Goal: Task Accomplishment & Management: Complete application form

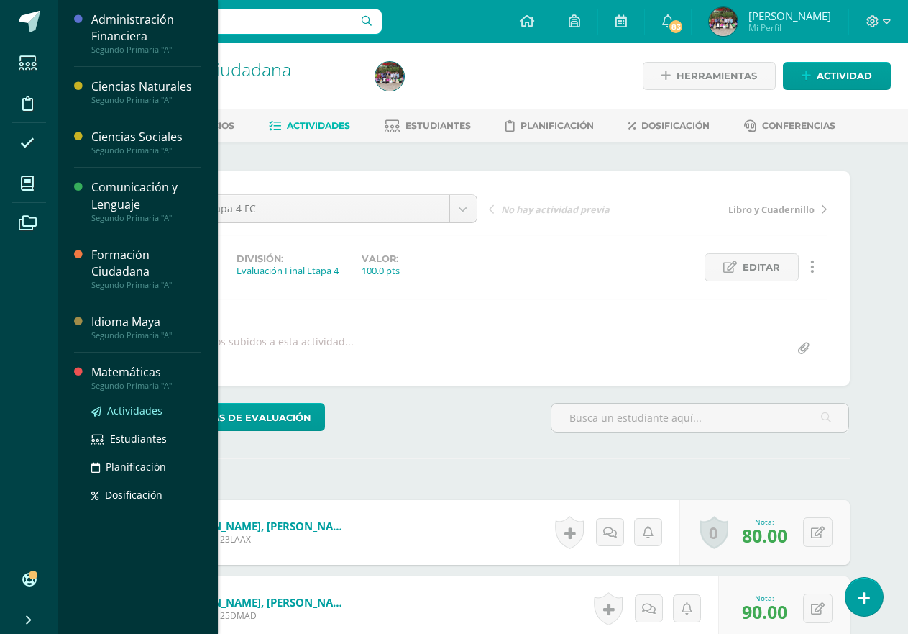
click at [140, 411] on span "Actividades" at bounding box center [134, 410] width 55 height 14
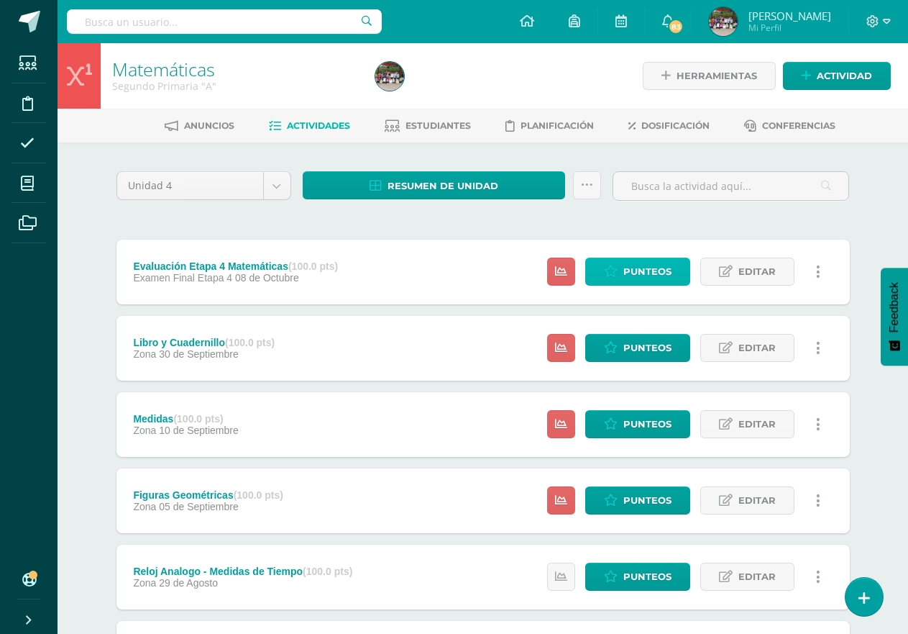
click at [636, 270] on span "Punteos" at bounding box center [647, 271] width 48 height 27
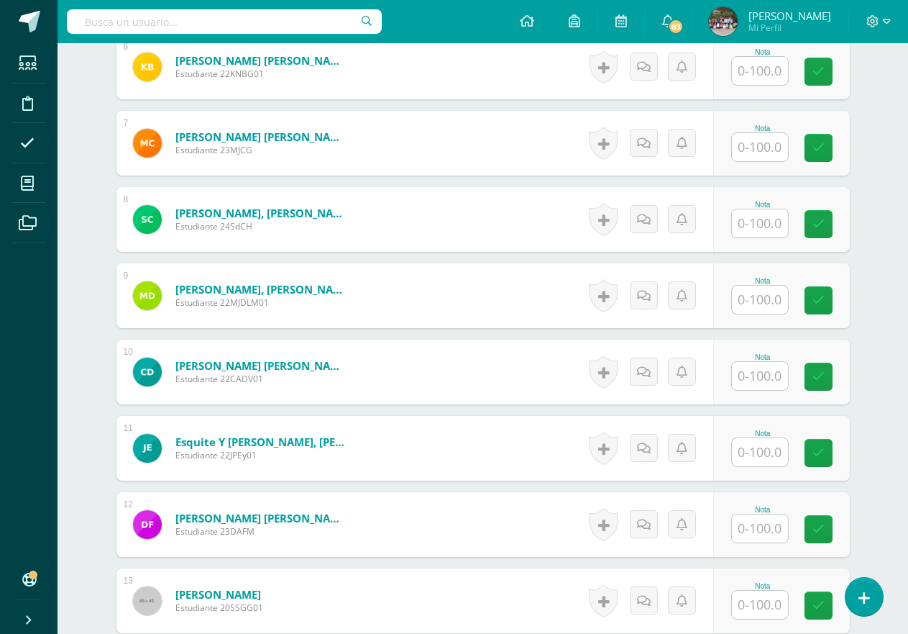
scroll to position [932, 0]
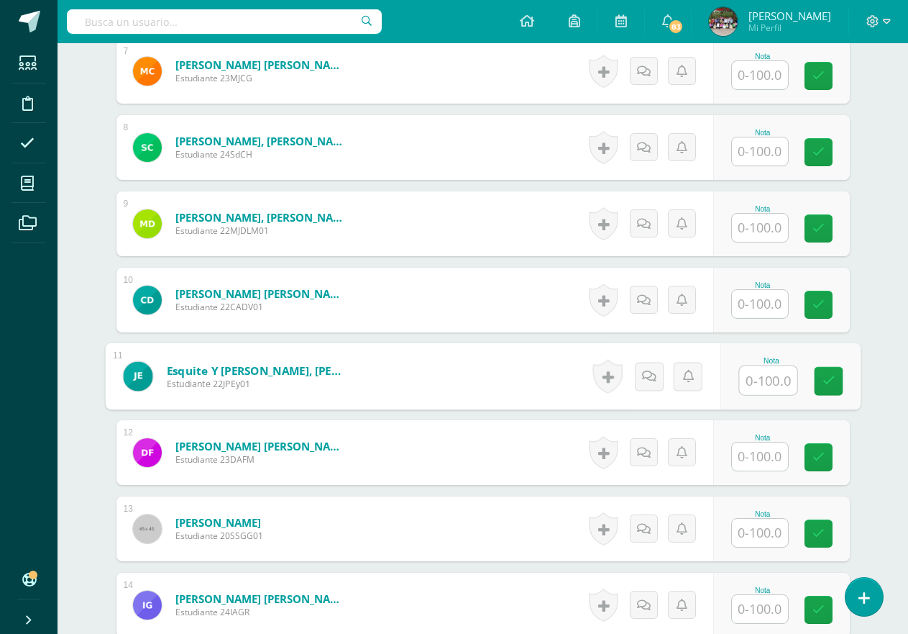
click at [745, 377] on input "text" at bounding box center [768, 380] width 58 height 29
type input "80"
click at [861, 325] on div "¿Estás seguro que quieres eliminar esta actividad? Esto borrará la actividad y …" at bounding box center [483, 539] width 791 height 2658
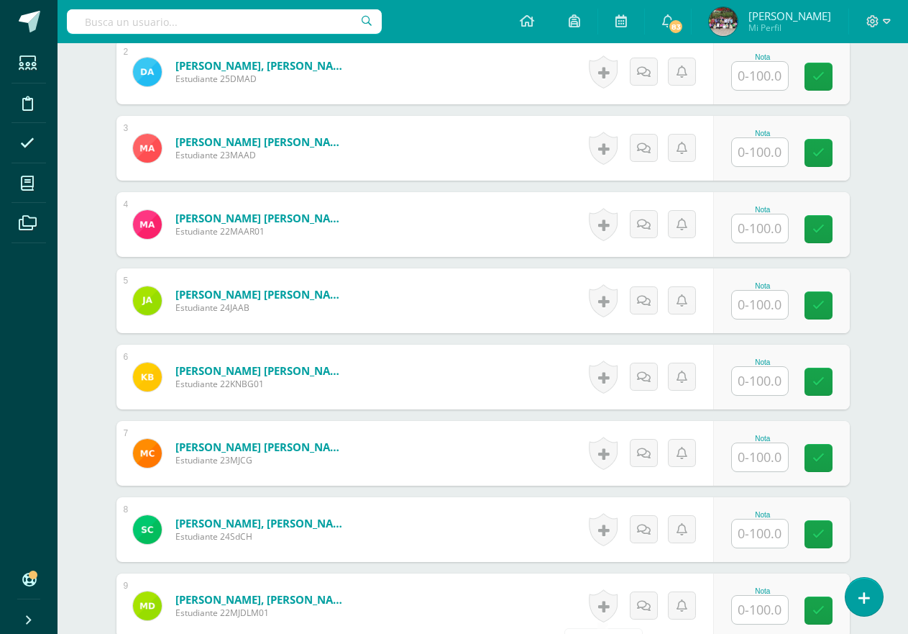
scroll to position [357, 0]
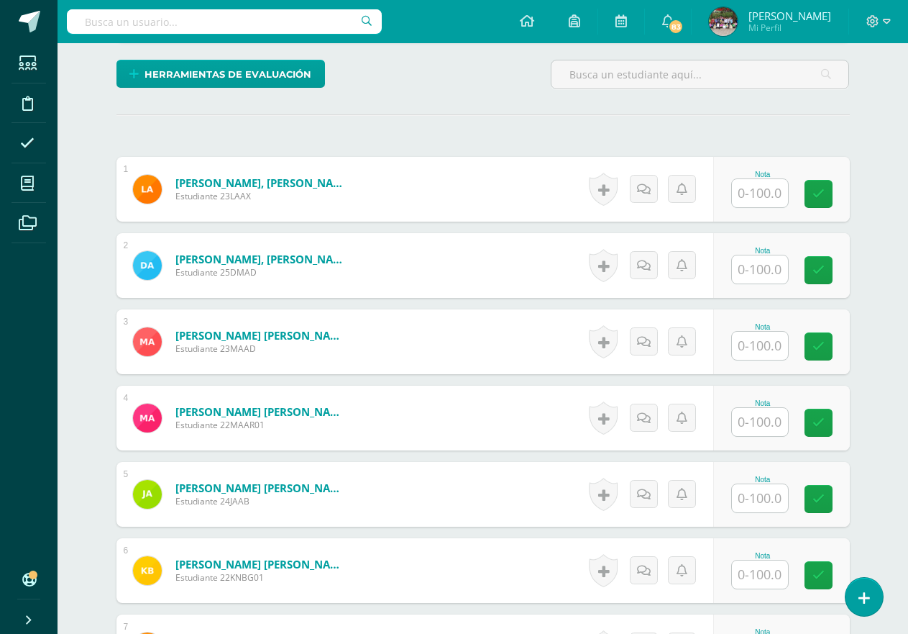
click at [752, 421] on input "text" at bounding box center [760, 422] width 56 height 28
type input "68"
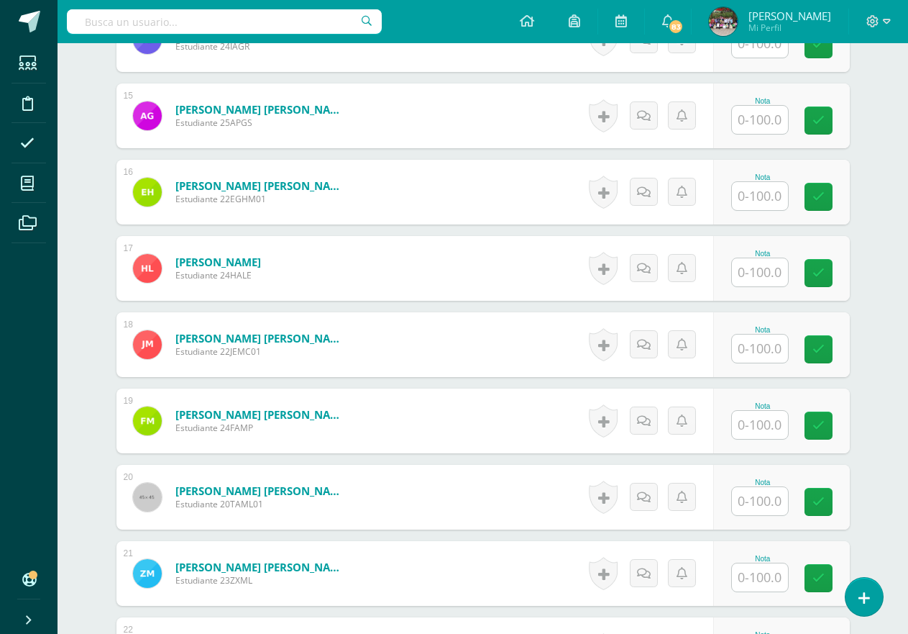
scroll to position [1520, 0]
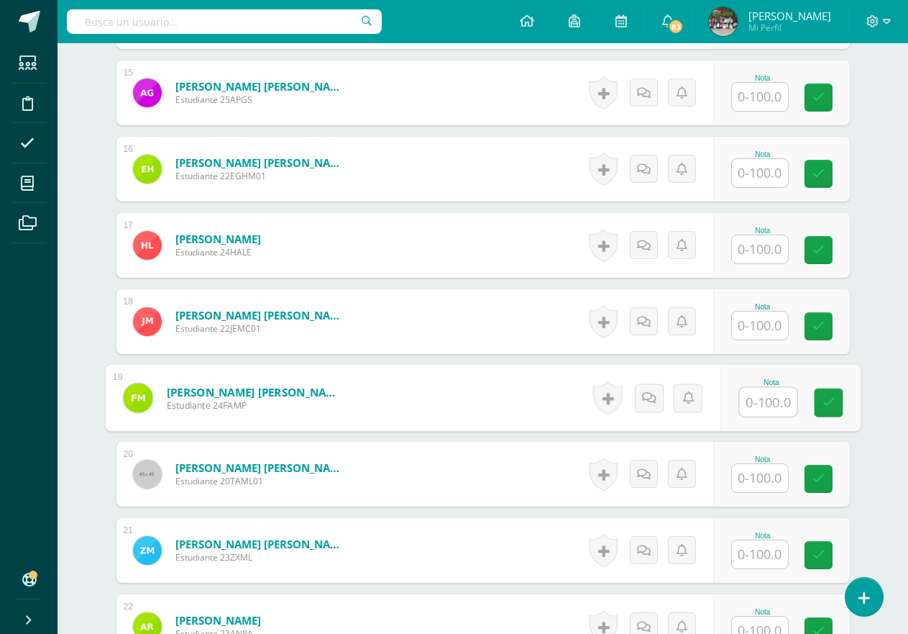
click at [769, 403] on input "text" at bounding box center [768, 402] width 58 height 29
type input "76"
click at [777, 330] on input "text" at bounding box center [760, 325] width 56 height 28
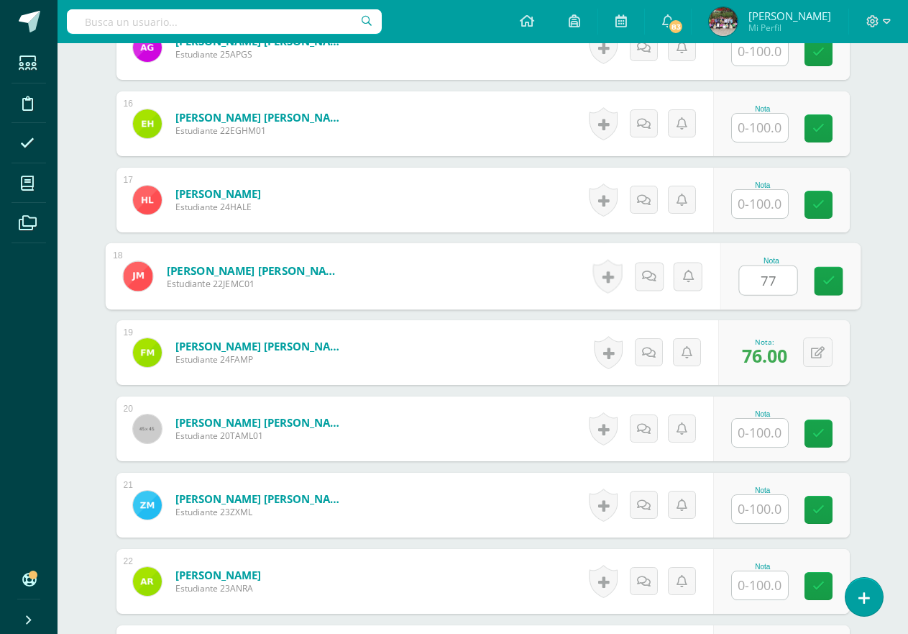
scroll to position [1592, 0]
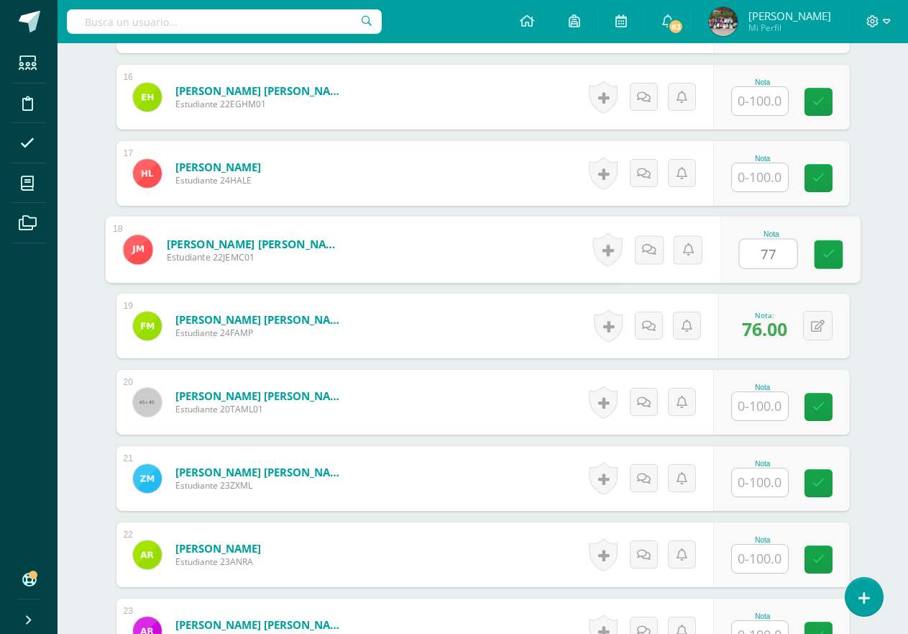
type input "77"
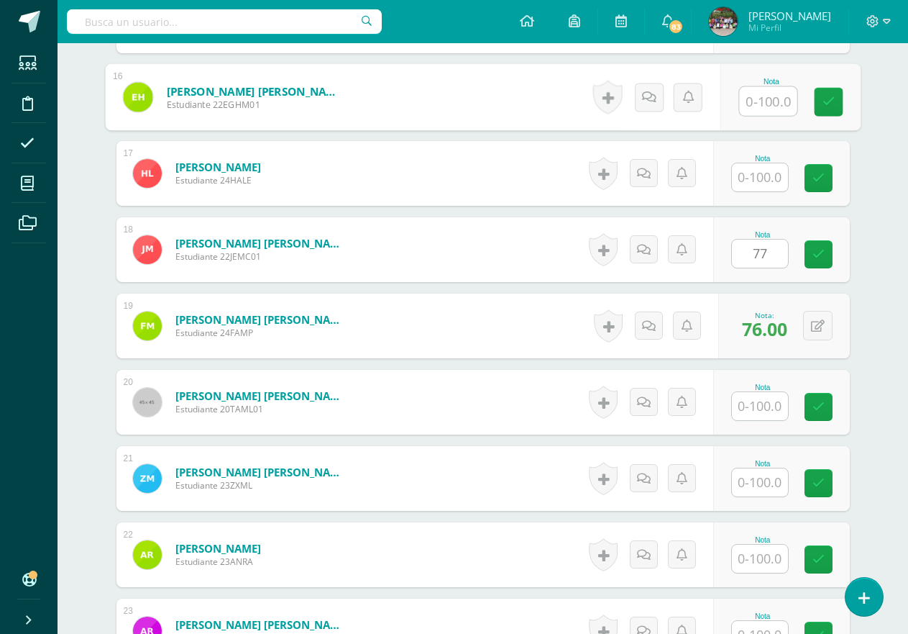
click at [771, 100] on input "text" at bounding box center [768, 101] width 58 height 29
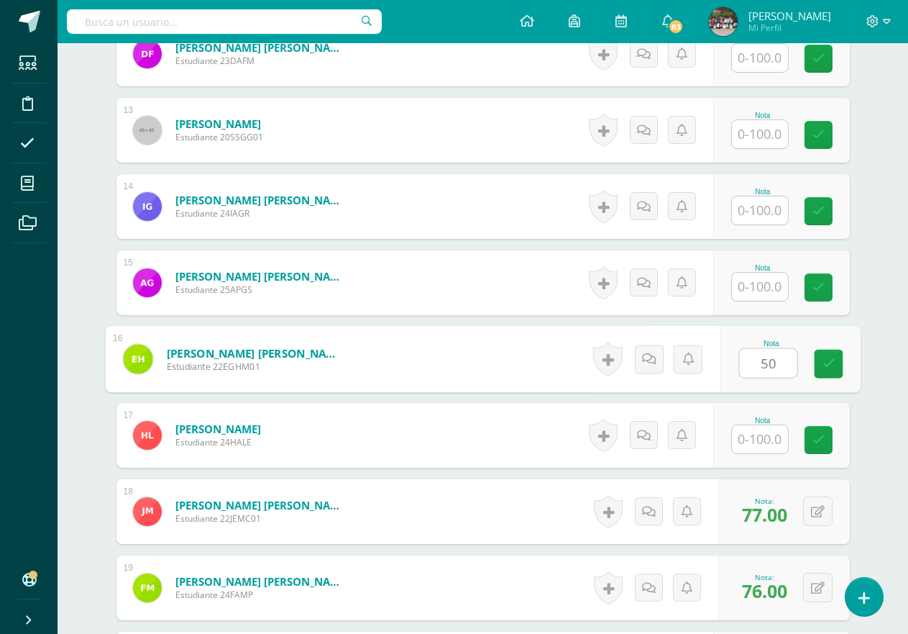
scroll to position [1304, 0]
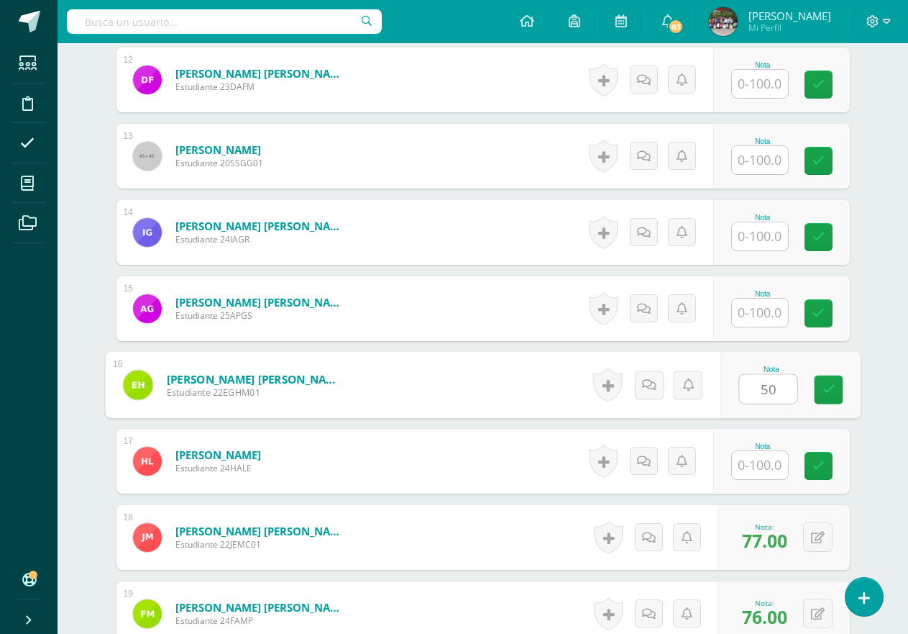
type input "50"
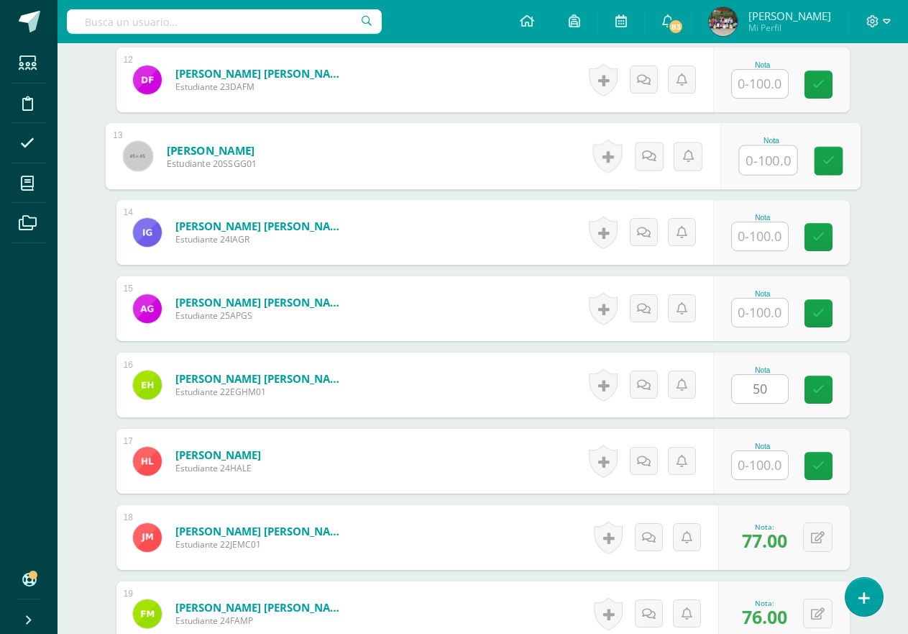
click at [762, 165] on input "text" at bounding box center [768, 160] width 58 height 29
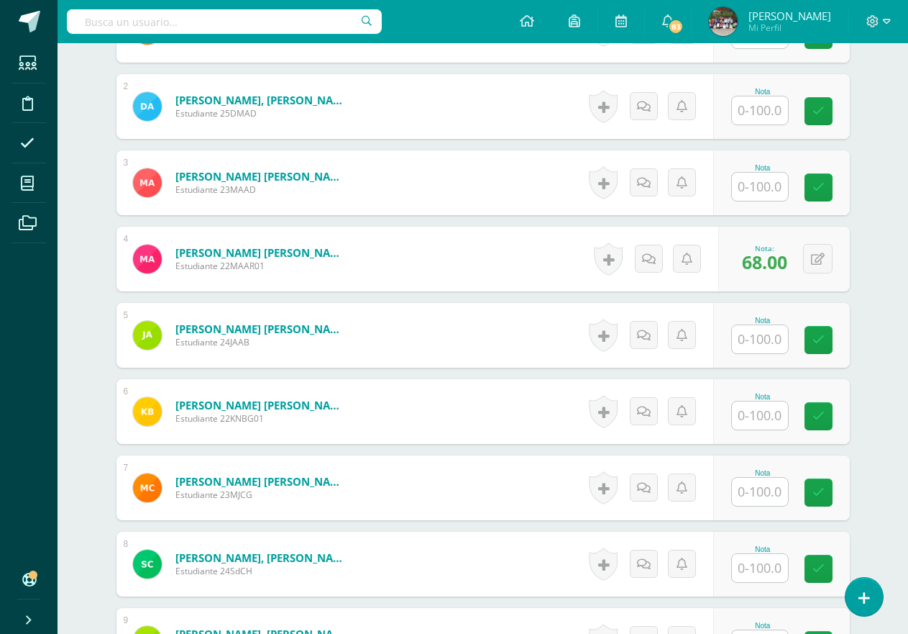
scroll to position [513, 0]
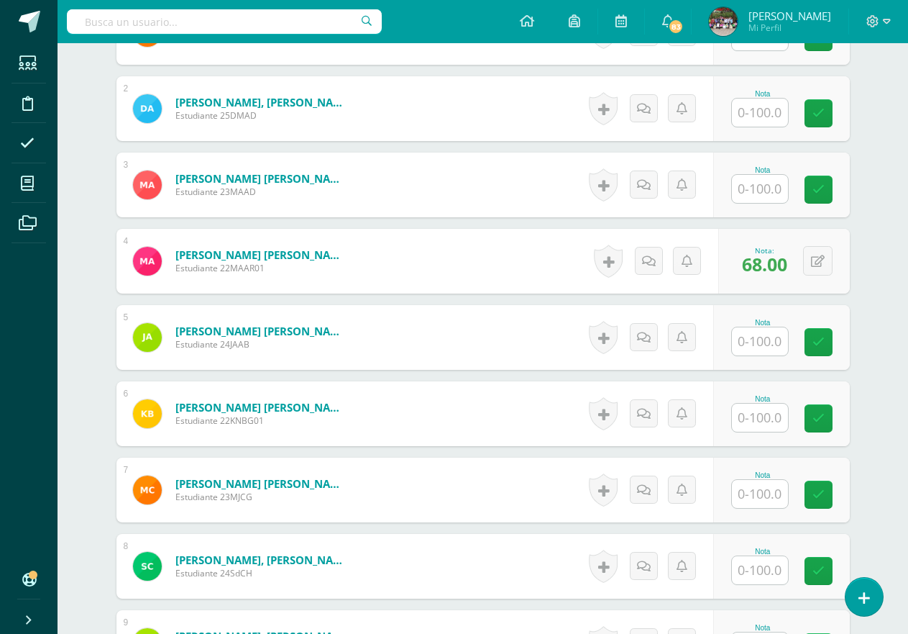
type input "72"
click at [783, 188] on input "text" at bounding box center [760, 189] width 56 height 28
type input "72"
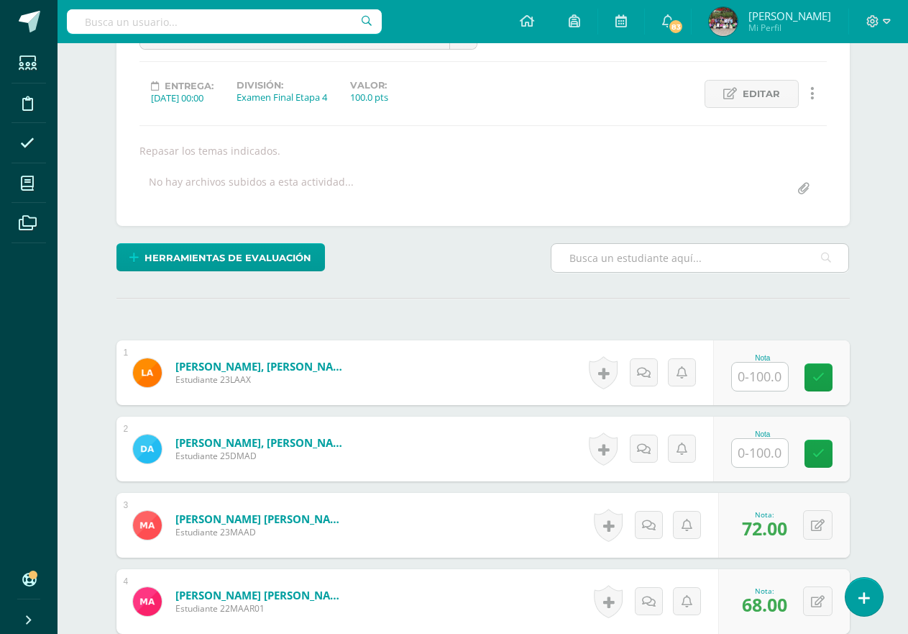
scroll to position [226, 0]
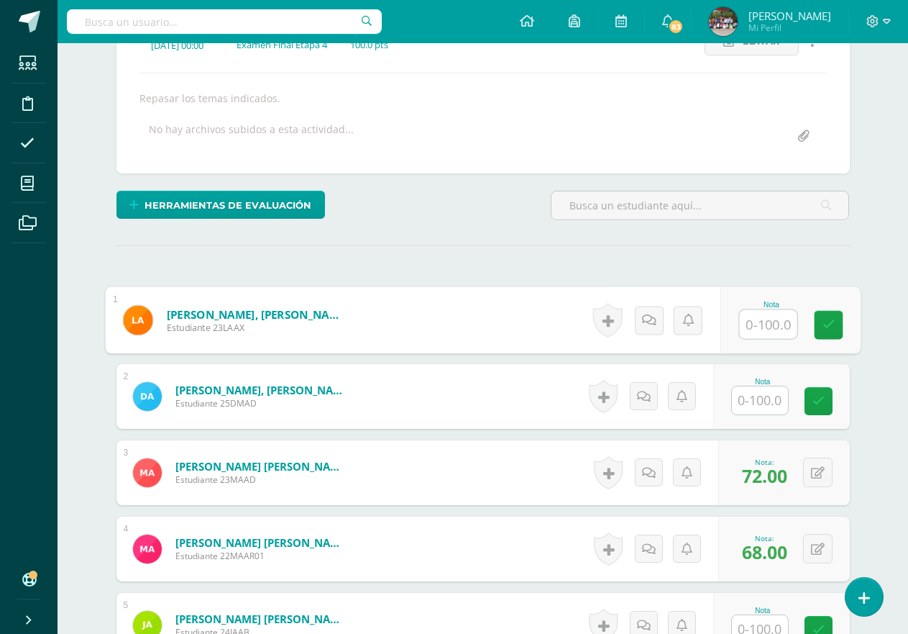
click at [753, 334] on input "text" at bounding box center [768, 324] width 58 height 29
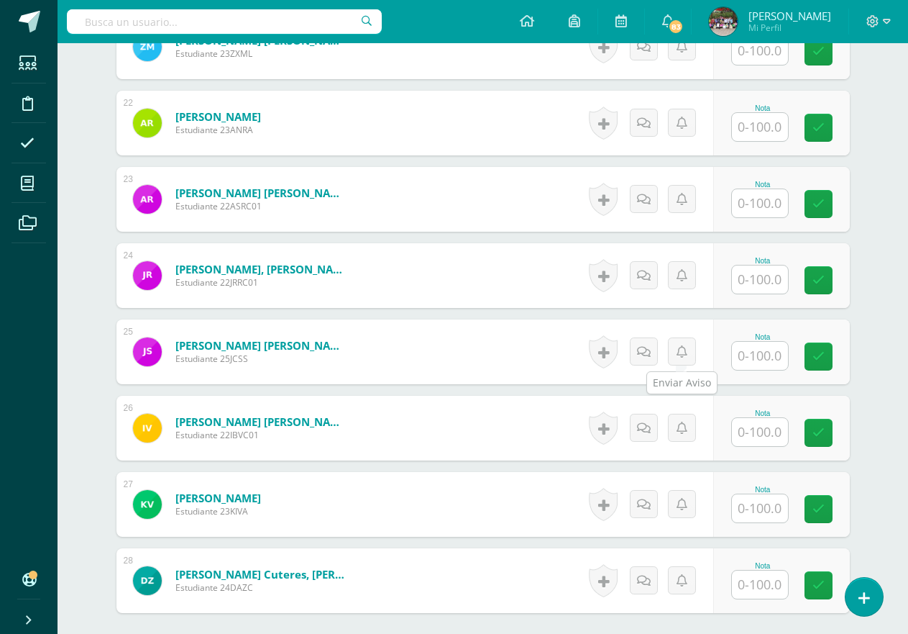
scroll to position [2167, 0]
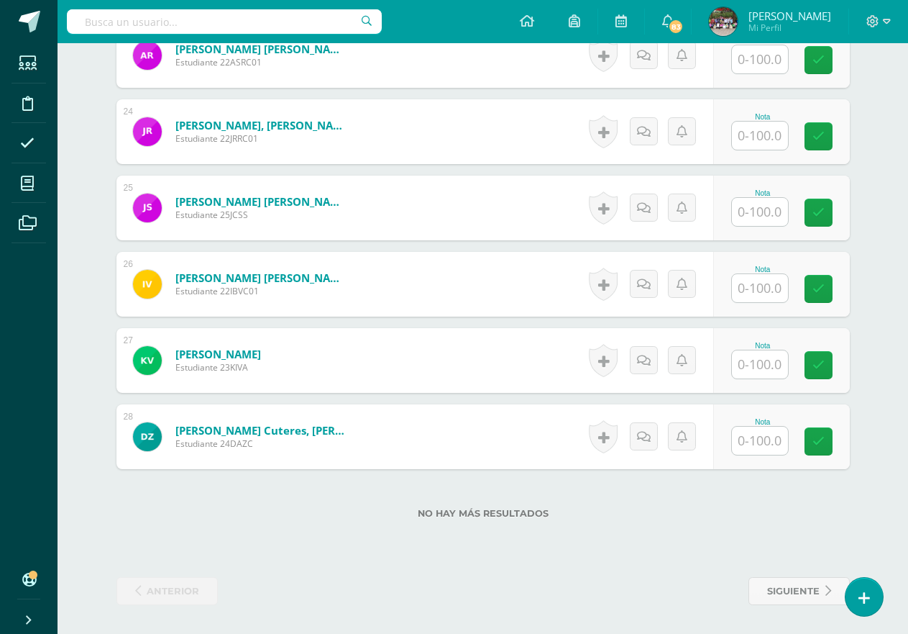
type input "73"
click at [772, 293] on input "text" at bounding box center [760, 288] width 56 height 28
type input "66"
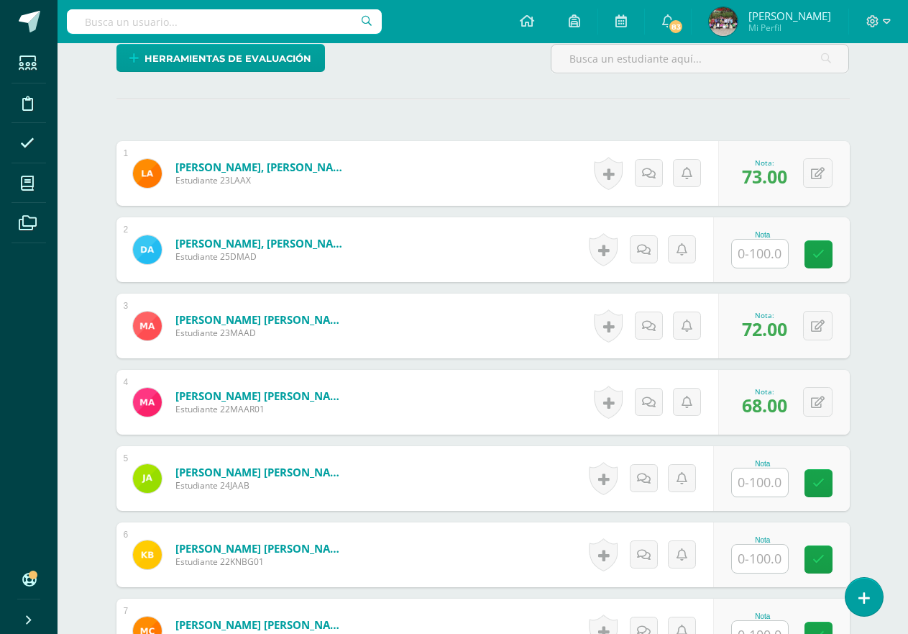
scroll to position [370, 0]
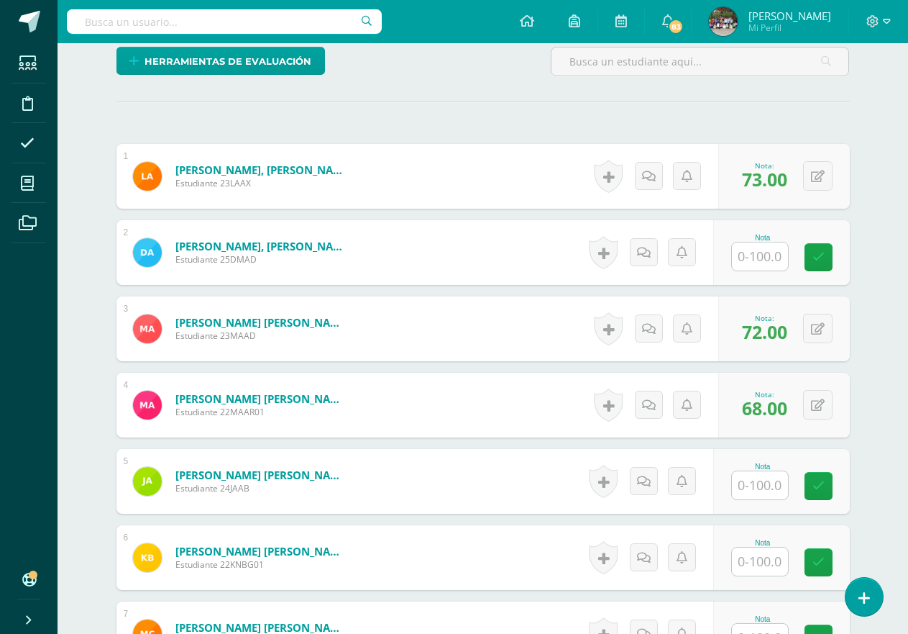
click at [756, 257] on input "text" at bounding box center [760, 256] width 56 height 28
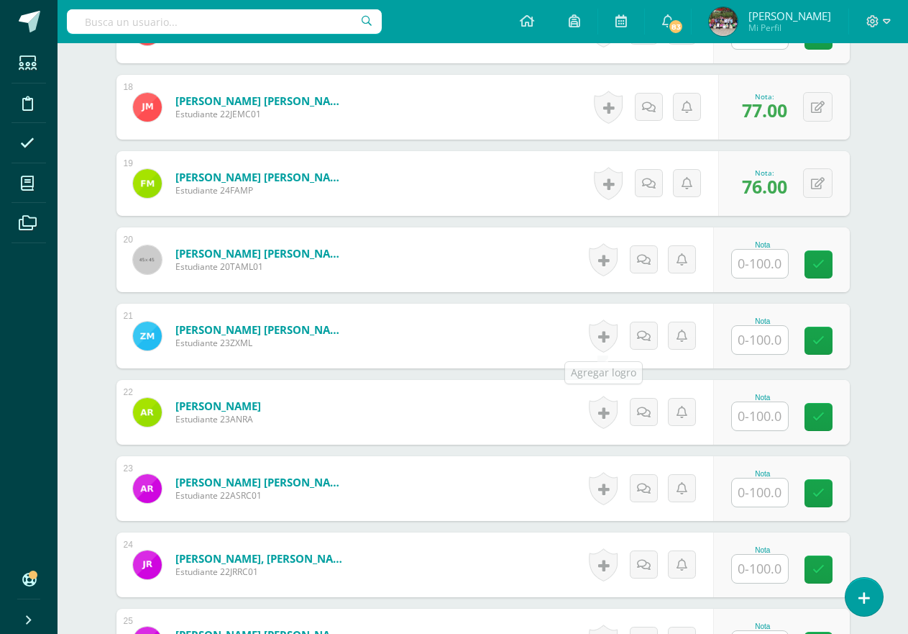
scroll to position [1808, 0]
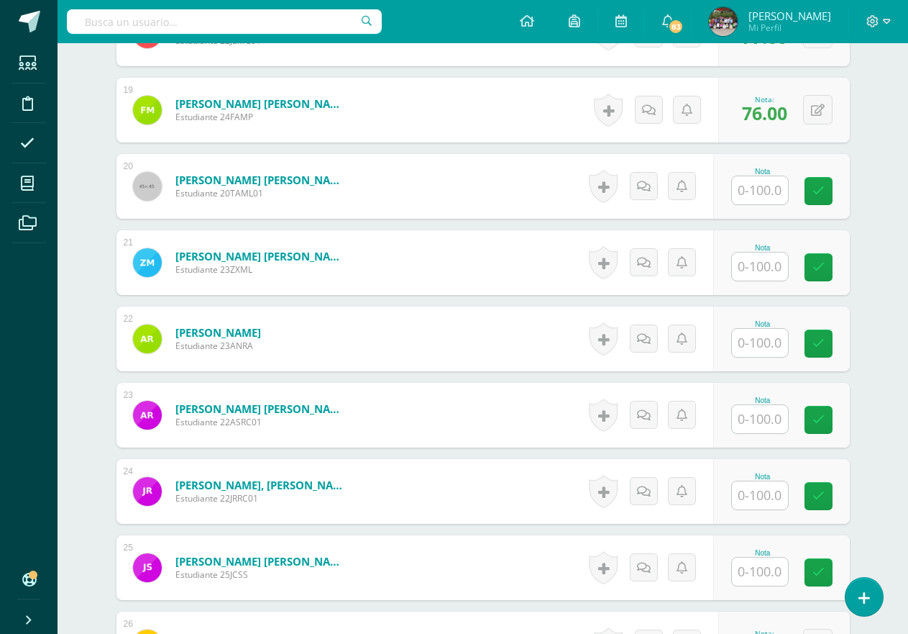
type input "60"
click at [772, 417] on input "text" at bounding box center [760, 419] width 56 height 28
type input "84"
click at [768, 491] on input "text" at bounding box center [768, 495] width 58 height 29
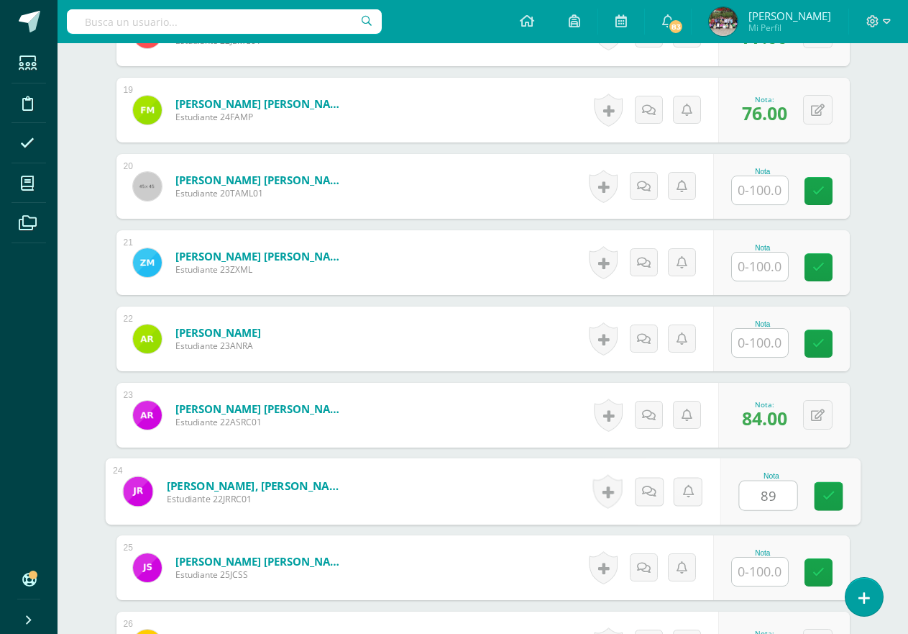
type input "89"
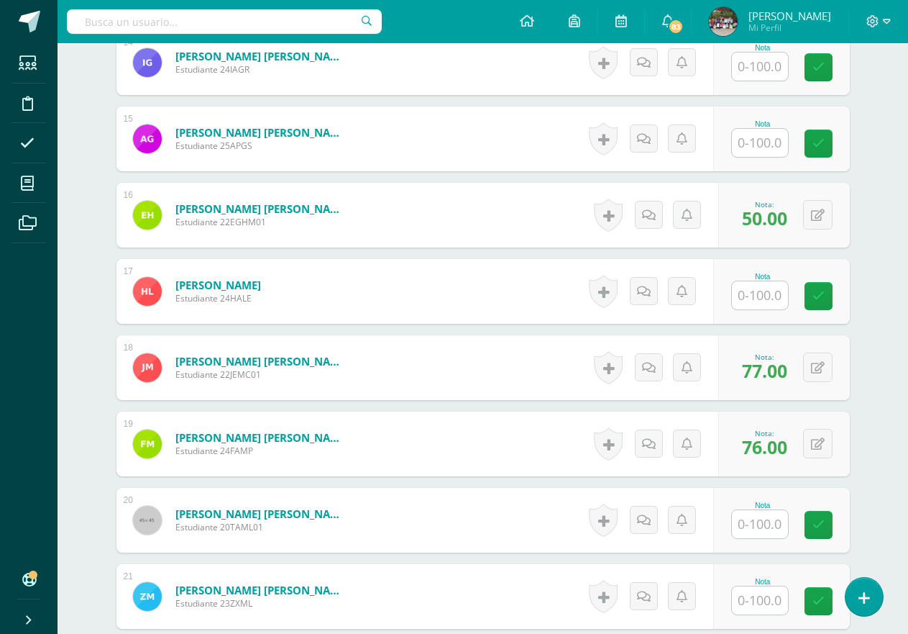
scroll to position [1448, 0]
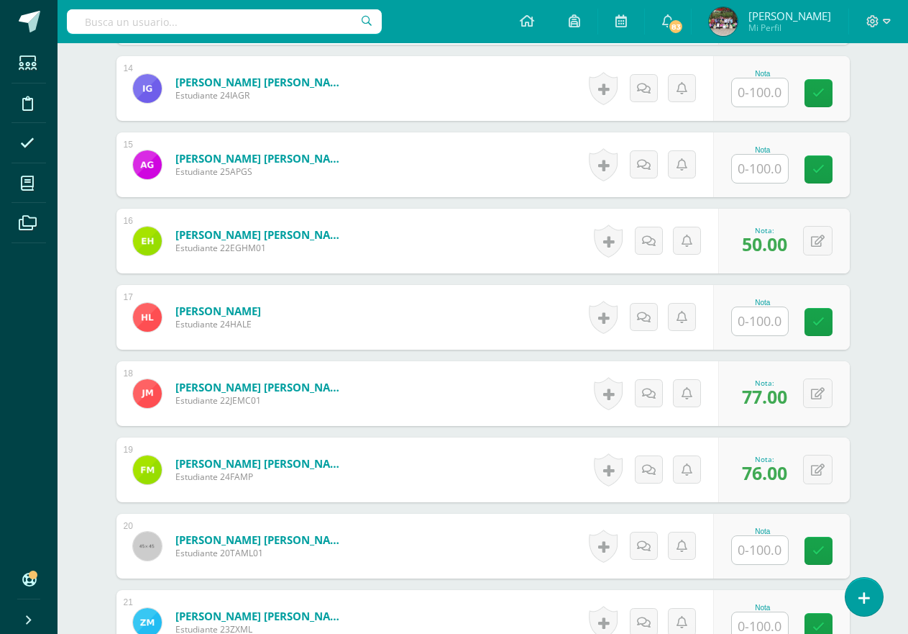
click at [753, 179] on input "text" at bounding box center [760, 169] width 56 height 28
type input "72"
click at [876, 229] on div "¿Estás seguro que quieres eliminar esta actividad? Esto borrará la actividad y …" at bounding box center [483, 23] width 791 height 2658
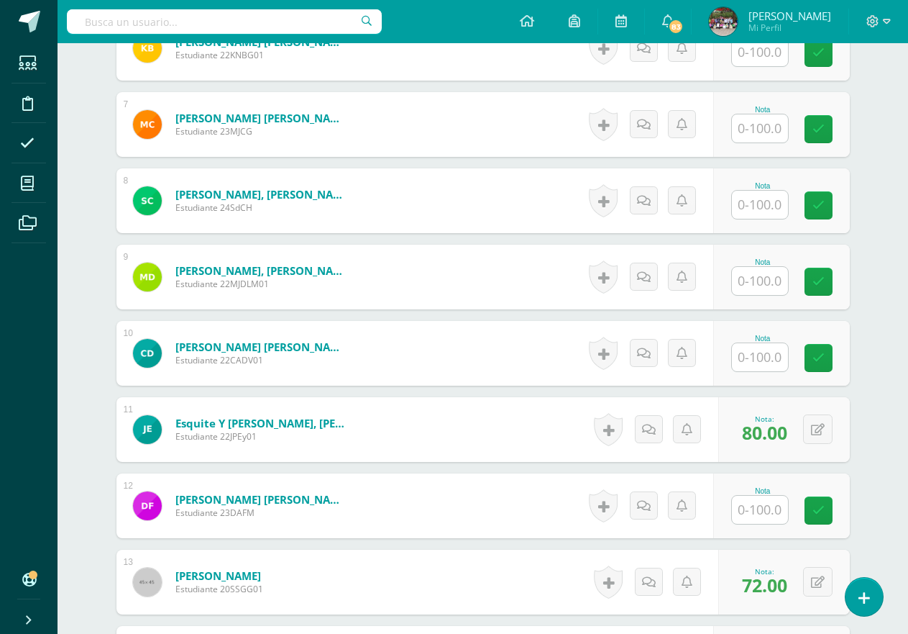
scroll to position [873, 0]
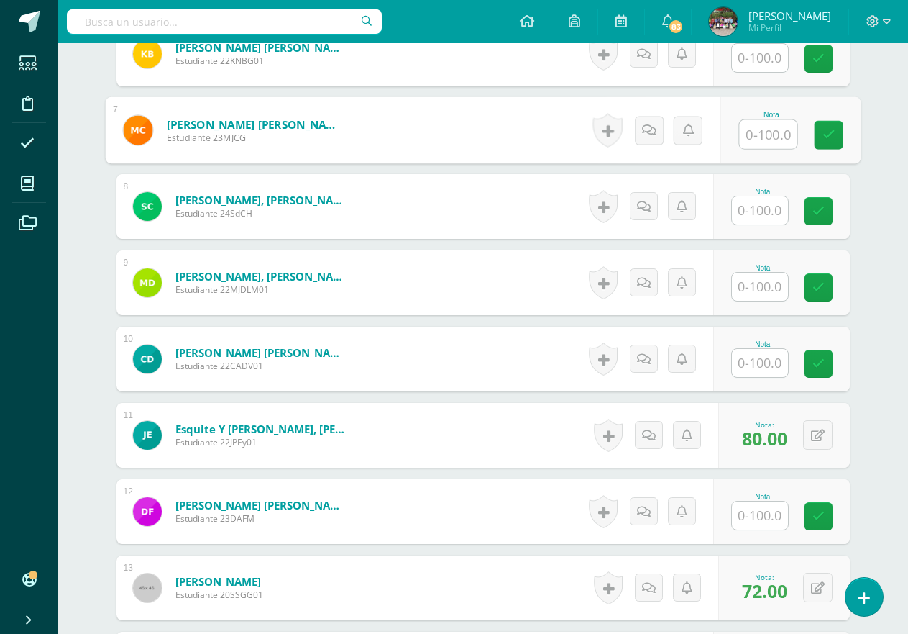
click at [758, 141] on input "text" at bounding box center [768, 134] width 58 height 29
type input "60"
click at [777, 522] on input "text" at bounding box center [760, 515] width 56 height 28
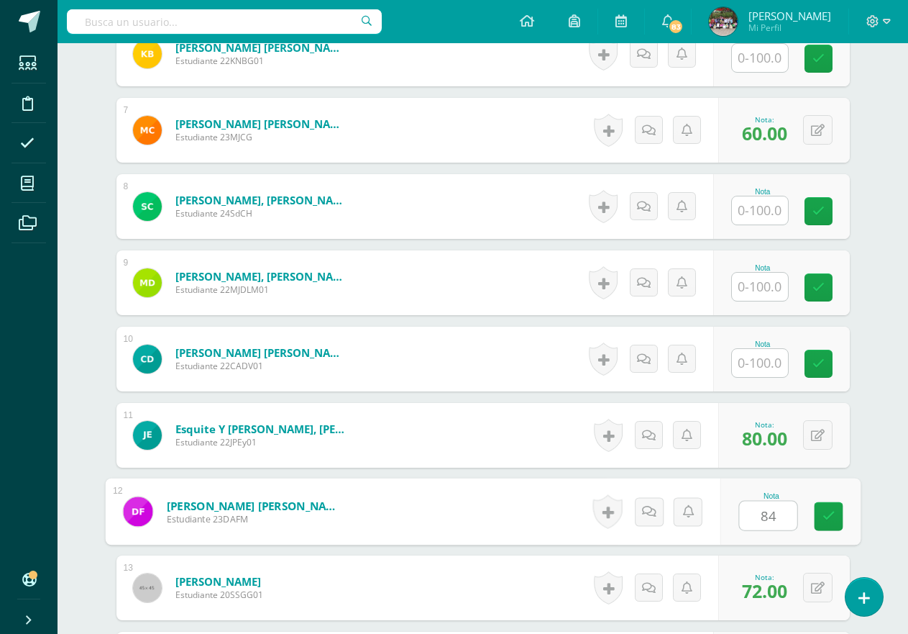
type input "84"
click at [888, 458] on div "Matemáticas Segundo Primaria "A" Herramientas Detalle de asistencias Actividad …" at bounding box center [483, 549] width 851 height 2758
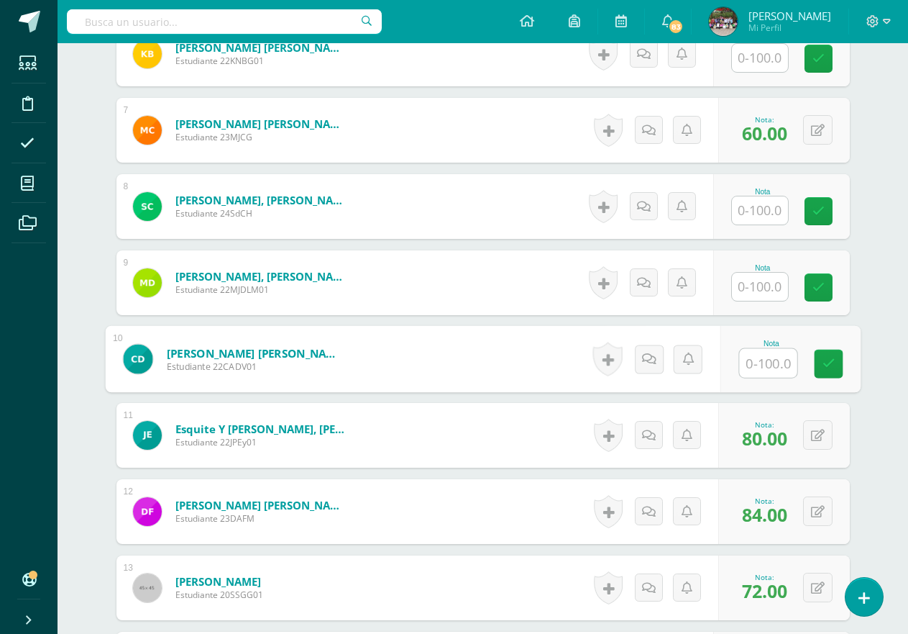
click at [770, 368] on input "text" at bounding box center [768, 363] width 58 height 29
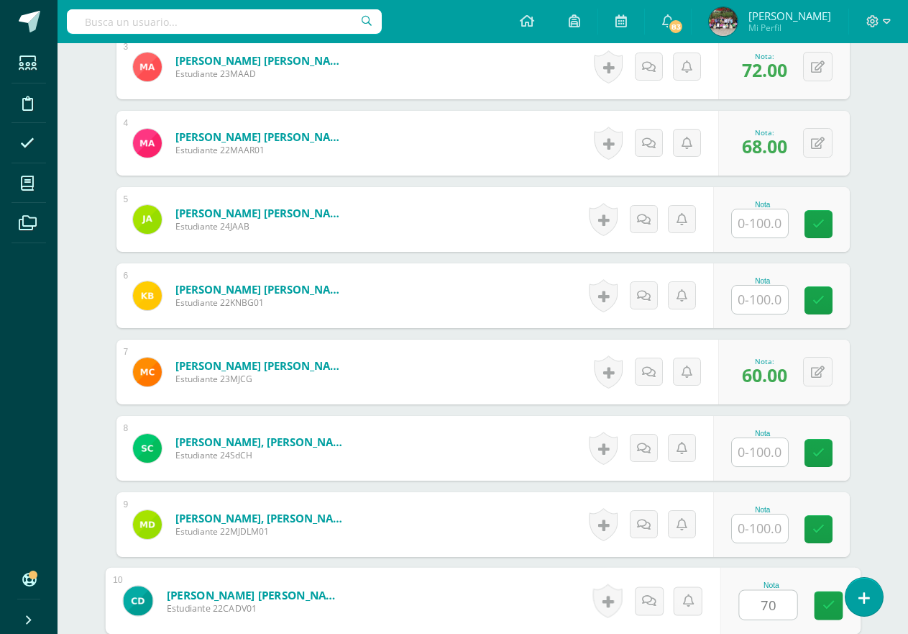
scroll to position [657, 0]
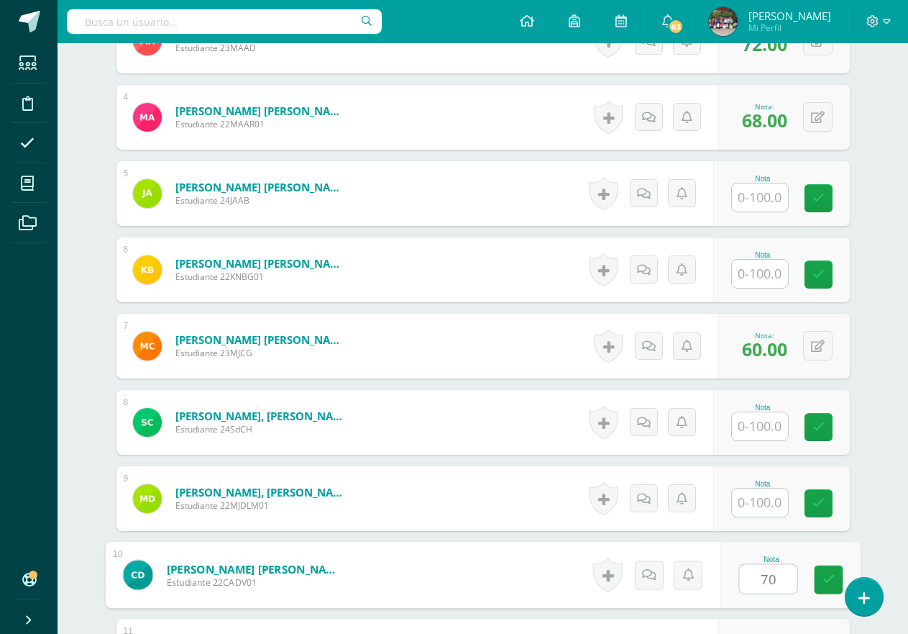
type input "70"
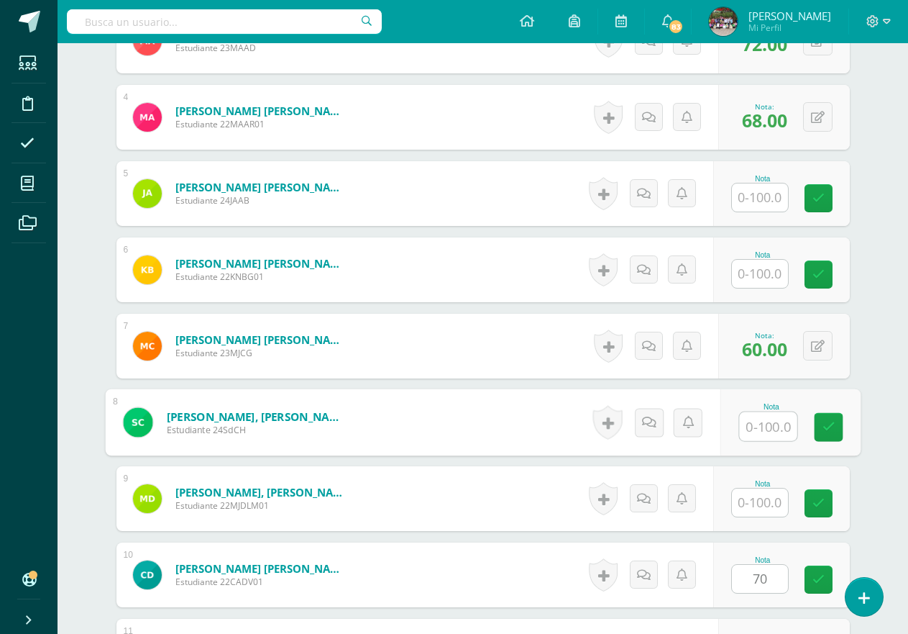
click at [751, 420] on input "text" at bounding box center [768, 426] width 58 height 29
type input "91"
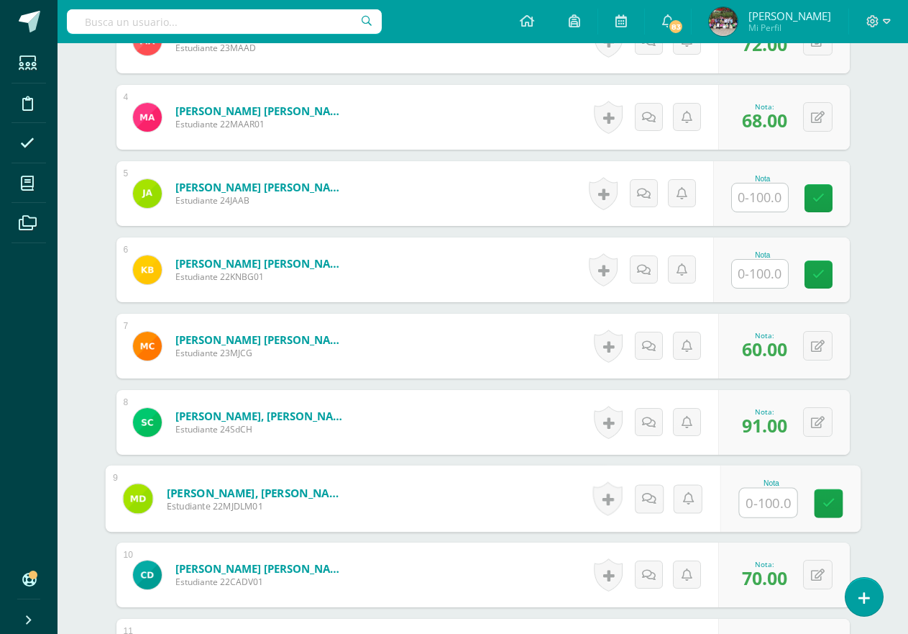
click at [760, 511] on input "text" at bounding box center [768, 502] width 58 height 29
type input "91"
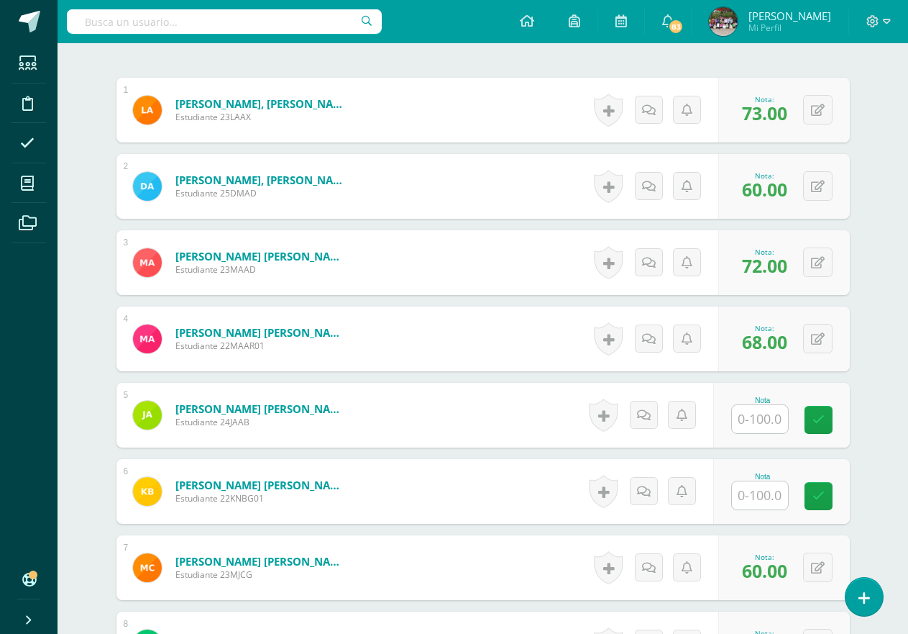
scroll to position [442, 0]
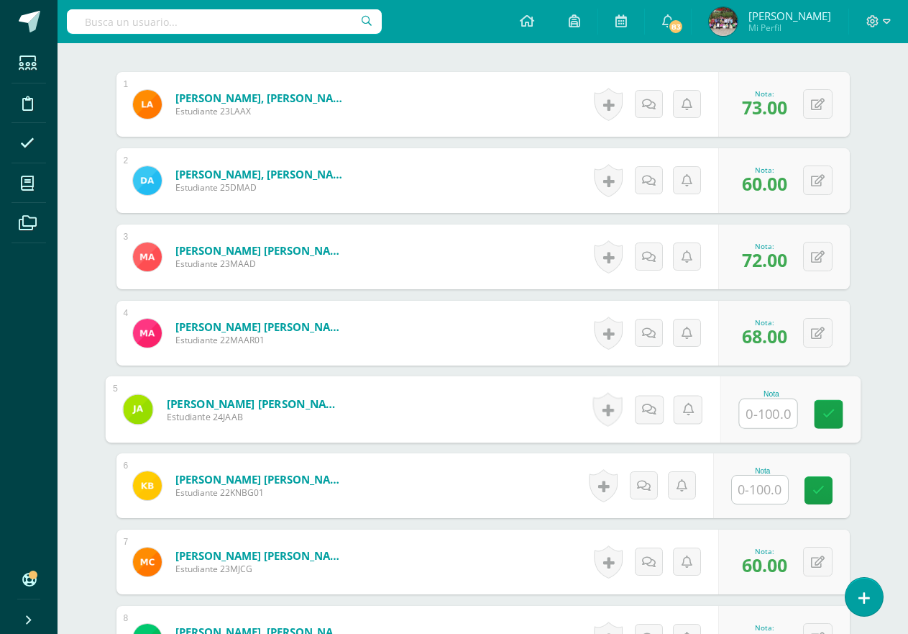
click at [757, 411] on input "text" at bounding box center [768, 413] width 58 height 29
type input "70"
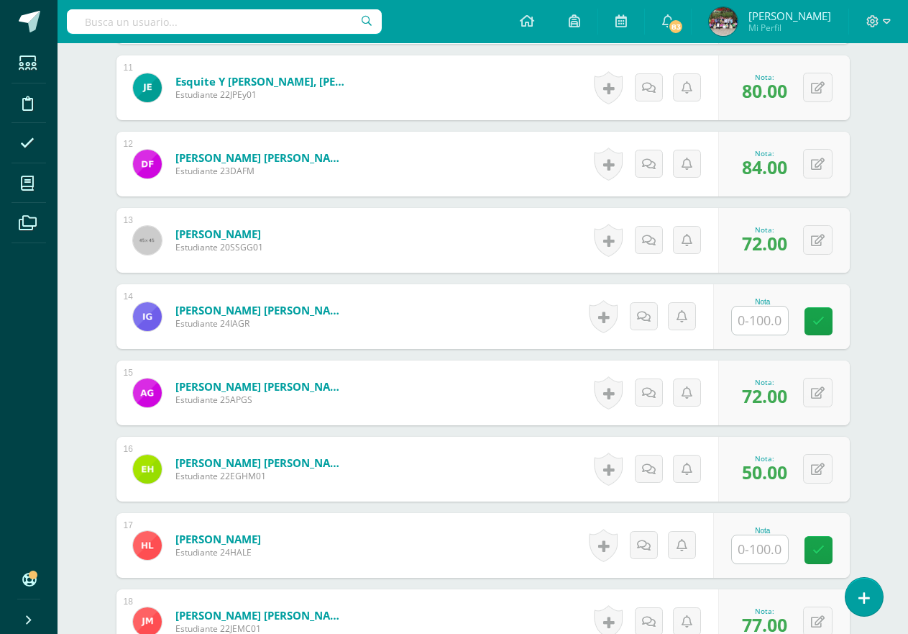
scroll to position [1232, 0]
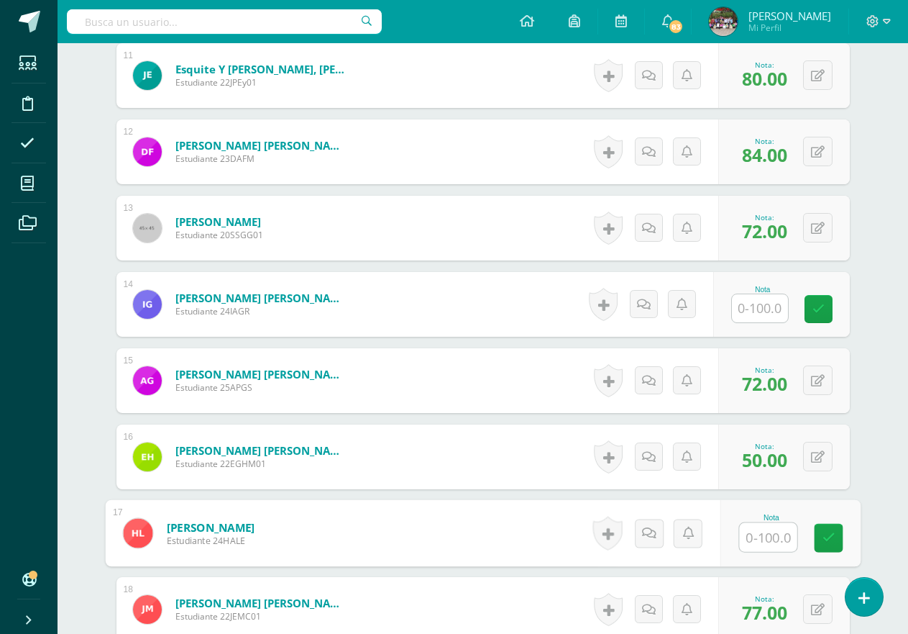
click at [781, 539] on input "text" at bounding box center [768, 537] width 58 height 29
type input "51"
click at [901, 412] on div "Matemáticas Segundo Primaria "A" Herramientas Detalle de asistencias Actividad …" at bounding box center [483, 190] width 851 height 2758
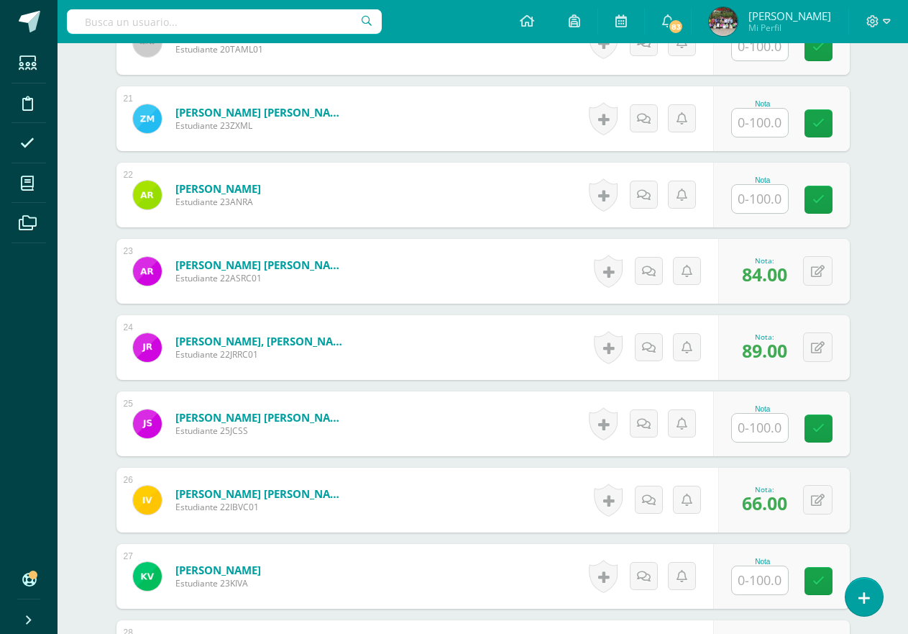
scroll to position [2167, 0]
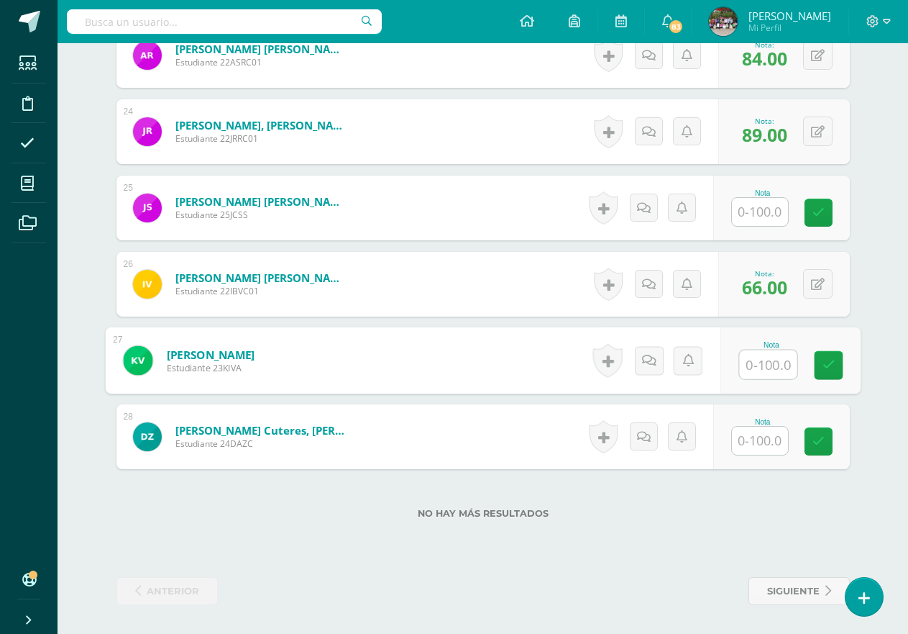
click at [764, 365] on input "text" at bounding box center [768, 364] width 58 height 29
type input "80"
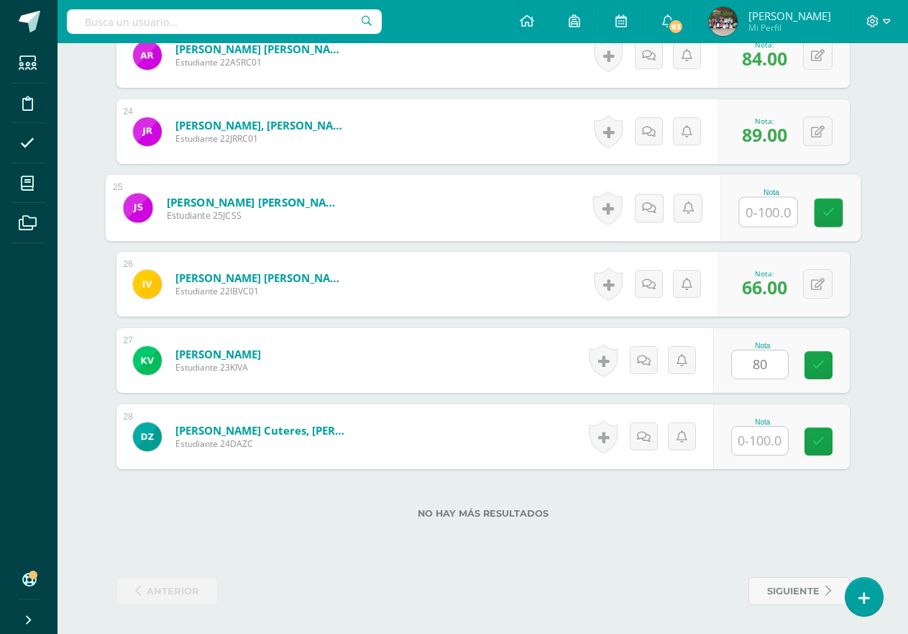
click at [771, 203] on input "text" at bounding box center [768, 212] width 58 height 29
type input "80"
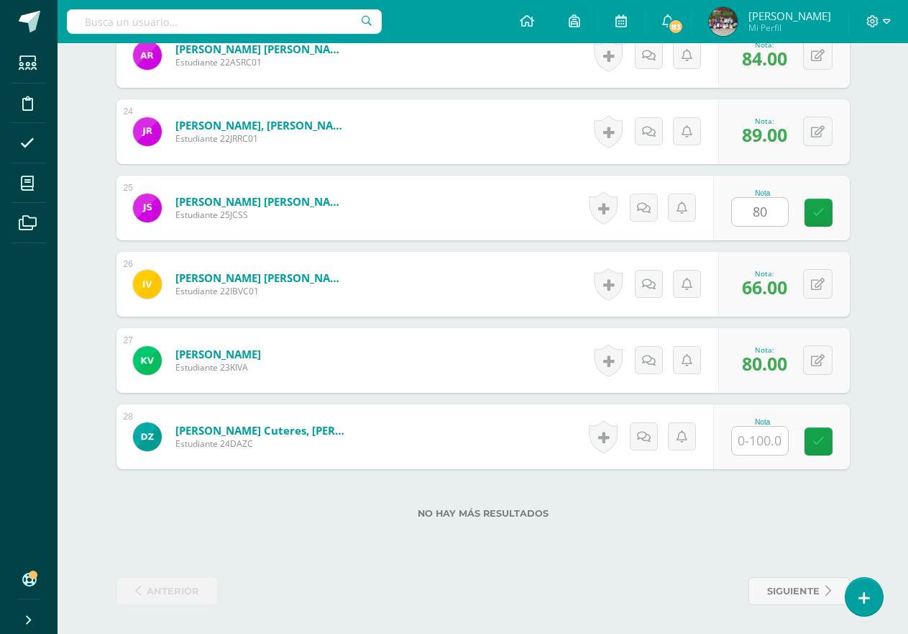
drag, startPoint x: 870, startPoint y: 278, endPoint x: 863, endPoint y: 285, distance: 10.2
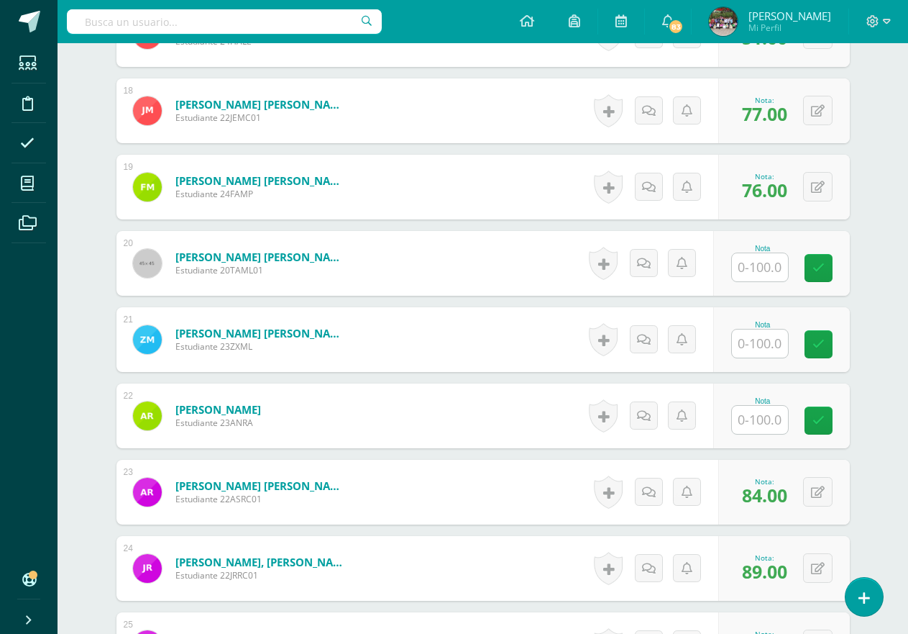
scroll to position [1724, 0]
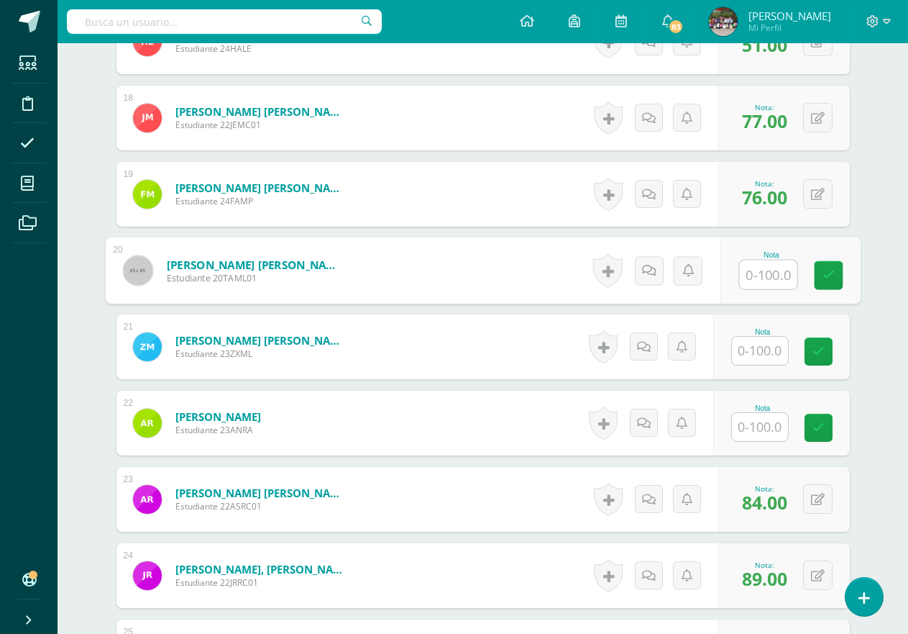
click at [765, 282] on input "text" at bounding box center [768, 274] width 58 height 29
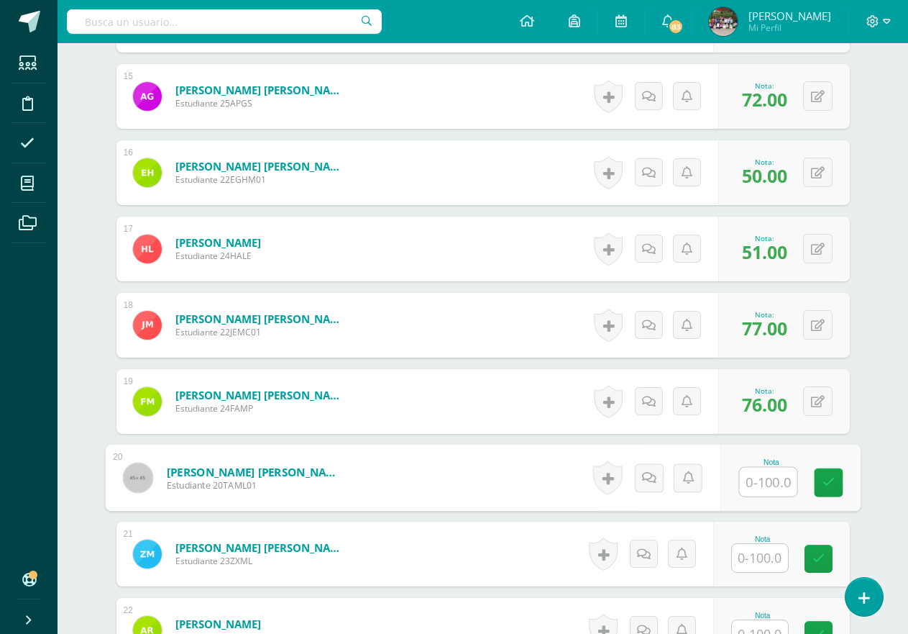
scroll to position [1436, 0]
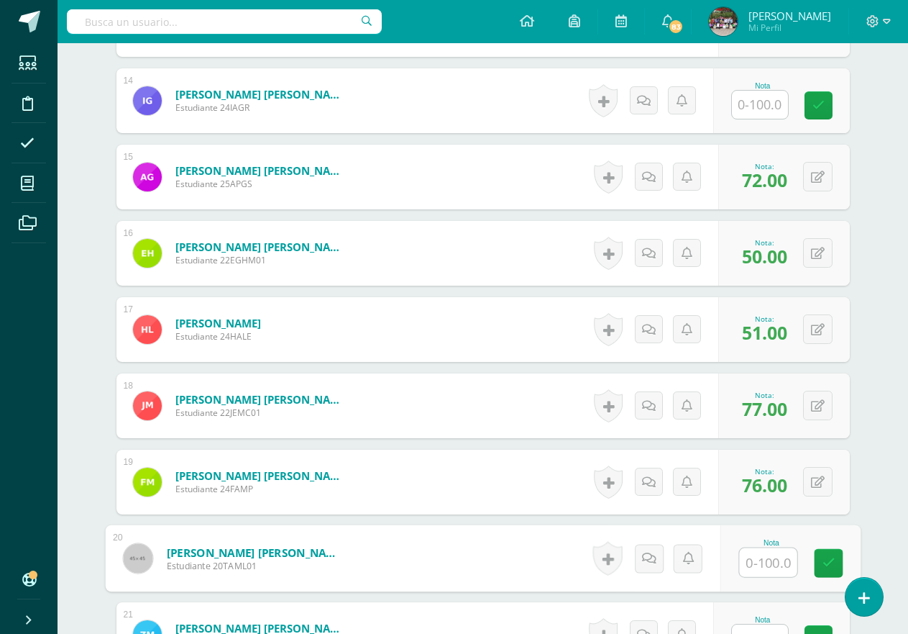
click at [758, 106] on input "text" at bounding box center [760, 105] width 56 height 28
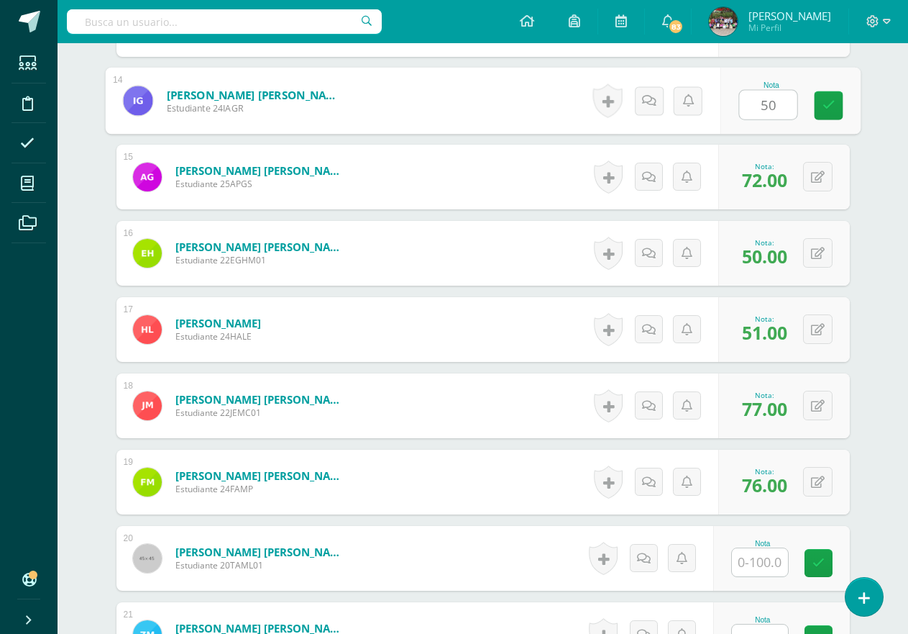
type input "50"
click at [863, 209] on div "¿Estás seguro que quieres eliminar esta actividad? Esto borrará la actividad y …" at bounding box center [483, 35] width 791 height 2658
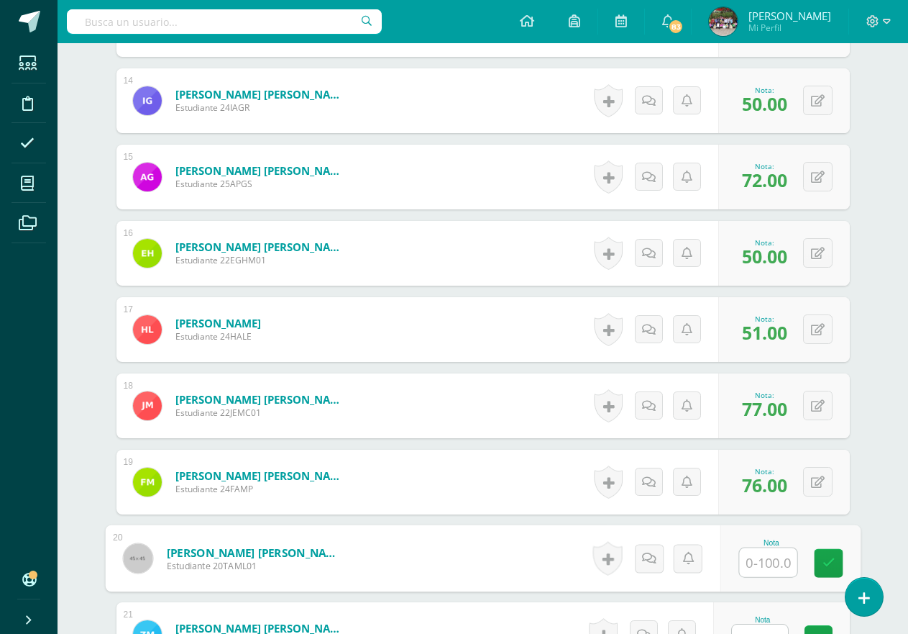
click at [756, 562] on input "text" at bounding box center [768, 562] width 58 height 29
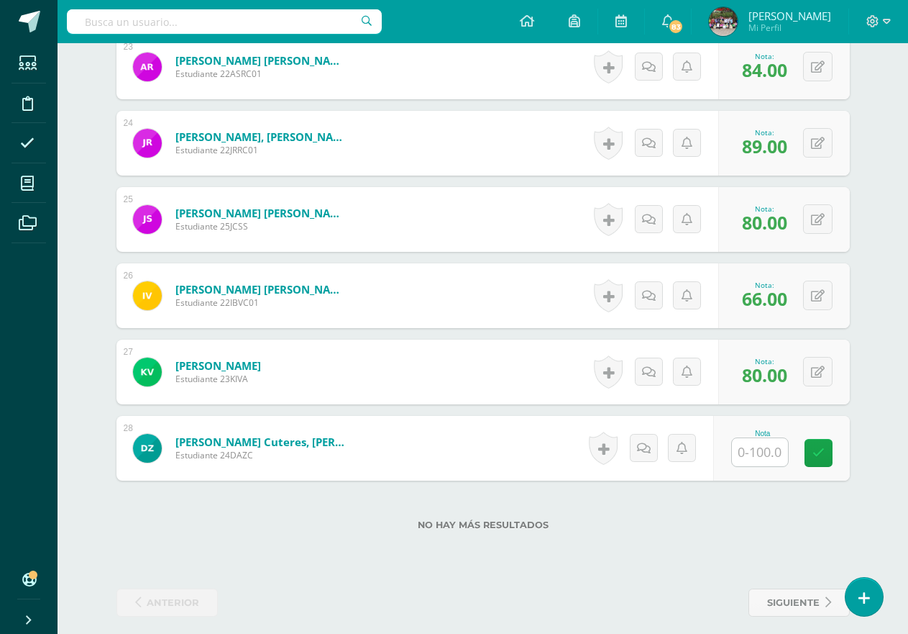
scroll to position [2167, 0]
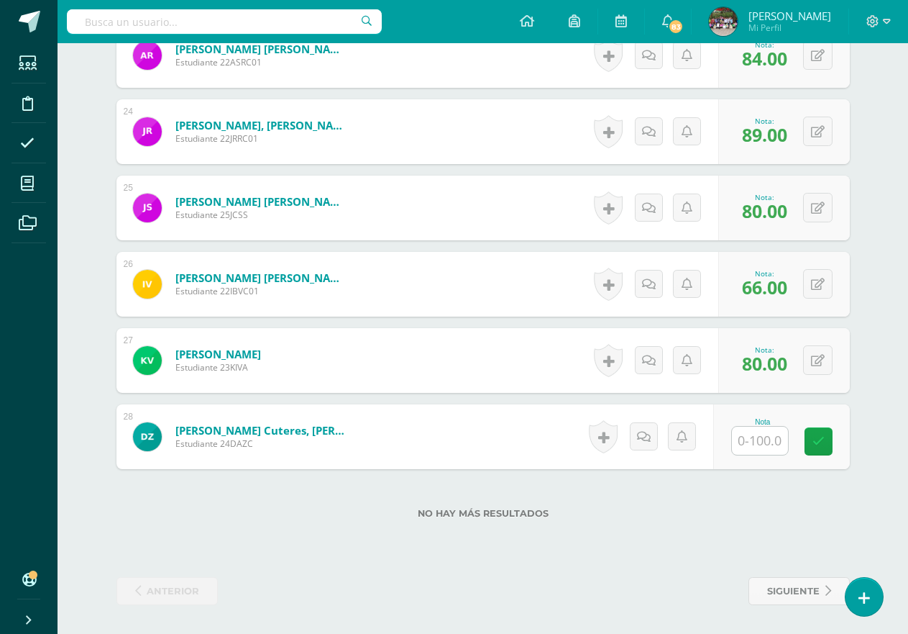
type input "79"
click at [744, 439] on input "text" at bounding box center [760, 440] width 56 height 28
type input "50"
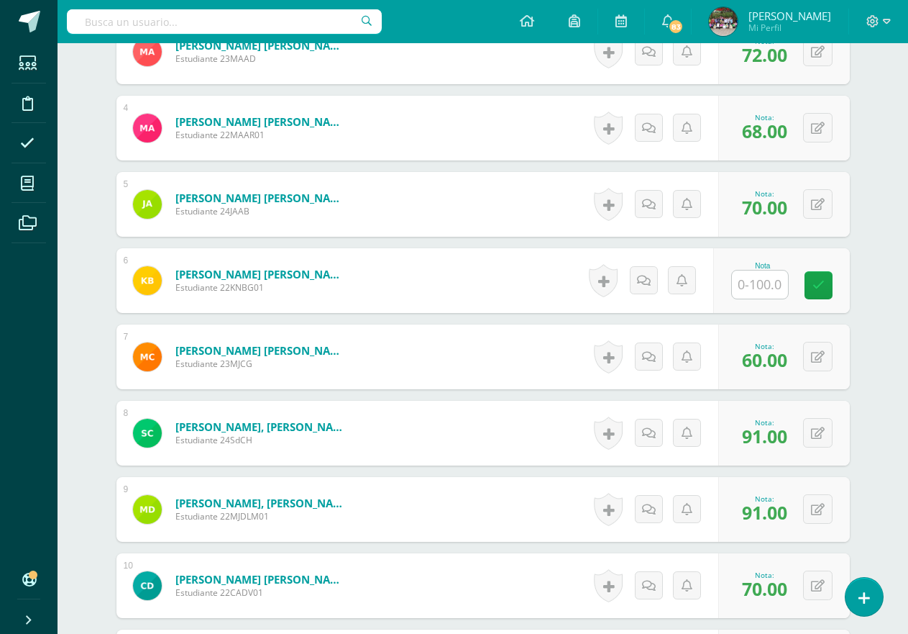
scroll to position [585, 0]
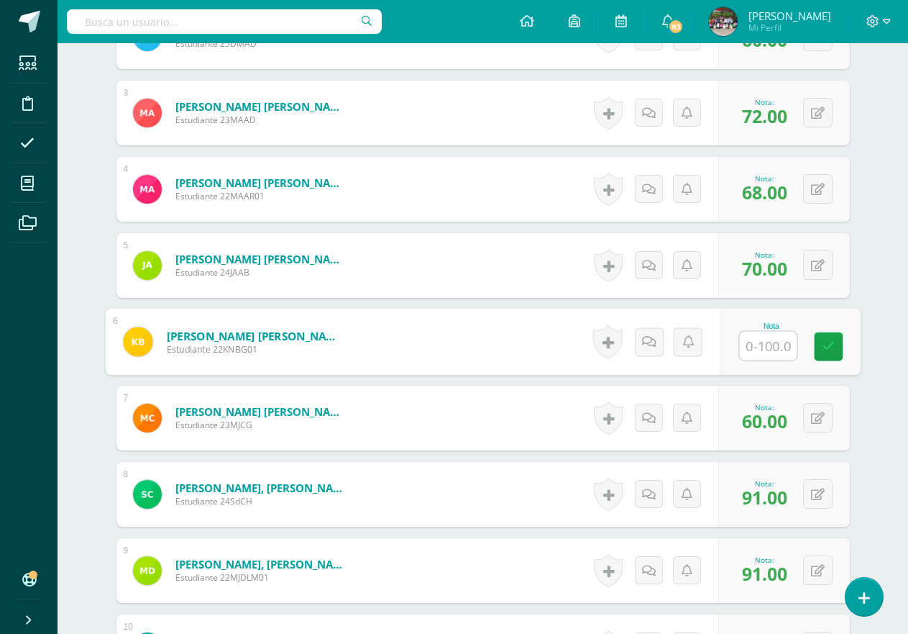
click at [759, 342] on input "text" at bounding box center [768, 345] width 58 height 29
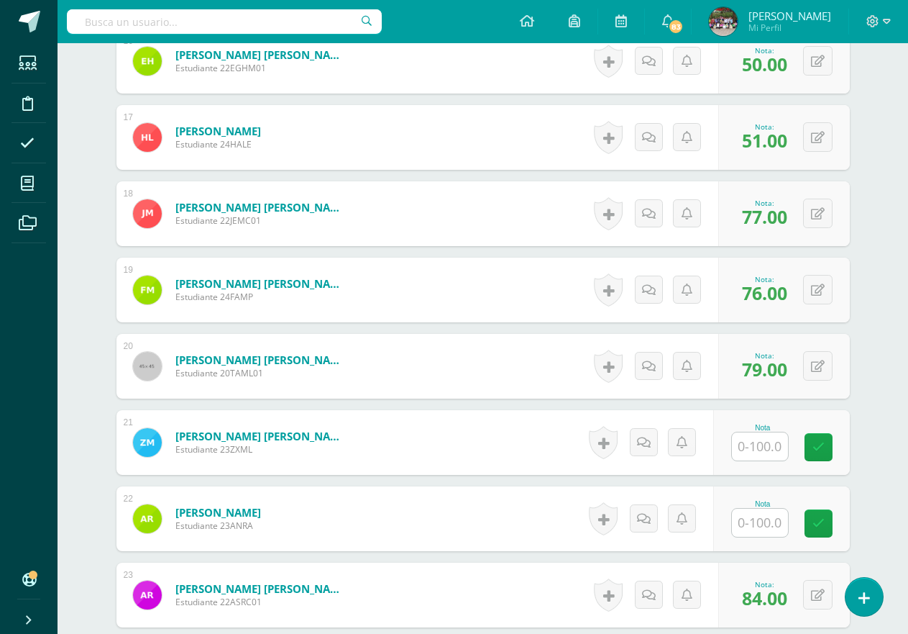
scroll to position [1664, 0]
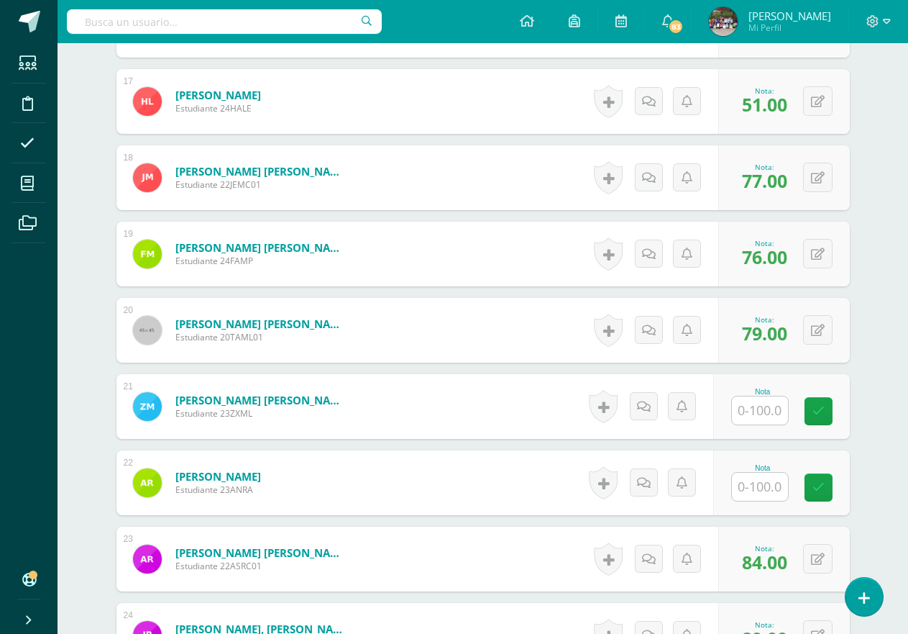
type input "55"
click at [774, 482] on input "text" at bounding box center [768, 486] width 58 height 29
type input "61"
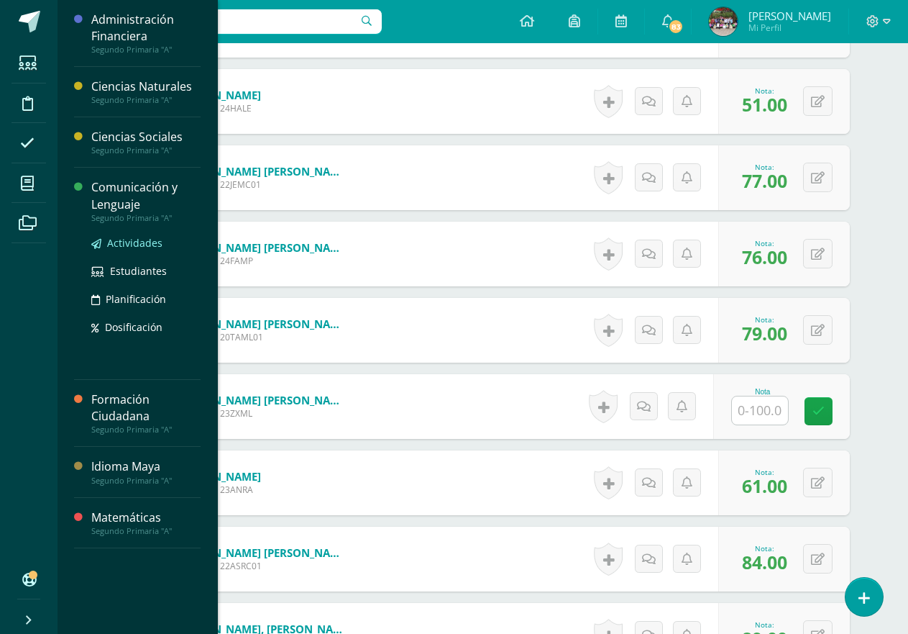
click at [114, 242] on span "Actividades" at bounding box center [134, 243] width 55 height 14
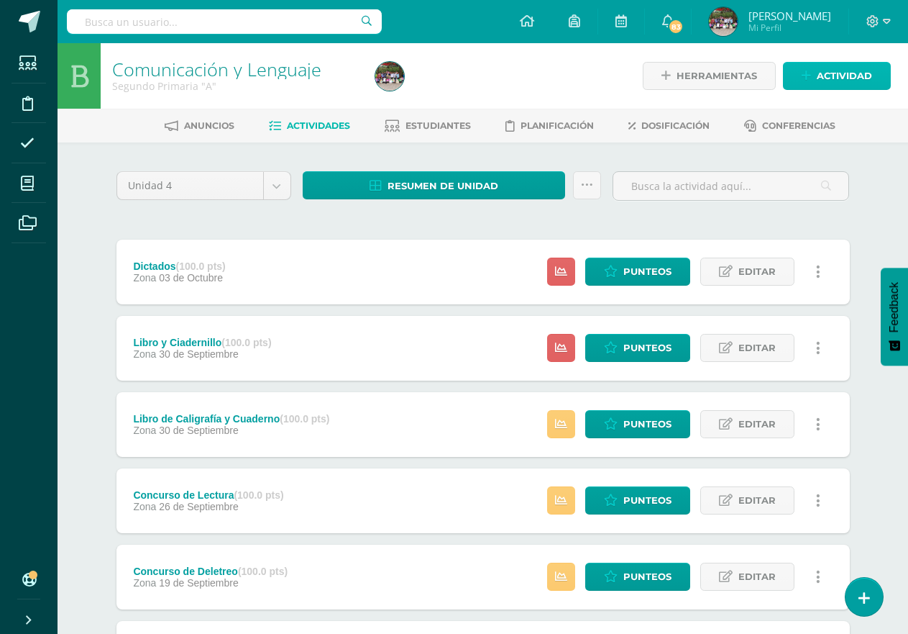
click at [841, 87] on span "Actividad" at bounding box center [844, 76] width 55 height 27
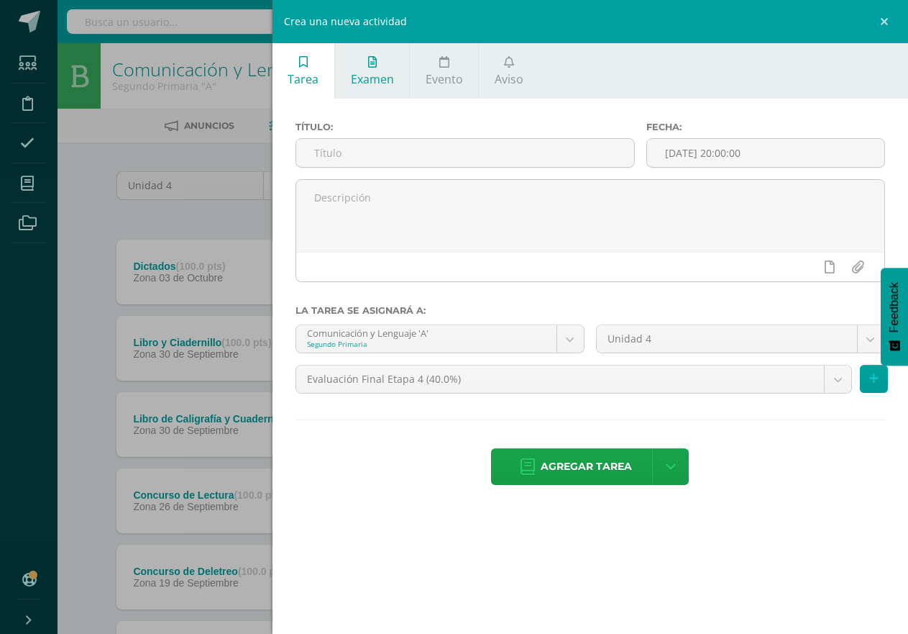
click at [372, 74] on span "Examen" at bounding box center [372, 79] width 43 height 16
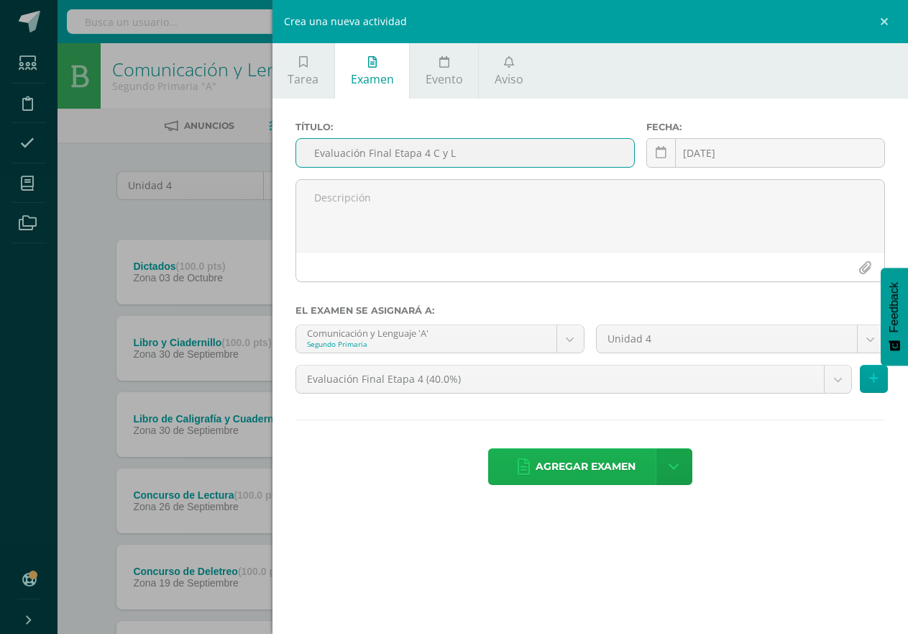
type input "Evaluación Final Etapa 4 C y L"
click at [584, 473] on span "Agregar examen" at bounding box center [586, 466] width 100 height 35
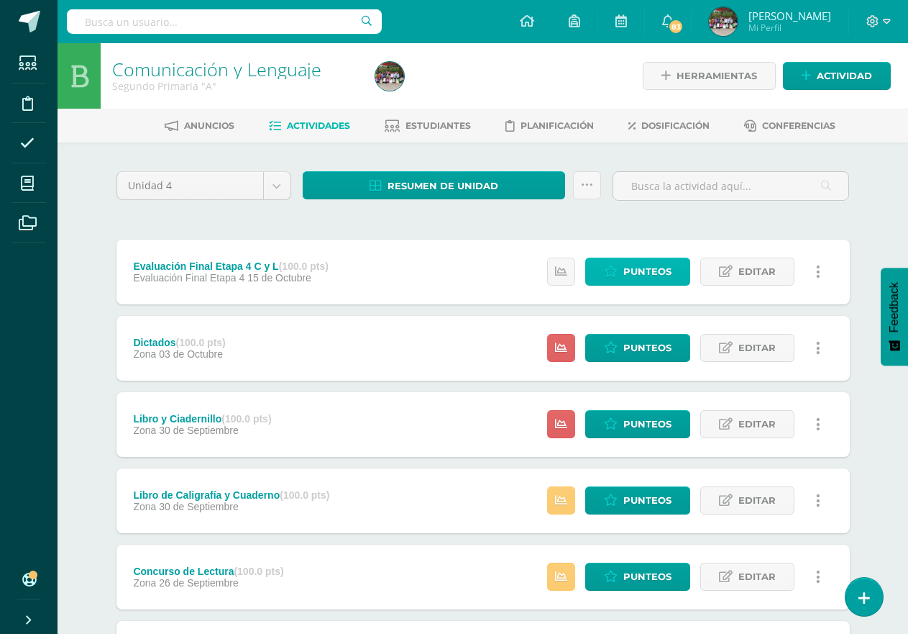
click at [610, 275] on icon at bounding box center [611, 271] width 14 height 12
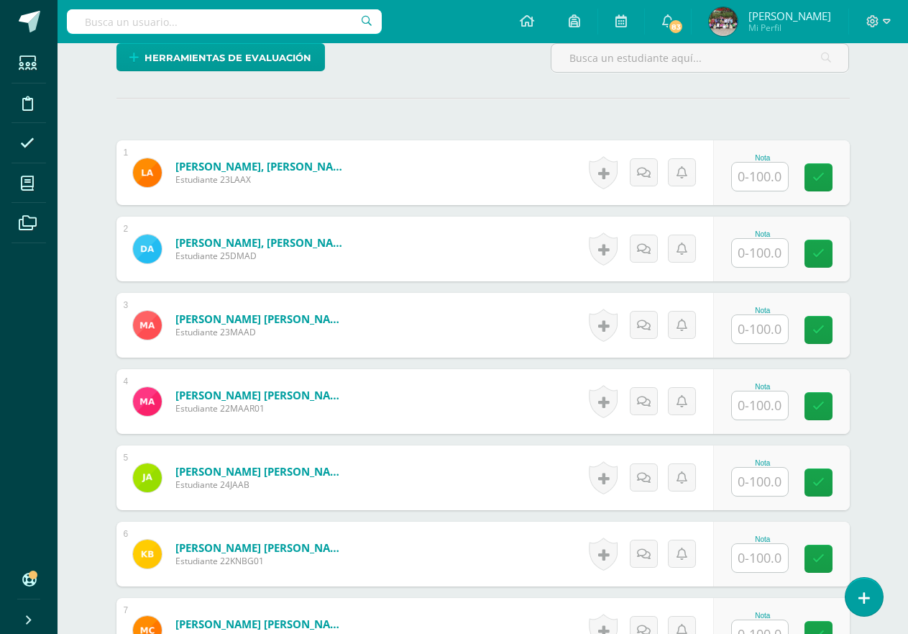
scroll to position [360, 0]
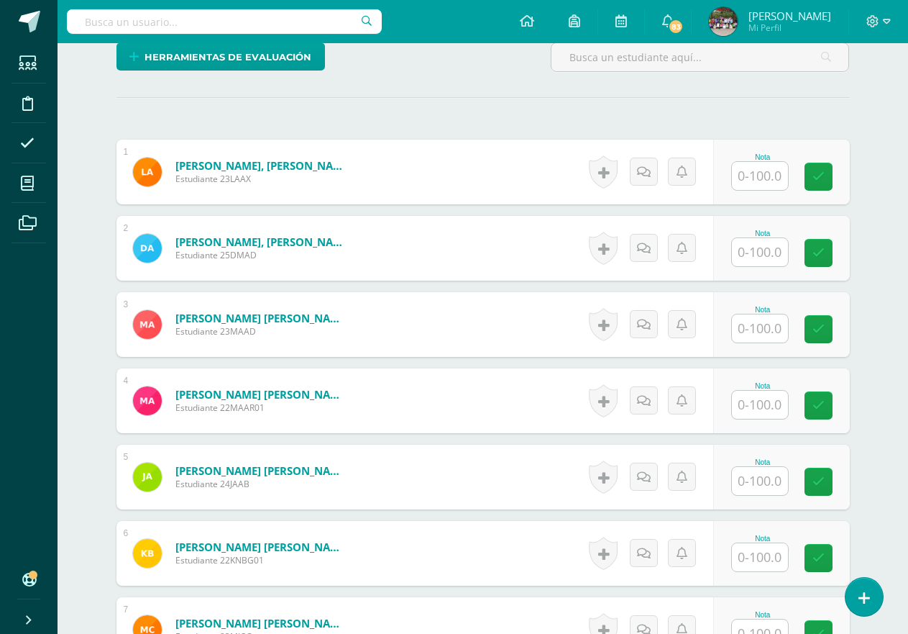
click at [740, 405] on input "text" at bounding box center [760, 404] width 56 height 28
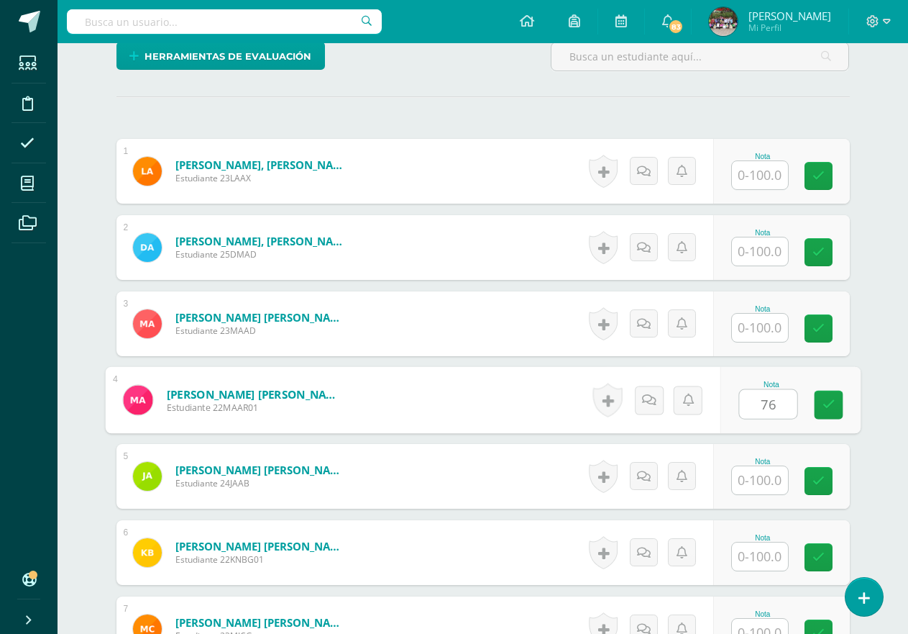
type input "76"
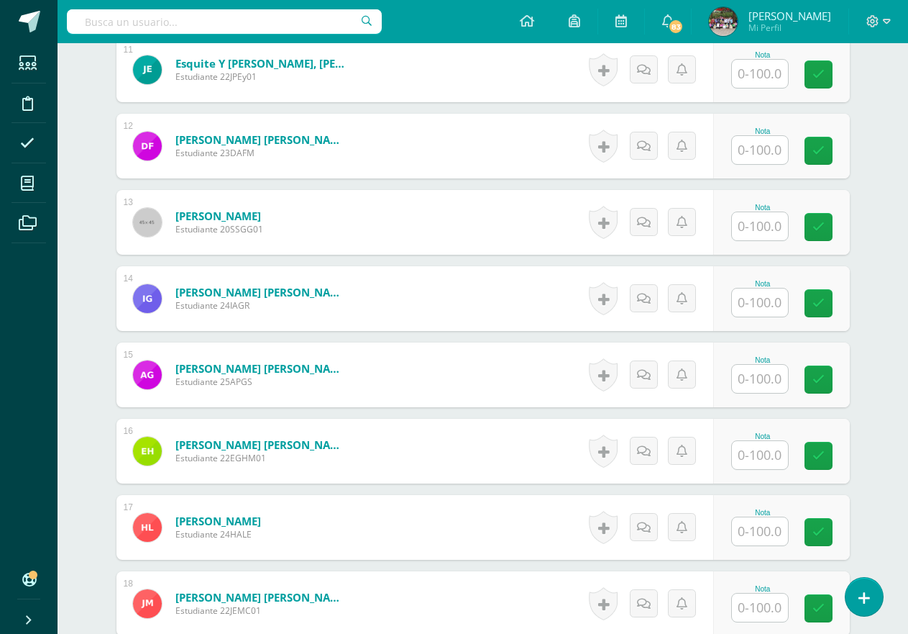
scroll to position [1296, 0]
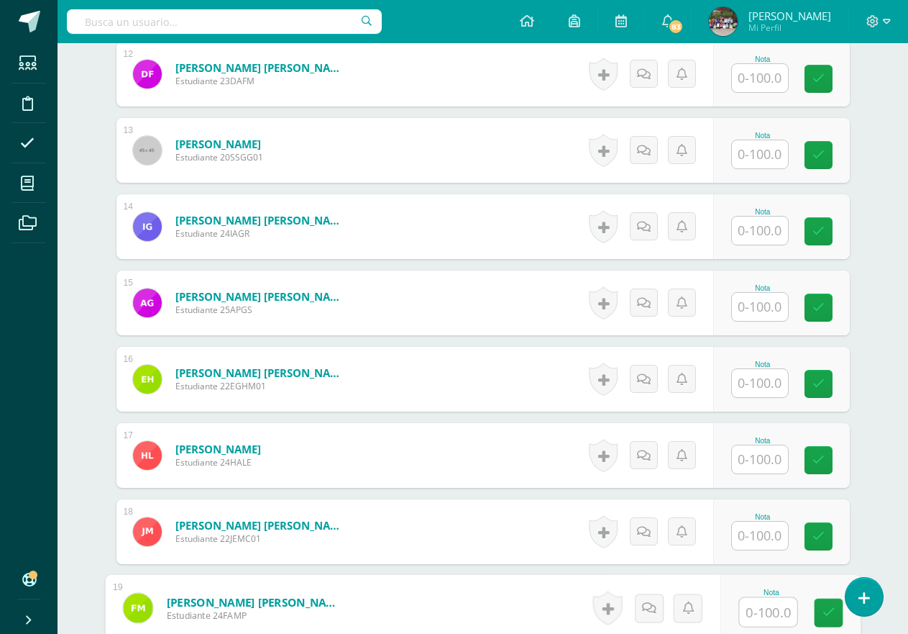
click at [767, 615] on input "text" at bounding box center [768, 612] width 58 height 29
type input "80.5"
click at [887, 515] on div "Comunicación y Lenguaje Segundo Primaria "A" Herramientas Detalle de asistencia…" at bounding box center [483, 119] width 851 height 2744
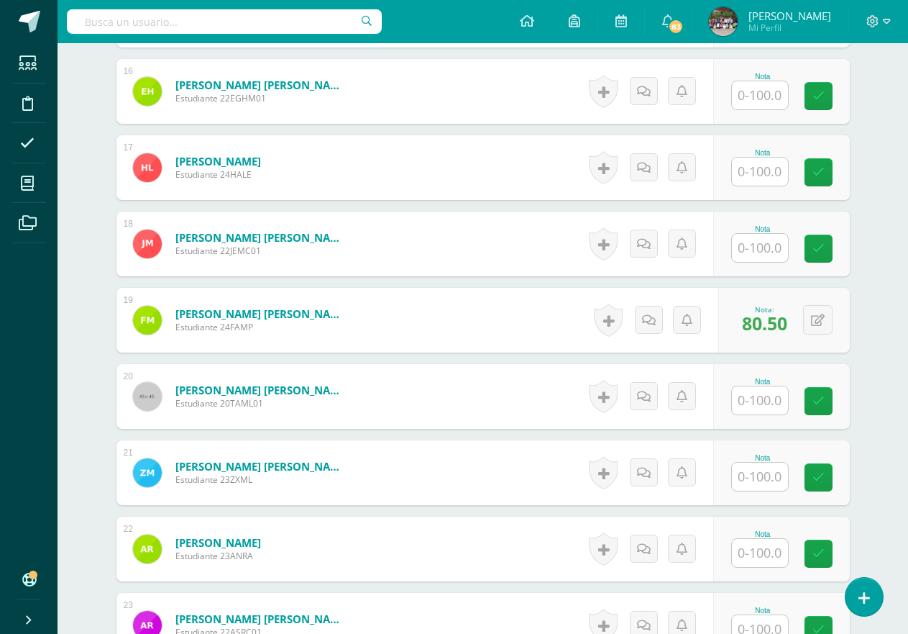
scroll to position [1656, 0]
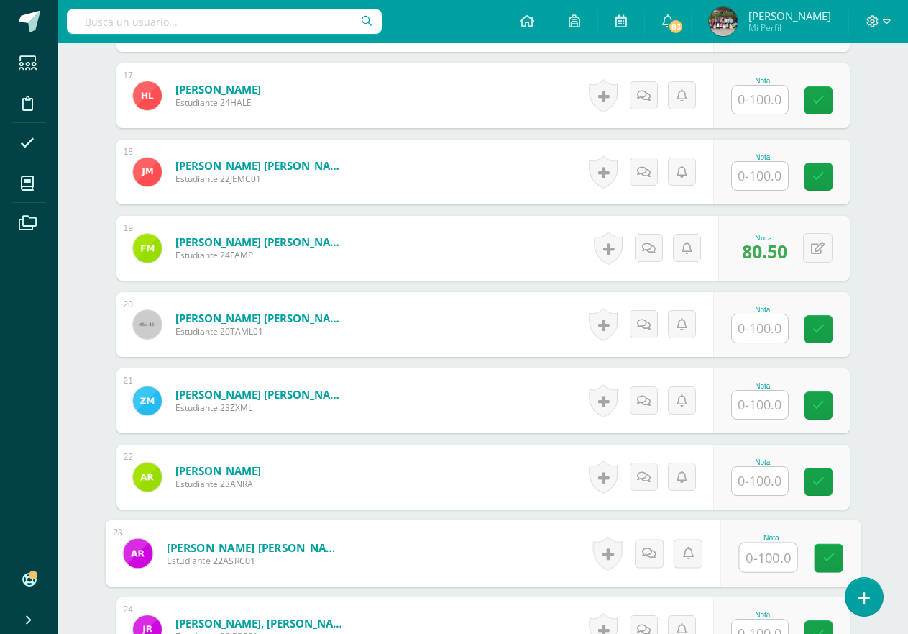
click at [766, 551] on input "text" at bounding box center [768, 557] width 58 height 29
type input "91"
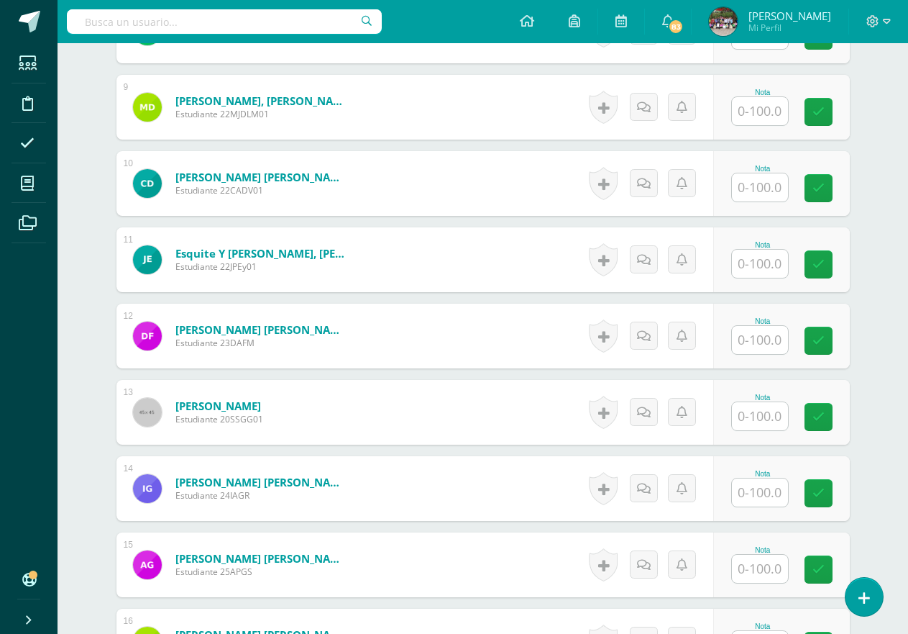
scroll to position [1009, 0]
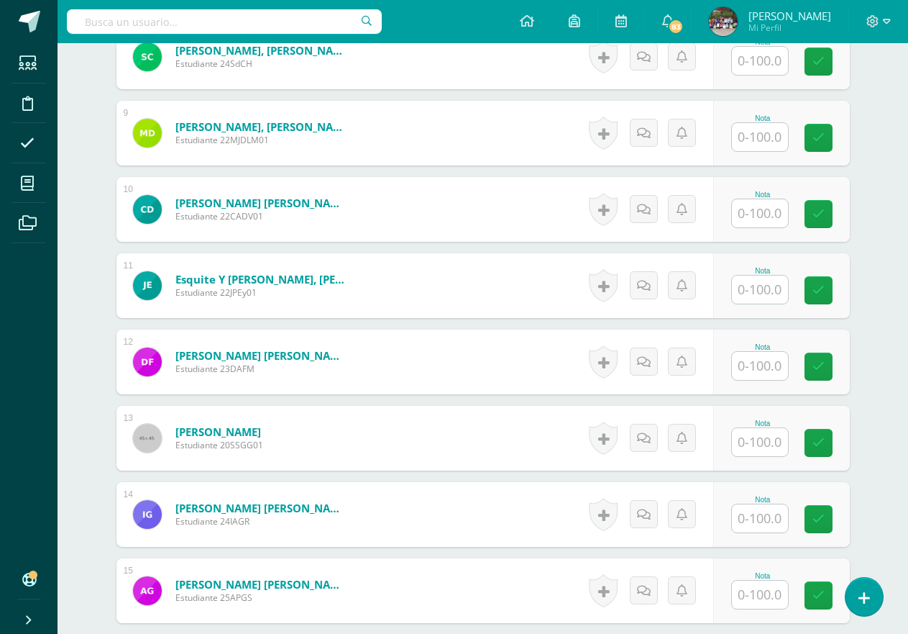
click at [764, 296] on input "text" at bounding box center [760, 289] width 56 height 28
type input "95"
click at [871, 273] on div "¿Estás seguro que quieres eliminar esta actividad? Esto borrará la actividad y …" at bounding box center [483, 456] width 791 height 2645
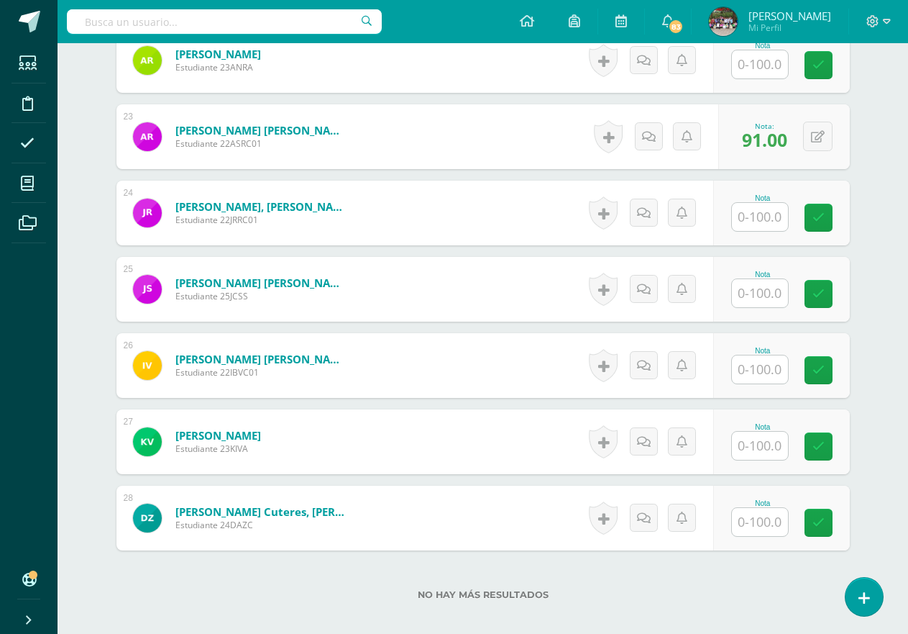
scroll to position [2154, 0]
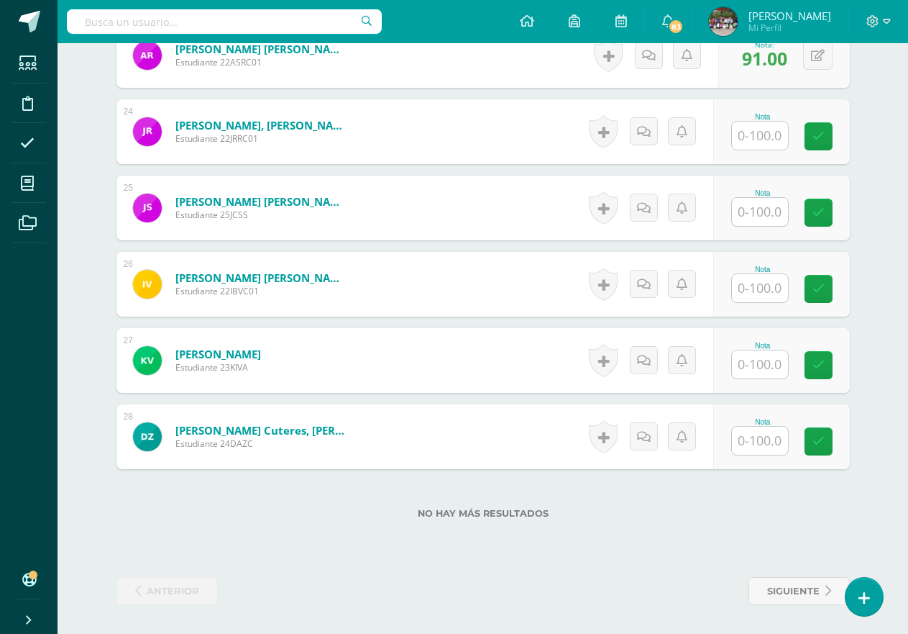
click at [759, 213] on input "text" at bounding box center [760, 212] width 56 height 28
type input "80"
click at [790, 349] on div "Nota" at bounding box center [762, 360] width 63 height 37
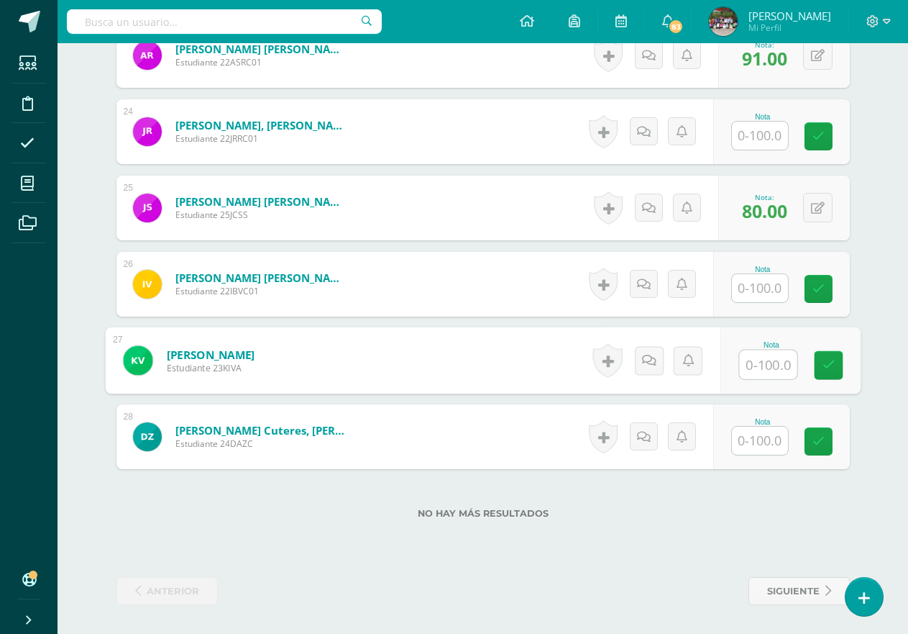
click at [764, 364] on input "text" at bounding box center [768, 364] width 58 height 29
type input "80"
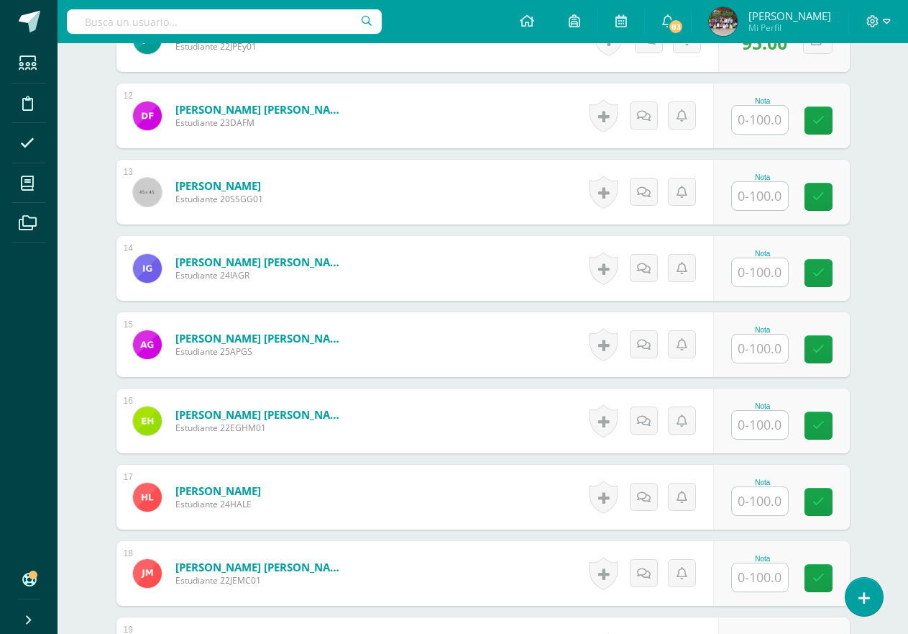
scroll to position [1291, 0]
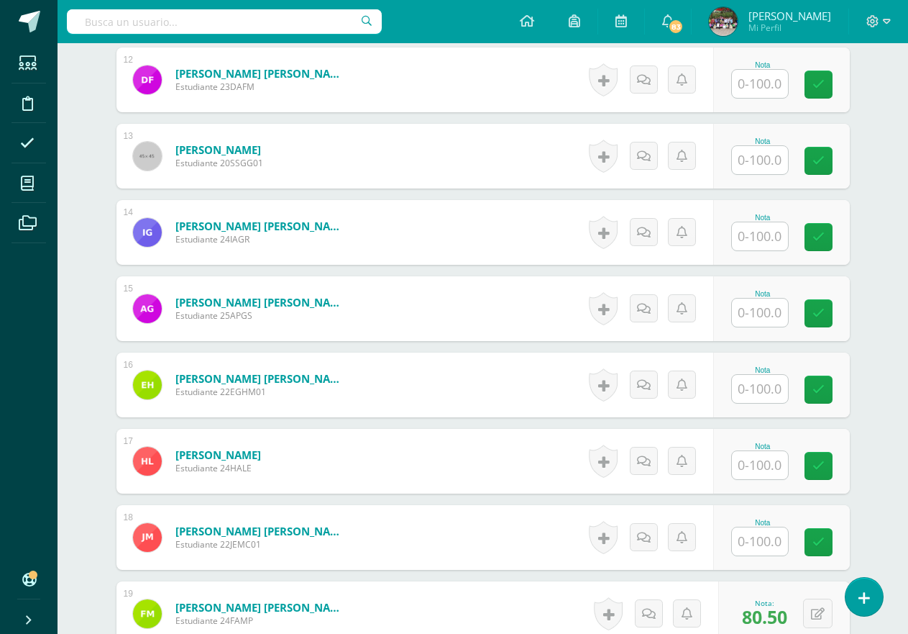
click at [778, 462] on input "text" at bounding box center [760, 465] width 56 height 28
type input "69"
click at [771, 157] on input "text" at bounding box center [768, 160] width 58 height 29
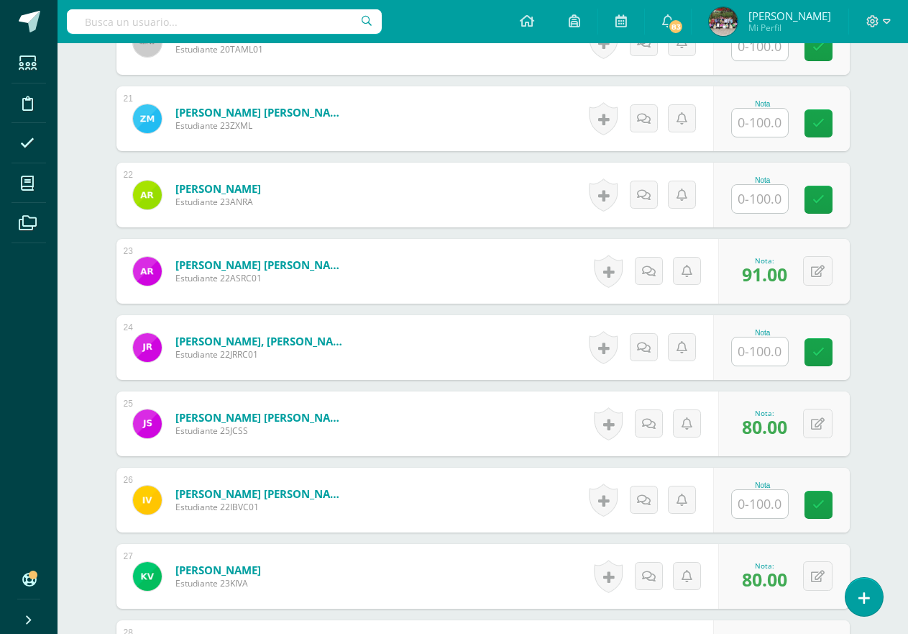
scroll to position [2154, 0]
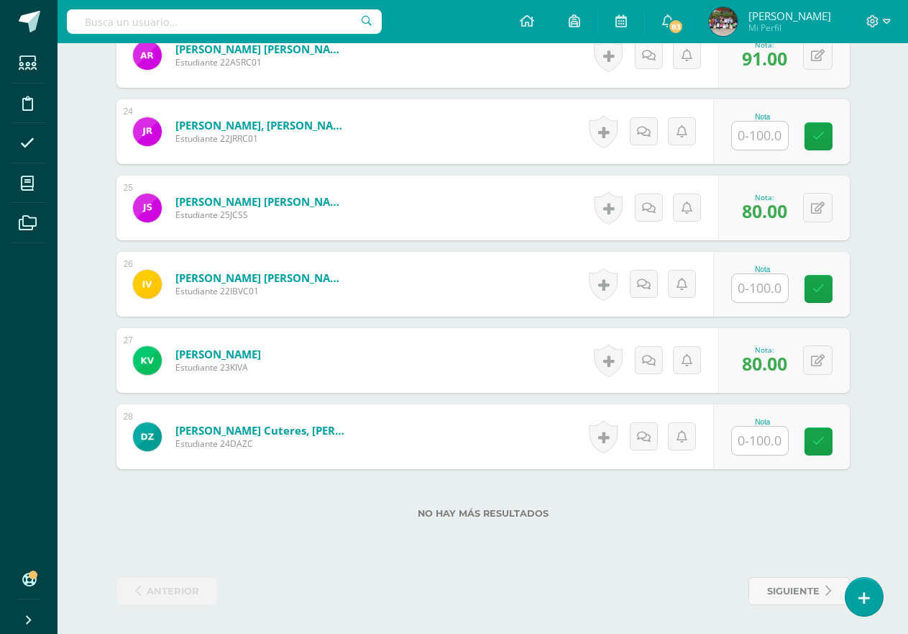
type input "80.5"
click at [751, 280] on input "text" at bounding box center [768, 288] width 58 height 29
type input "88"
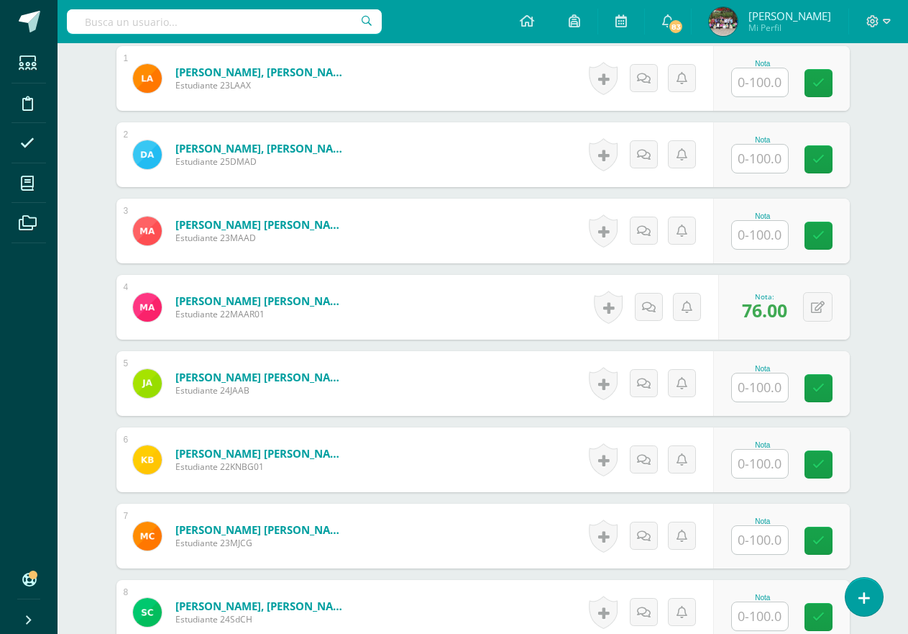
scroll to position [428, 0]
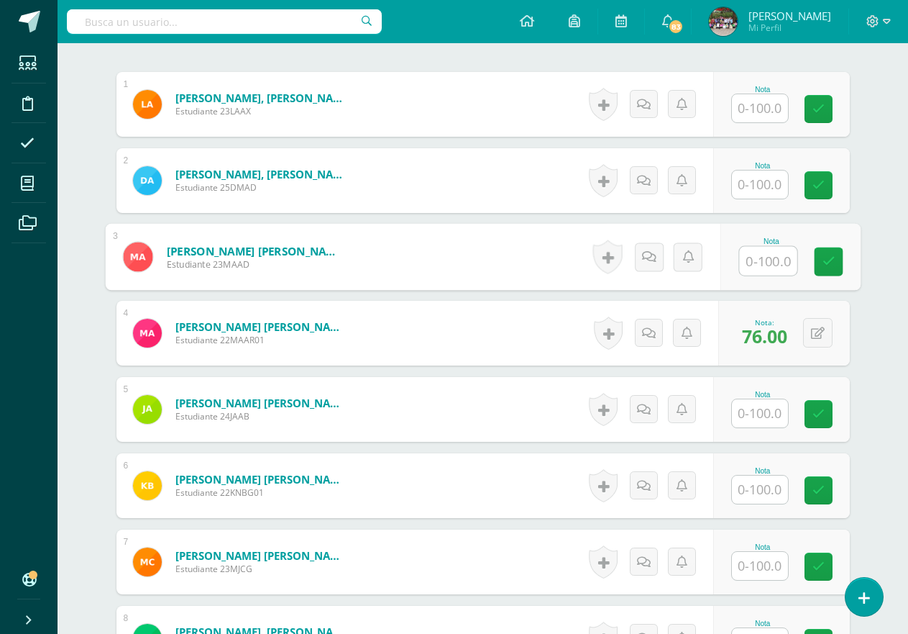
click at [763, 265] on input "text" at bounding box center [768, 261] width 58 height 29
type input "66.5"
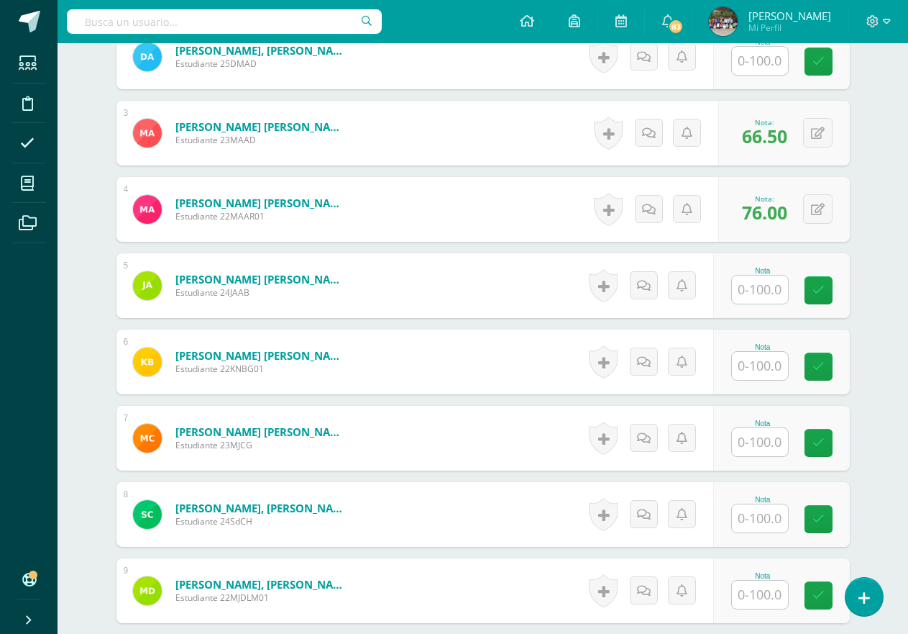
scroll to position [572, 0]
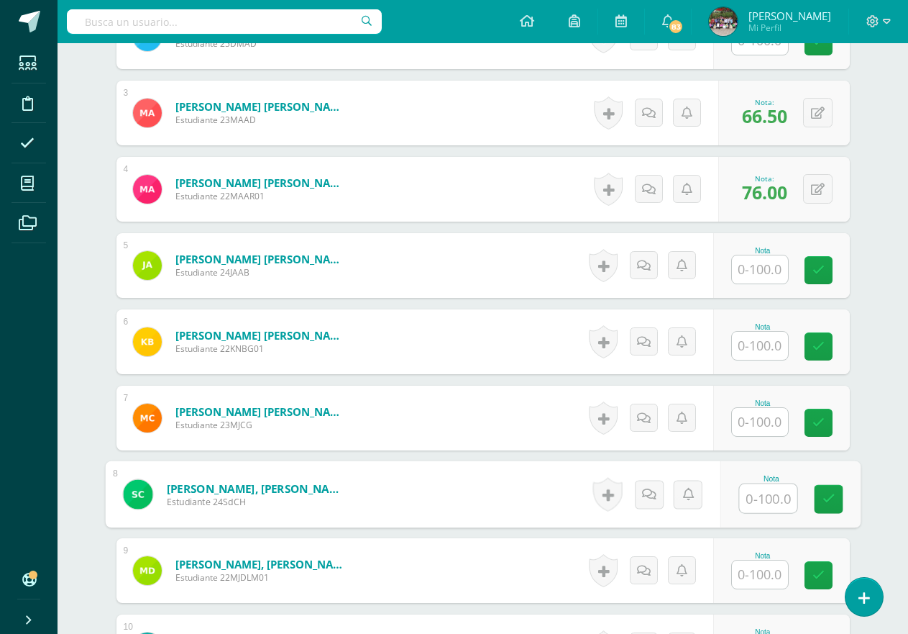
click at [779, 493] on input "text" at bounding box center [768, 498] width 58 height 29
type input "82.5"
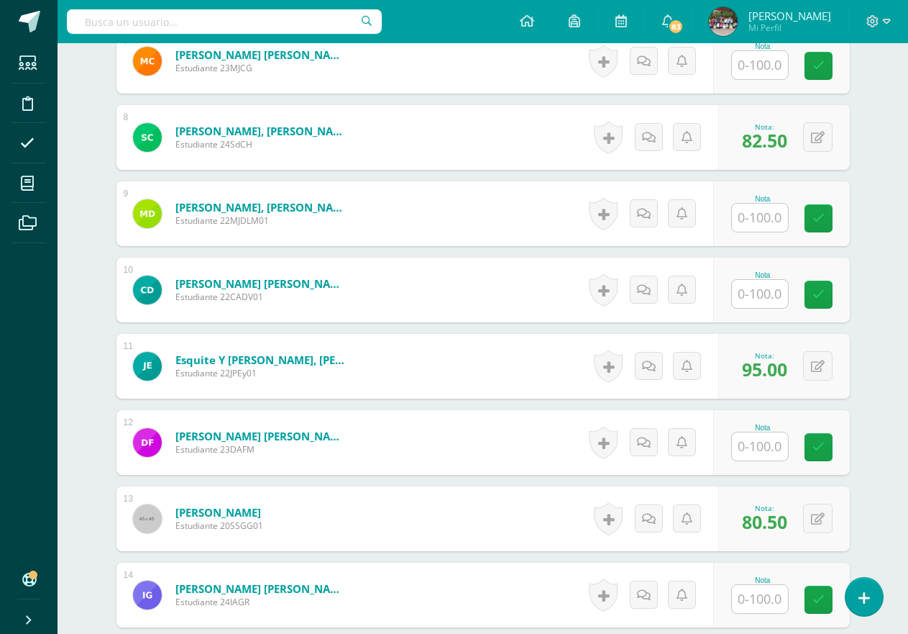
scroll to position [931, 0]
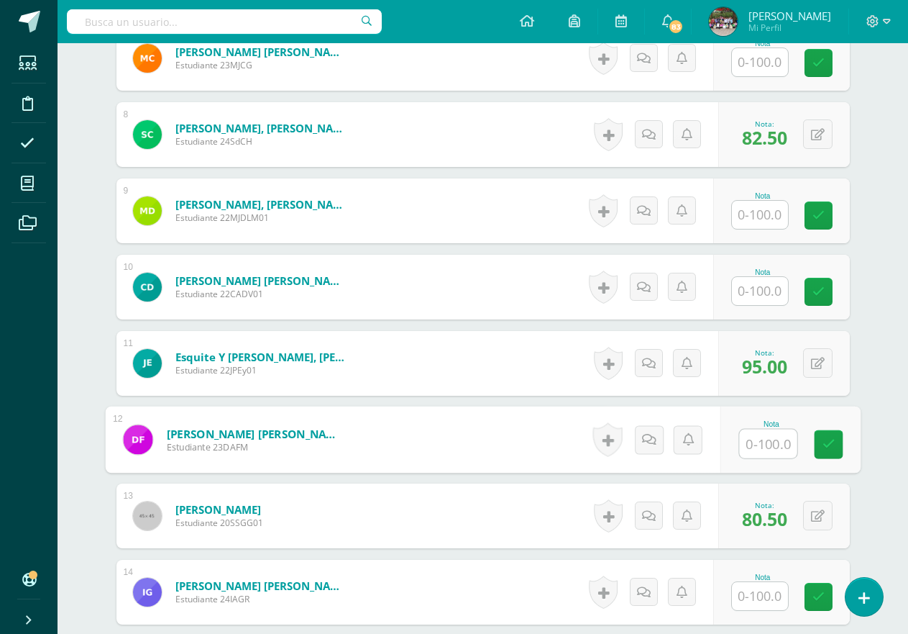
click at [764, 435] on input "text" at bounding box center [768, 443] width 58 height 29
type input "68.5"
click at [874, 401] on div "¿Estás seguro que quieres eliminar esta actividad? Esto borrará la actividad y …" at bounding box center [483, 533] width 791 height 2645
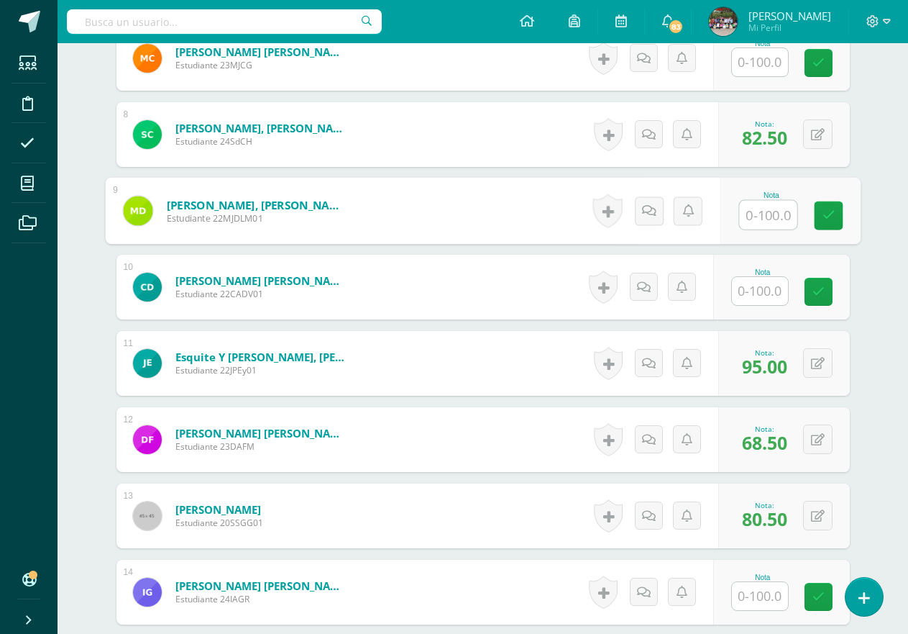
click at [770, 224] on input "text" at bounding box center [768, 215] width 58 height 29
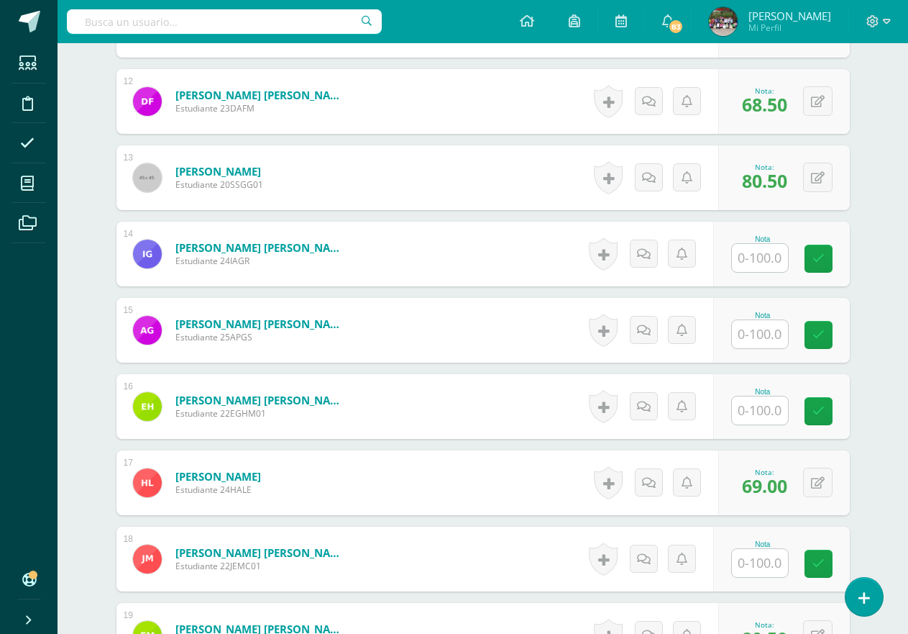
scroll to position [1291, 0]
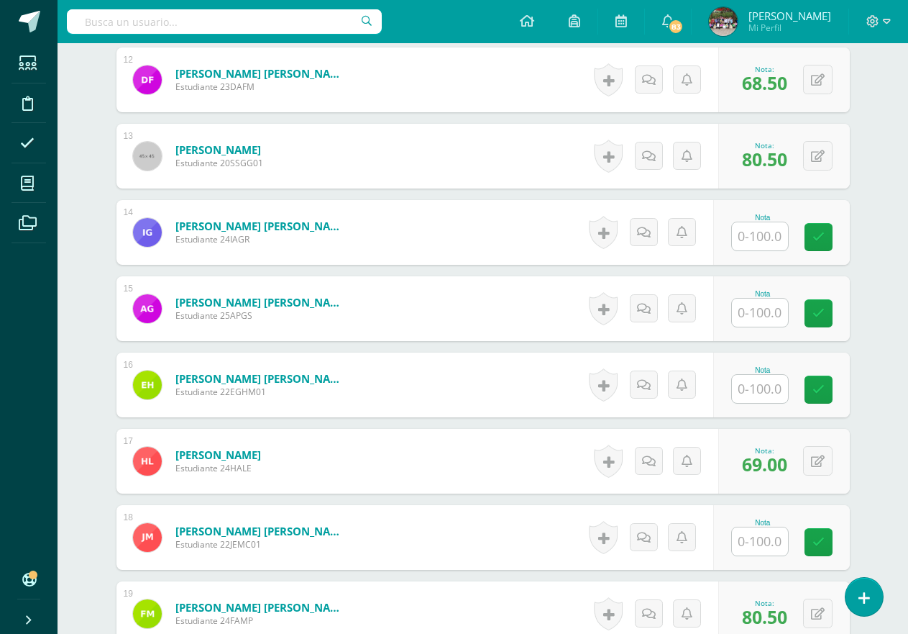
type input "79"
click at [762, 381] on input "text" at bounding box center [760, 389] width 56 height 28
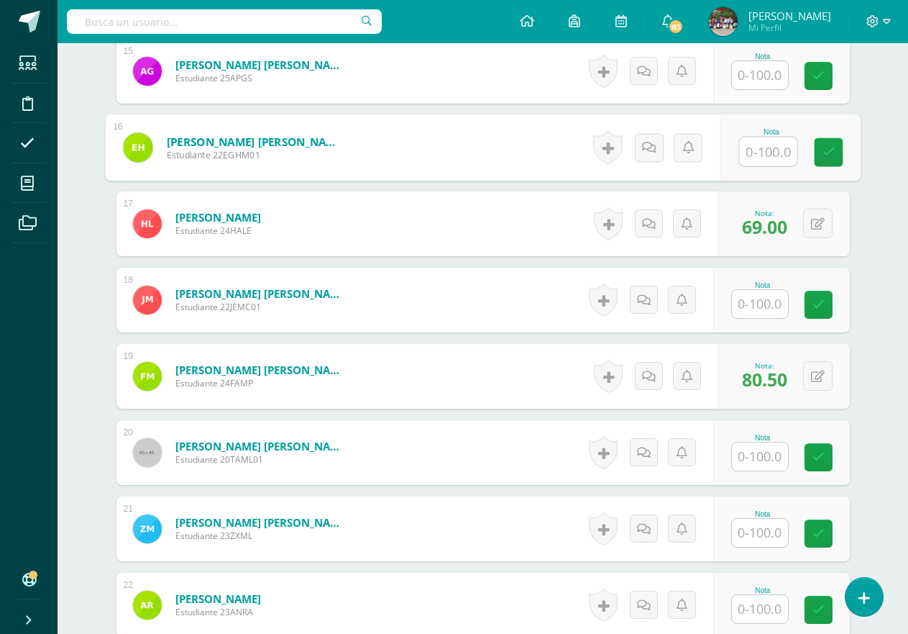
scroll to position [1522, 0]
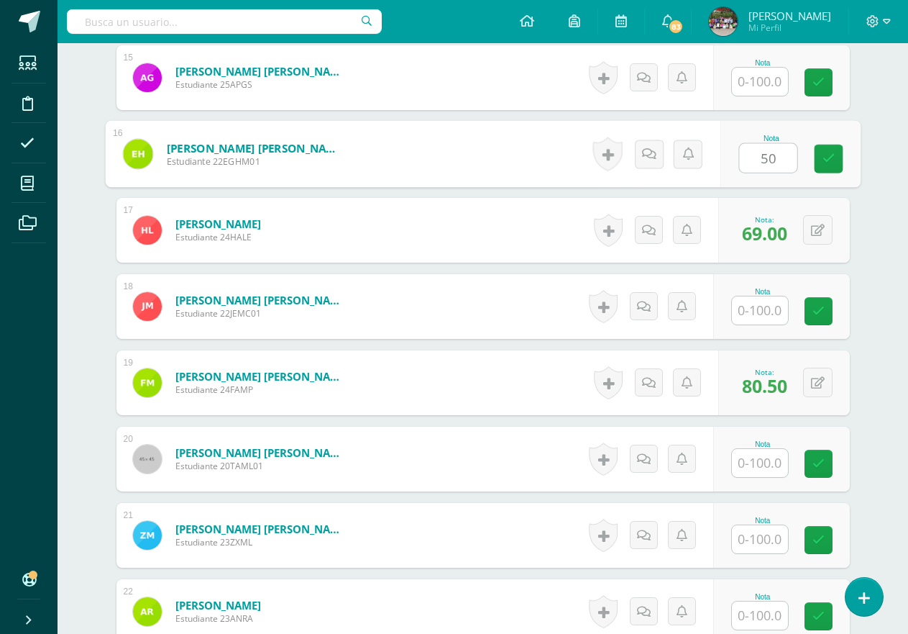
type input "50"
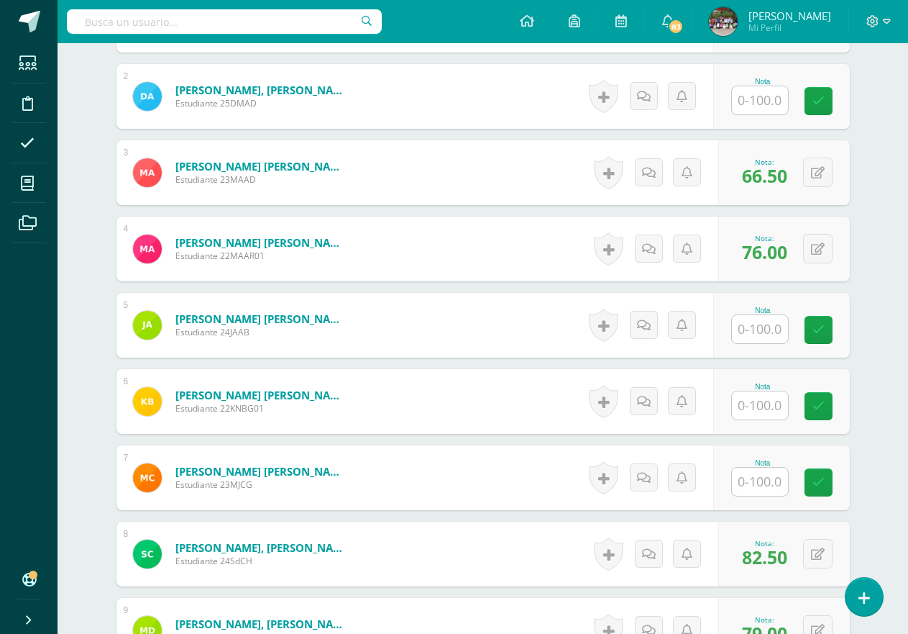
scroll to position [515, 0]
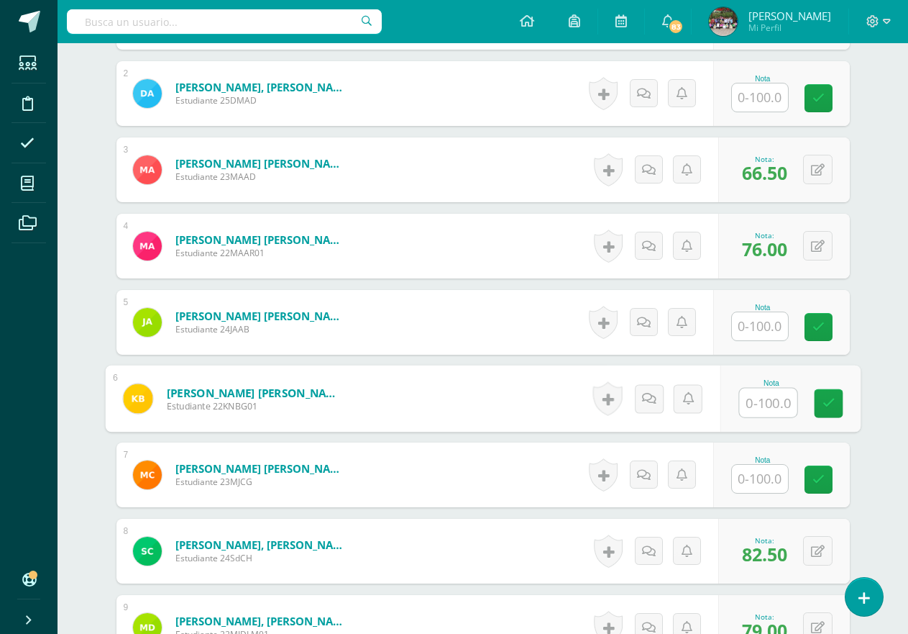
click at [751, 402] on input "text" at bounding box center [768, 402] width 58 height 29
type input "52.5"
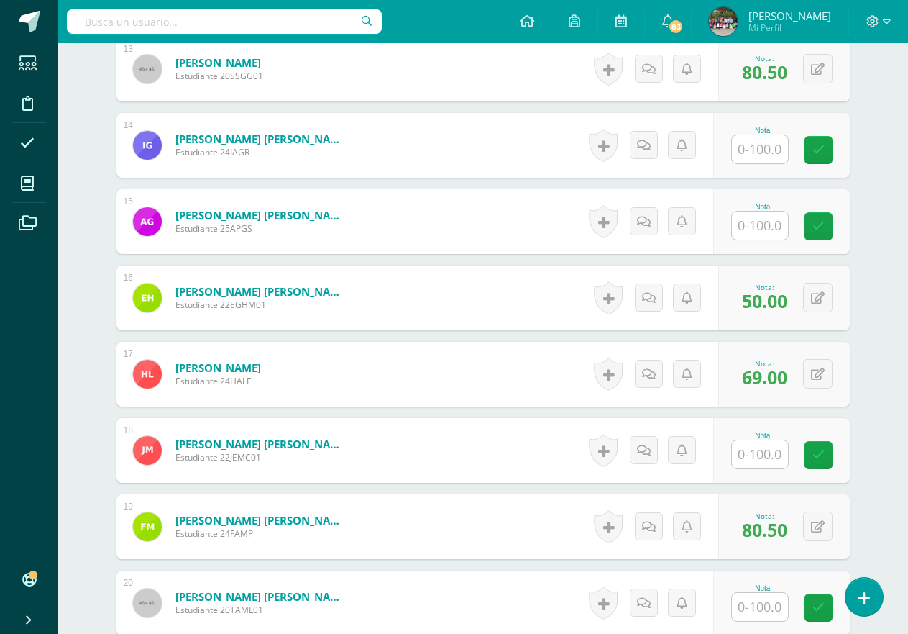
scroll to position [1450, 0]
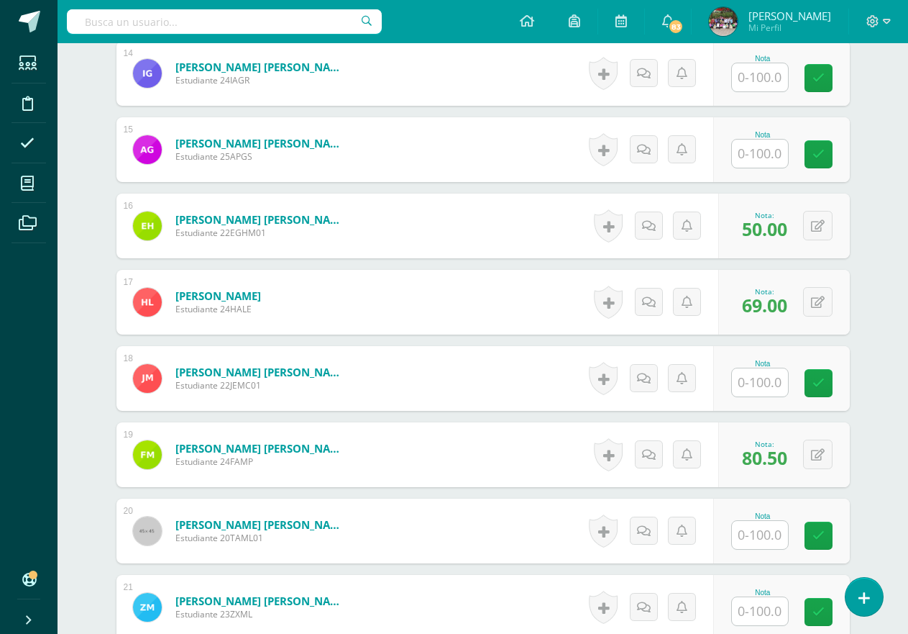
click at [756, 397] on div "Nota" at bounding box center [781, 378] width 137 height 65
click at [765, 374] on input "text" at bounding box center [768, 382] width 58 height 29
type input "81.5"
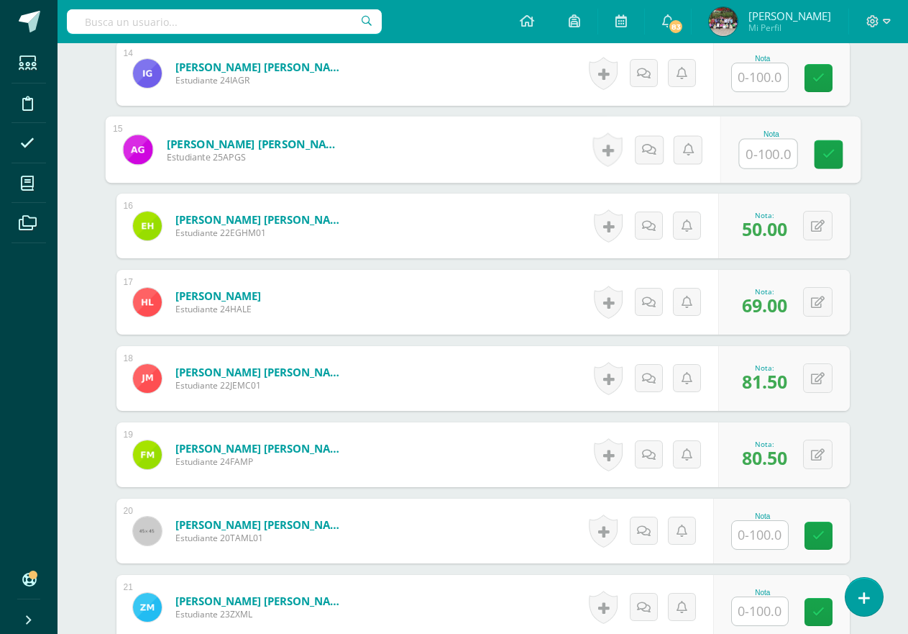
click at [765, 145] on input "text" at bounding box center [768, 154] width 58 height 29
type input "56"
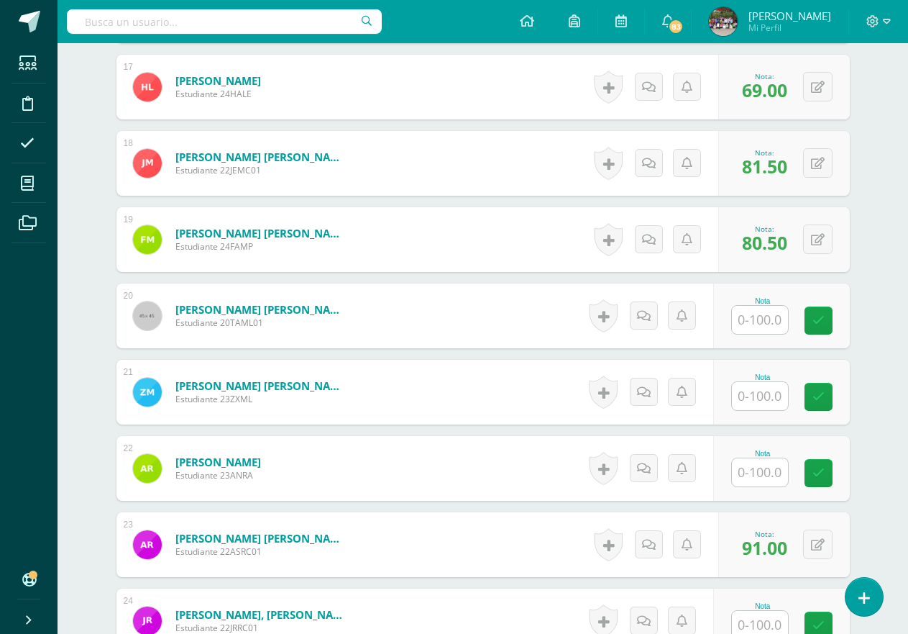
scroll to position [1665, 0]
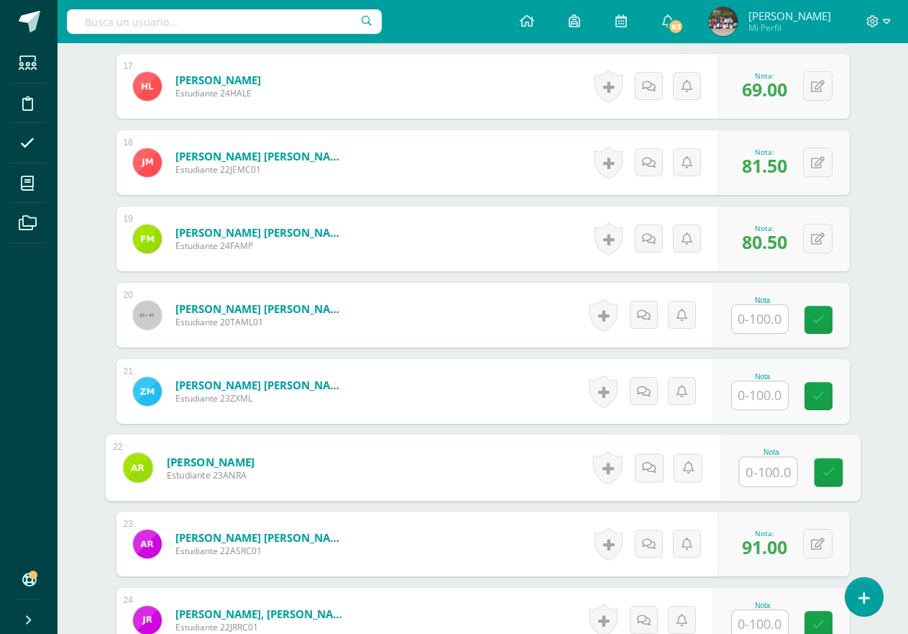
click at [779, 474] on input "text" at bounding box center [768, 471] width 58 height 29
type input "65"
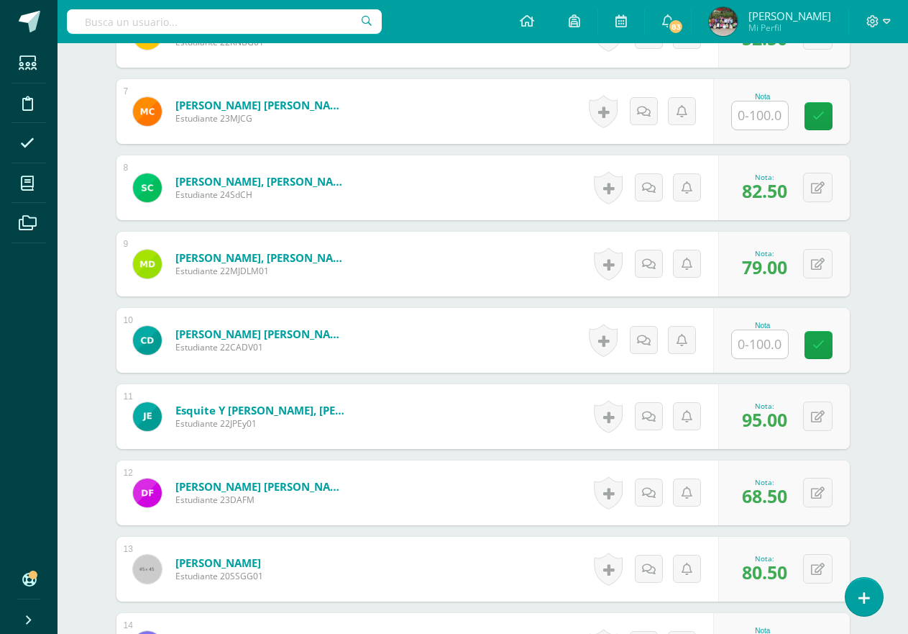
scroll to position [874, 0]
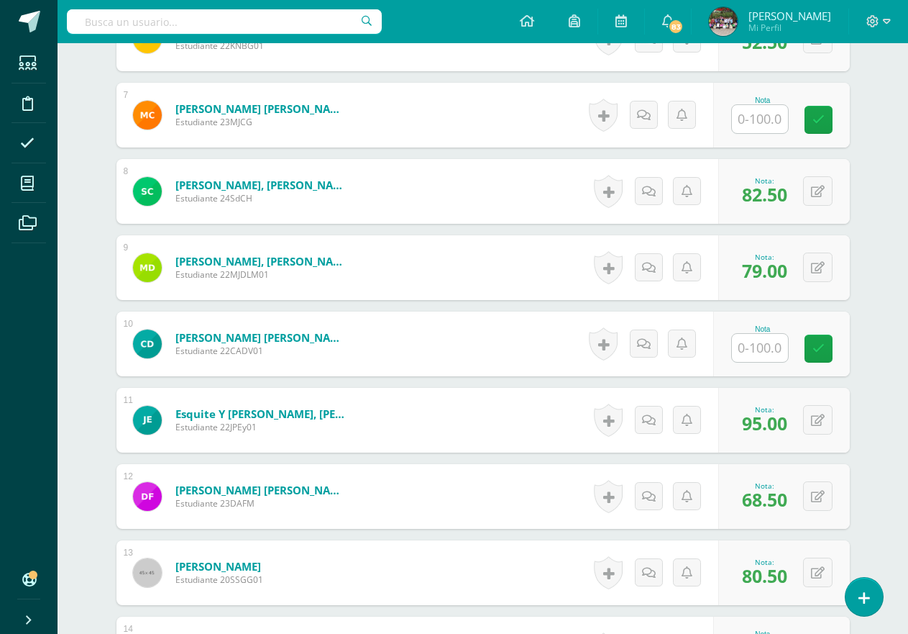
click at [765, 127] on input "text" at bounding box center [760, 119] width 56 height 28
type input "50"
click at [905, 149] on div "Comunicación y Lenguaje Segundo Primaria "A" Herramientas Detalle de asistencia…" at bounding box center [483, 541] width 851 height 2744
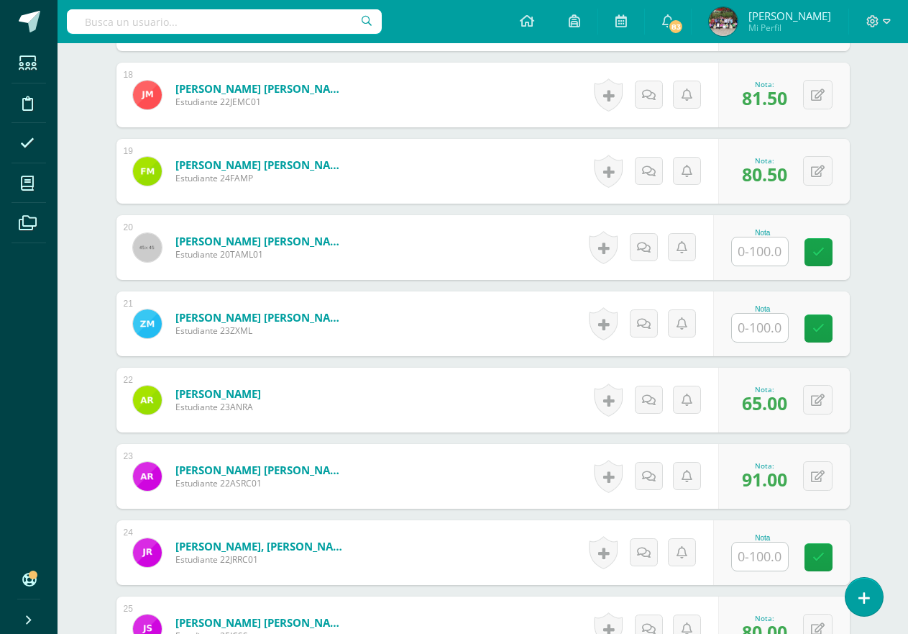
scroll to position [1737, 0]
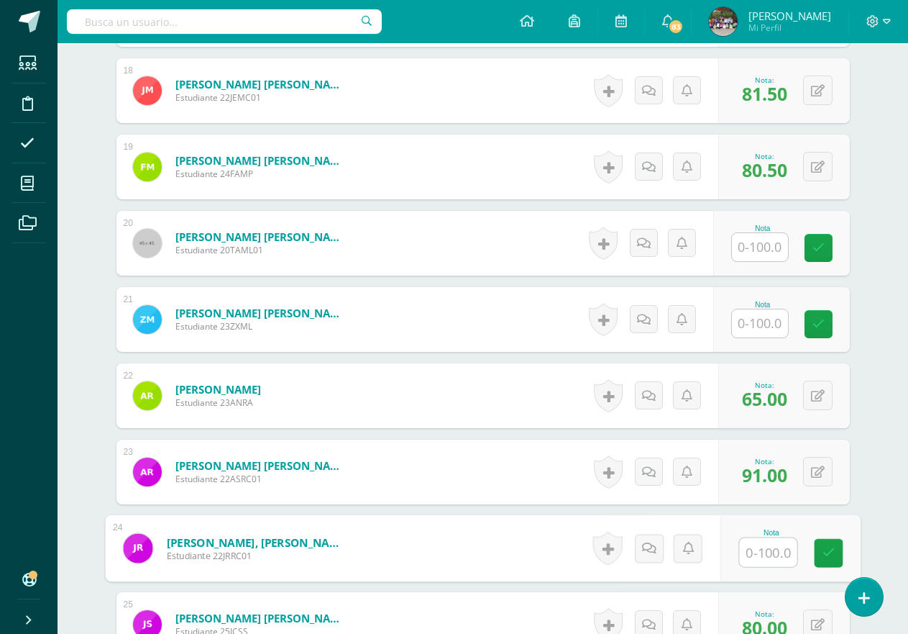
click at [773, 554] on input "text" at bounding box center [768, 552] width 58 height 29
type input "95"
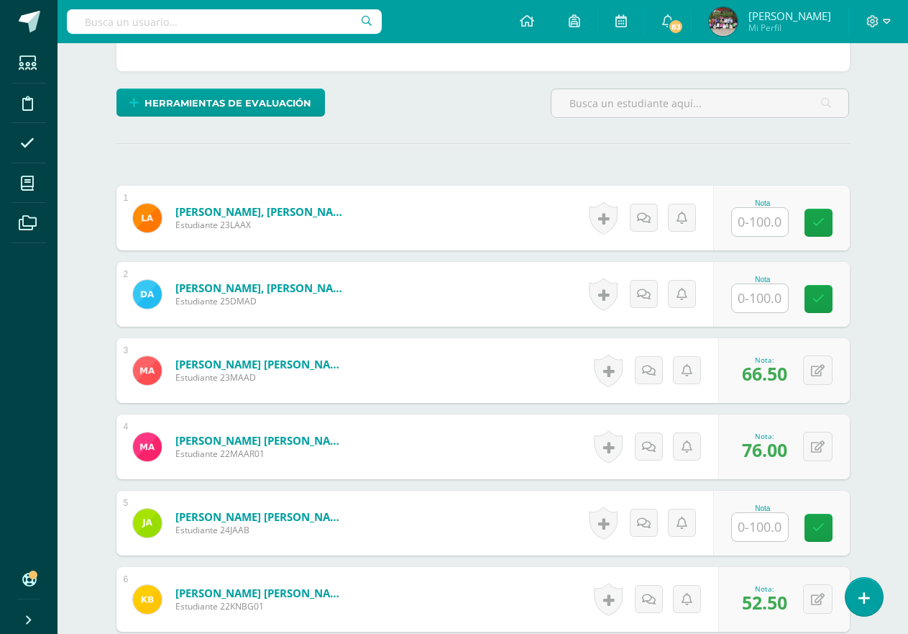
scroll to position [299, 0]
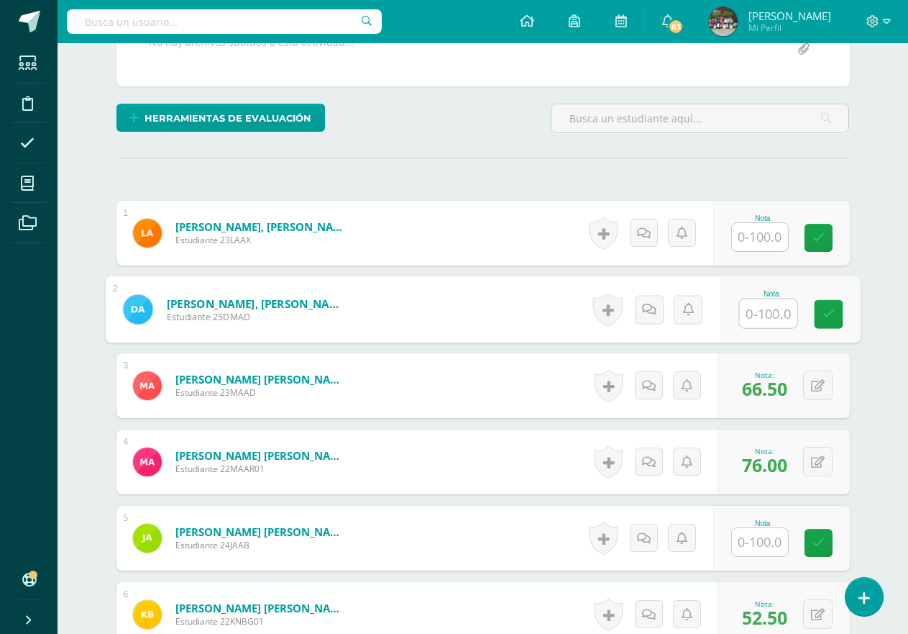
click at [762, 316] on input "text" at bounding box center [768, 313] width 58 height 29
type input "69.5"
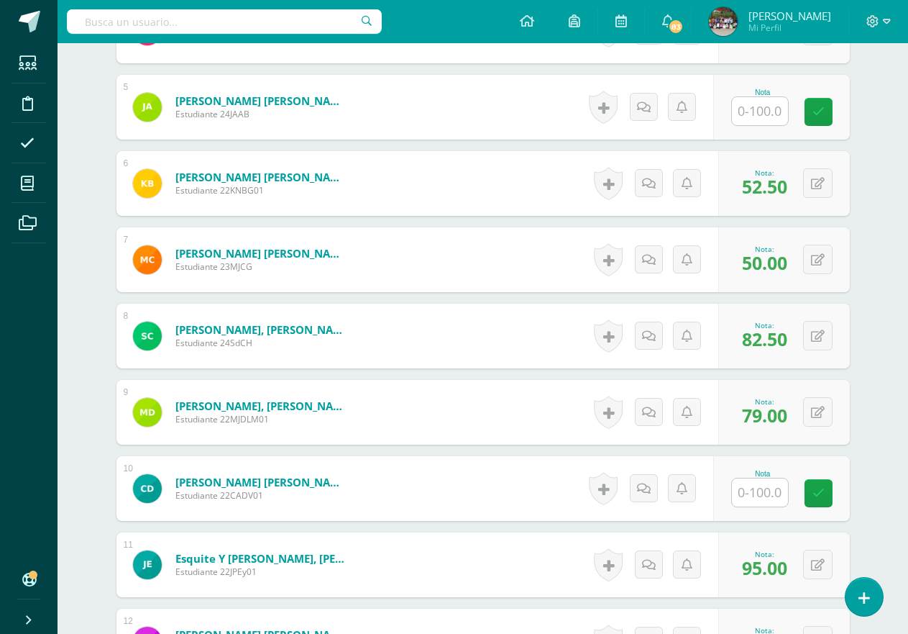
scroll to position [731, 0]
click at [756, 492] on input "text" at bounding box center [760, 491] width 56 height 28
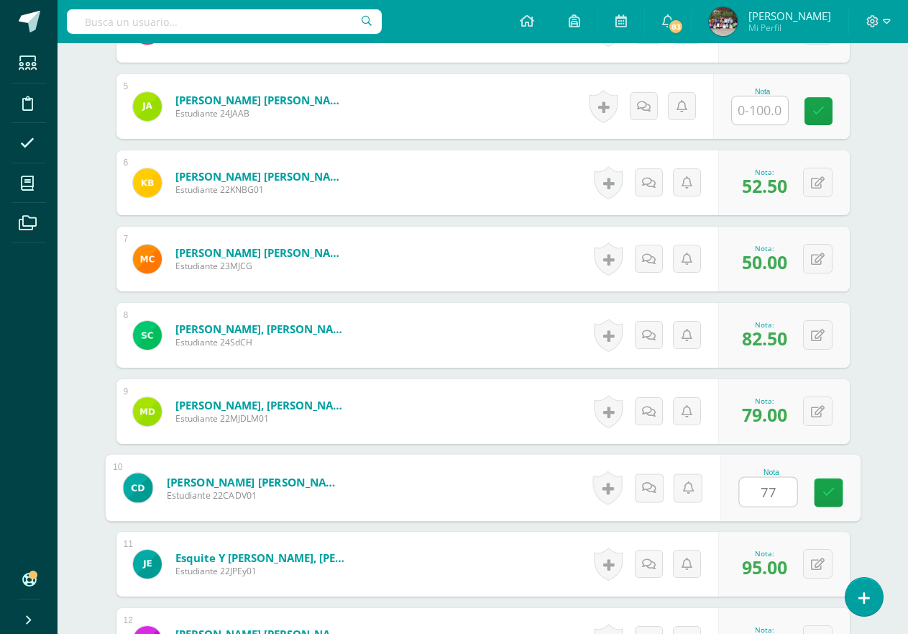
type input "77"
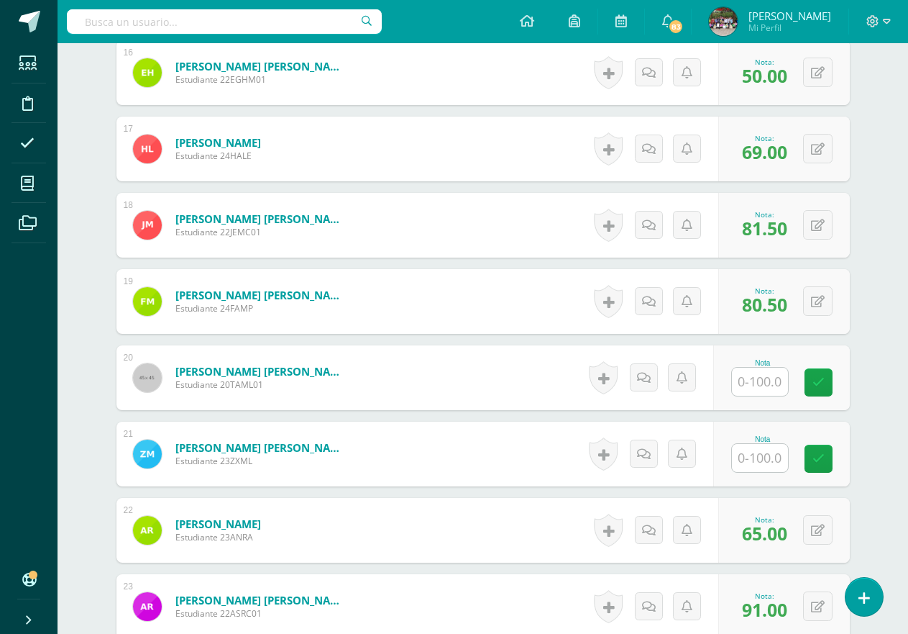
scroll to position [1606, 0]
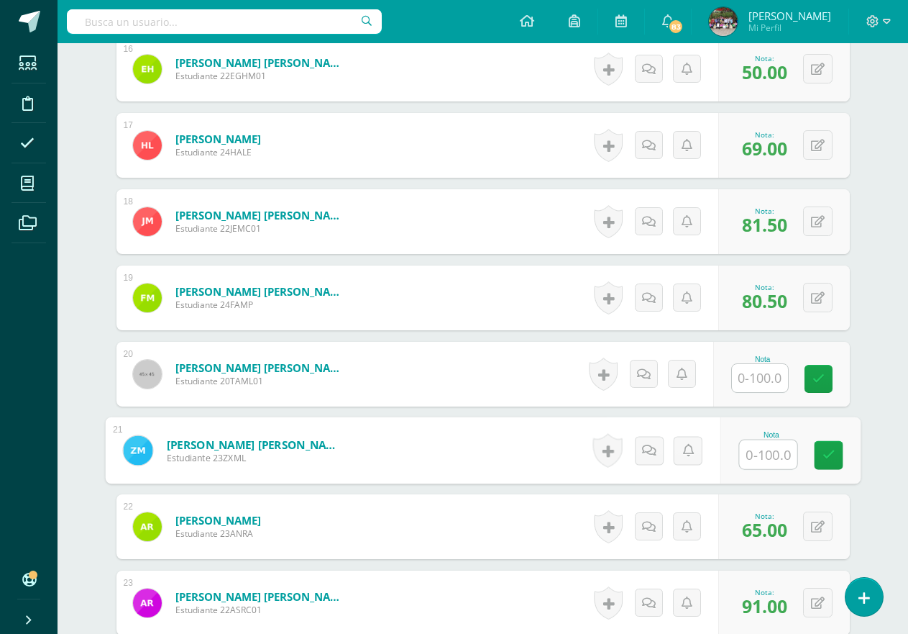
click at [778, 458] on input "text" at bounding box center [768, 454] width 58 height 29
type input "70"
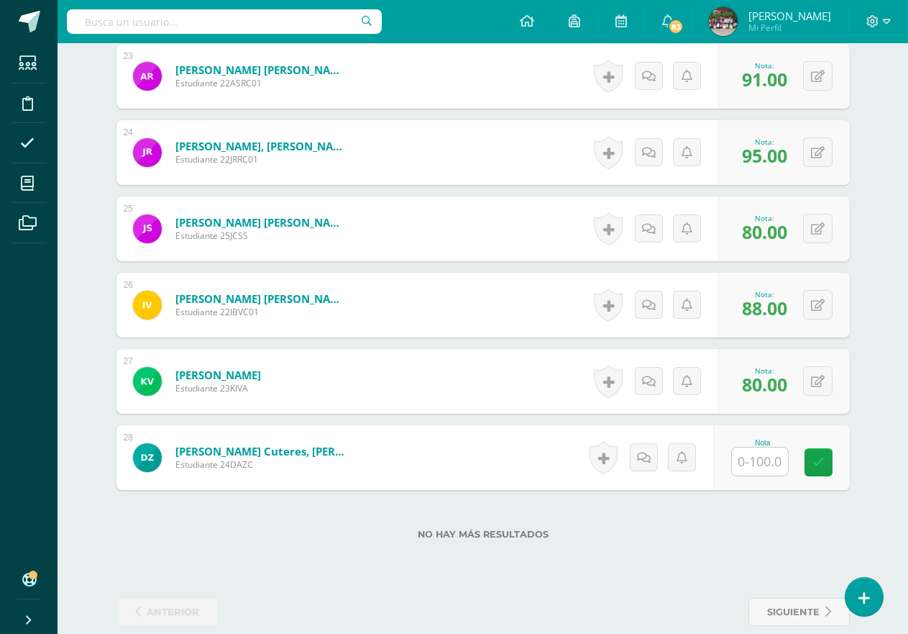
scroll to position [2154, 0]
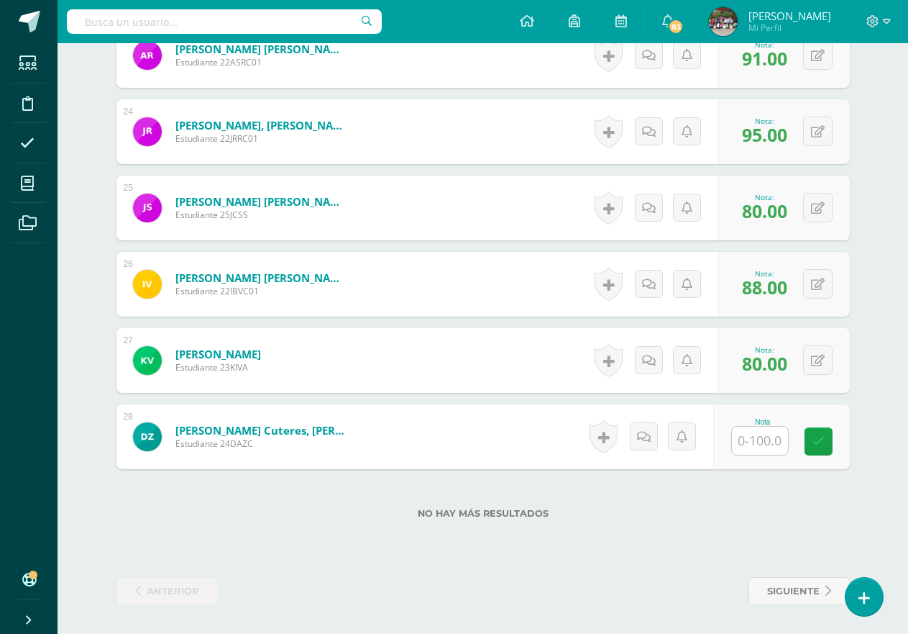
click at [762, 443] on input "text" at bounding box center [760, 440] width 56 height 28
type input "63.5"
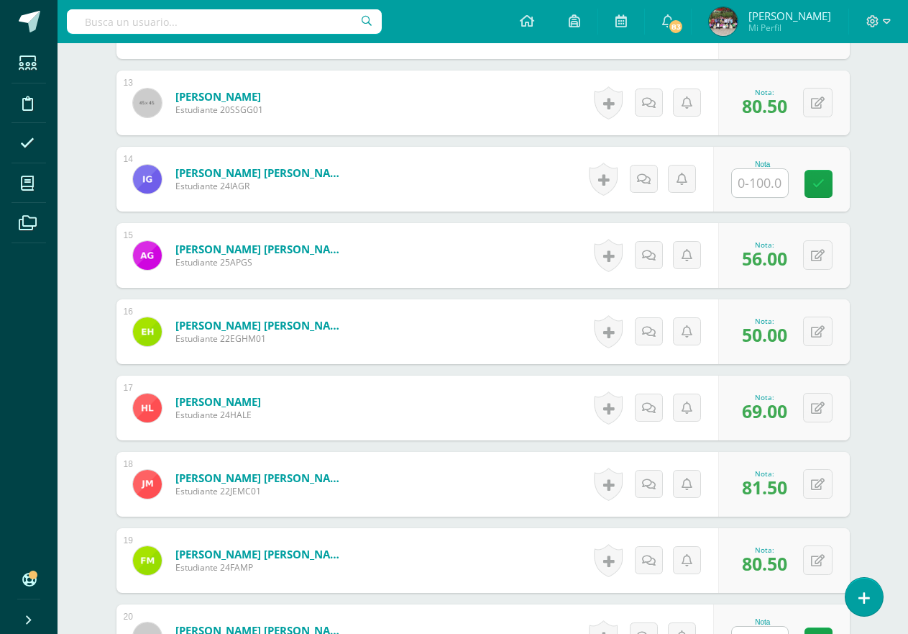
scroll to position [1291, 0]
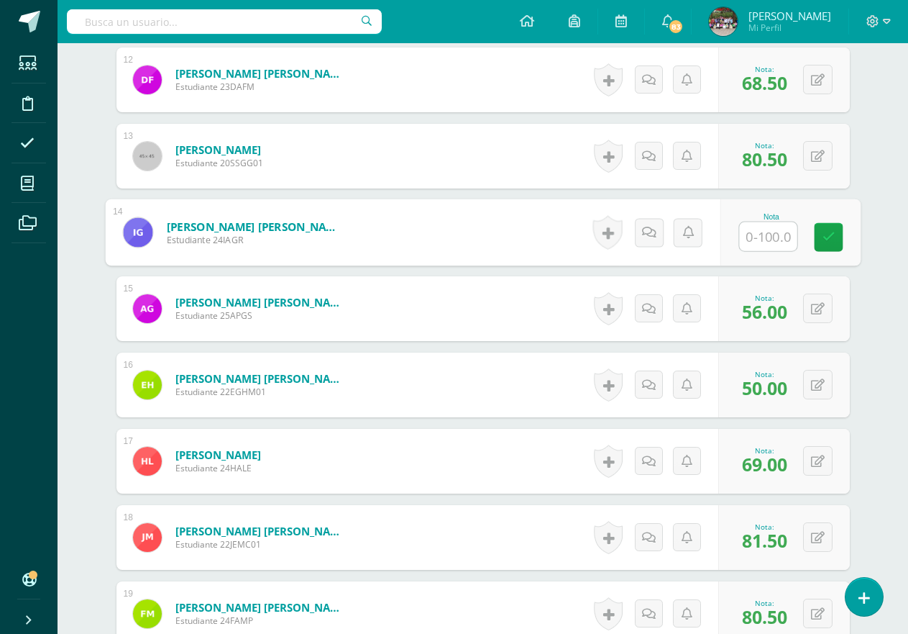
click at [763, 239] on input "text" at bounding box center [768, 236] width 58 height 29
type input "65"
click at [856, 329] on div "¿Estás seguro que quieres eliminar esta actividad? Esto borrará la actividad y …" at bounding box center [483, 174] width 791 height 2645
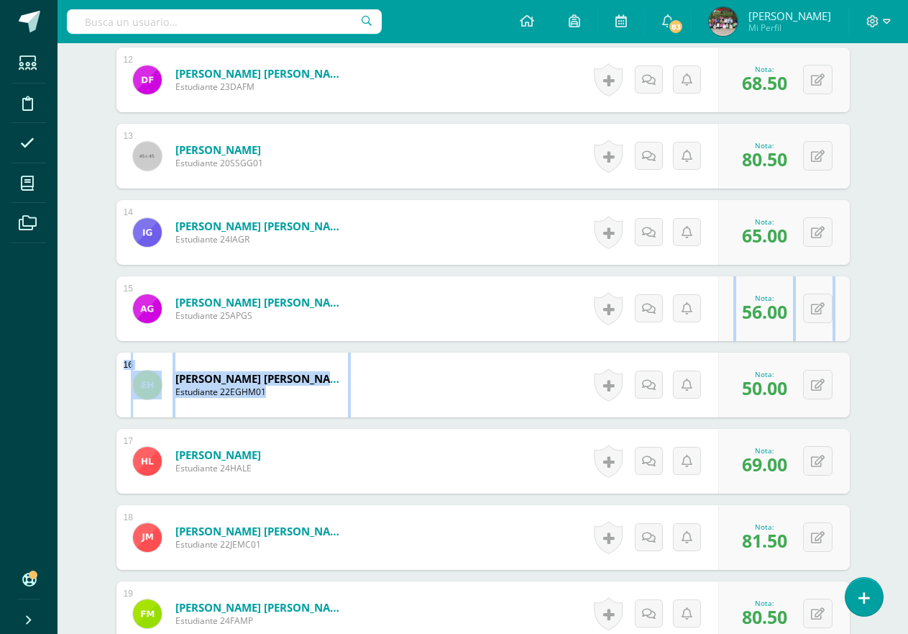
drag, startPoint x: 907, startPoint y: 361, endPoint x: 918, endPoint y: 298, distance: 64.2
click at [907, 298] on html "Estudiantes Disciplina Asistencia Mis cursos Archivos Soporte Ayuda Reportar un…" at bounding box center [454, 102] width 908 height 2787
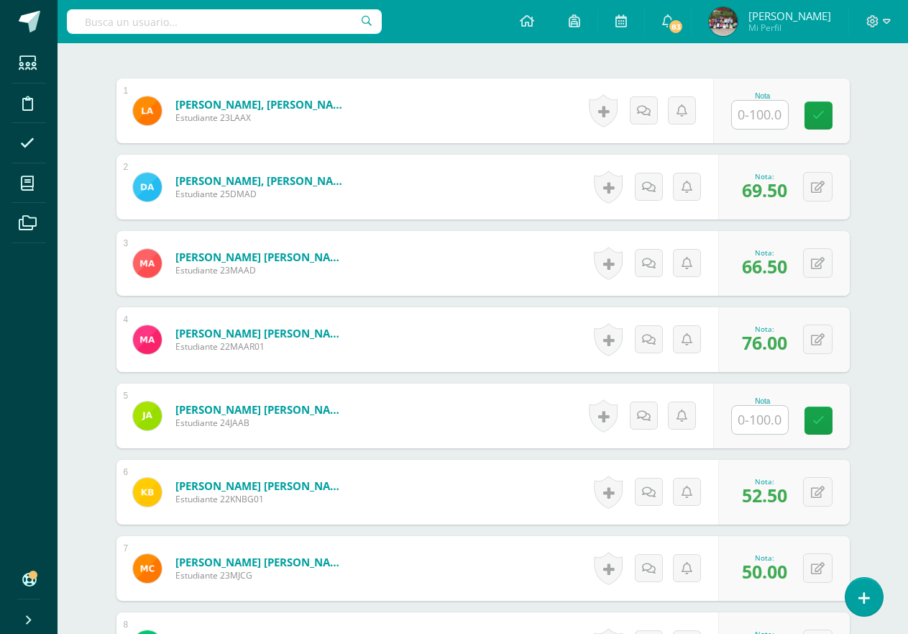
scroll to position [418, 0]
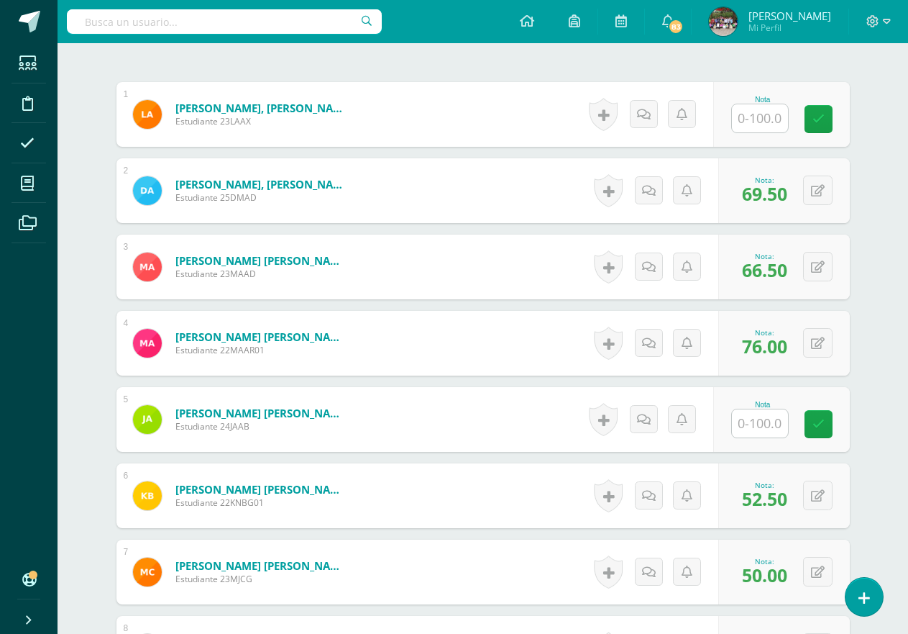
click at [761, 429] on input "text" at bounding box center [760, 423] width 56 height 28
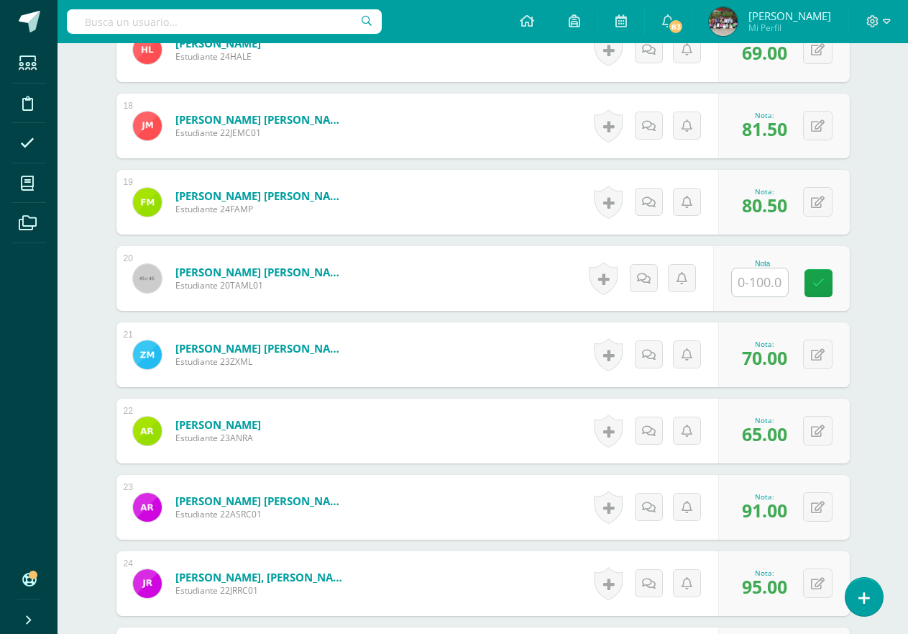
scroll to position [1696, 0]
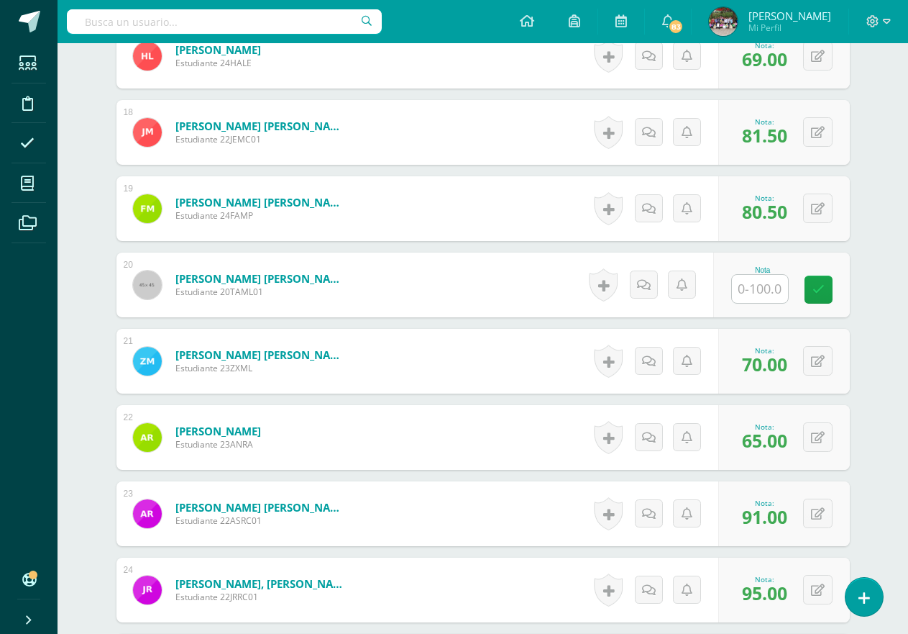
type input "50"
click at [755, 296] on input "text" at bounding box center [768, 289] width 58 height 29
type input "91"
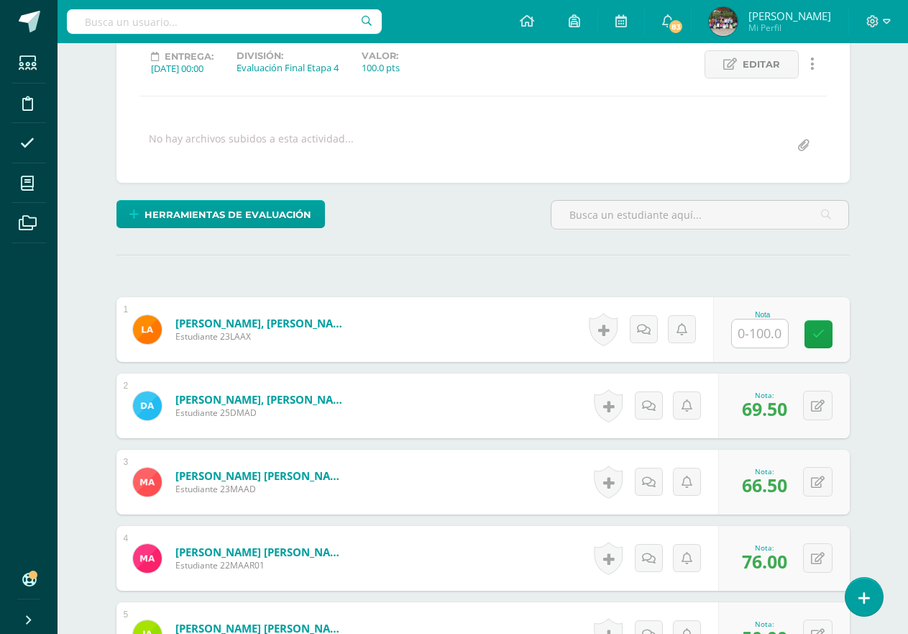
scroll to position [186, 0]
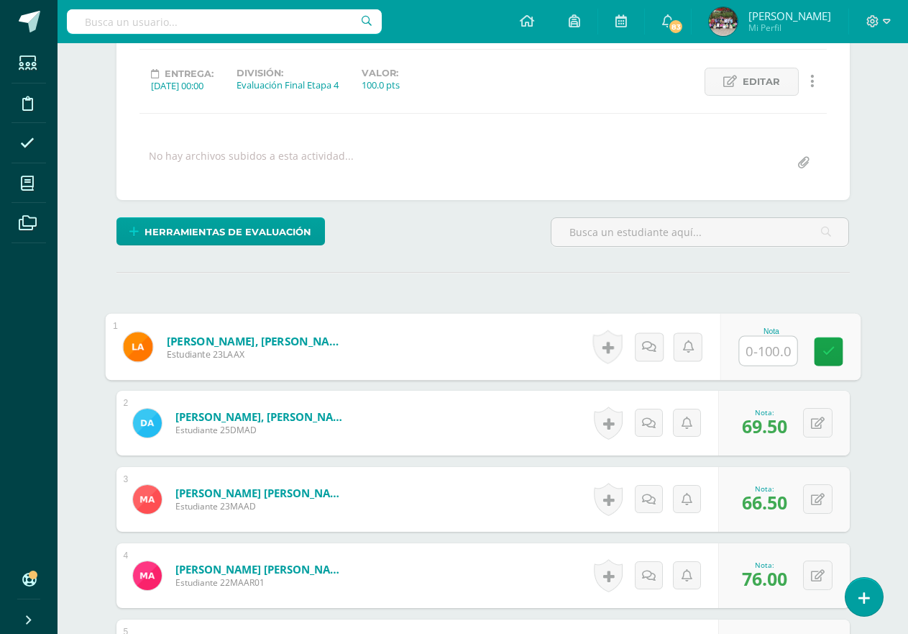
click at [773, 353] on input "text" at bounding box center [768, 351] width 58 height 29
type input "91"
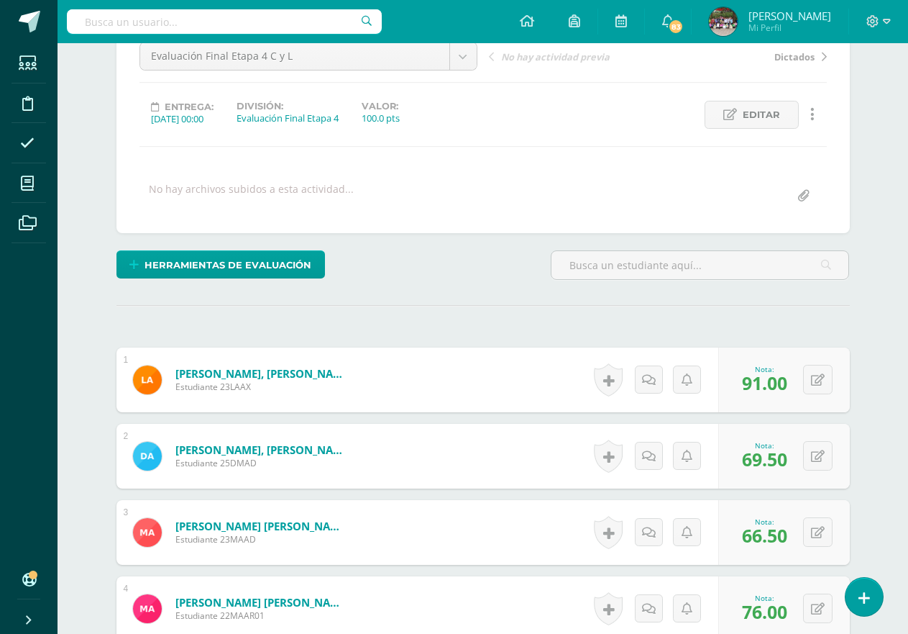
scroll to position [0, 0]
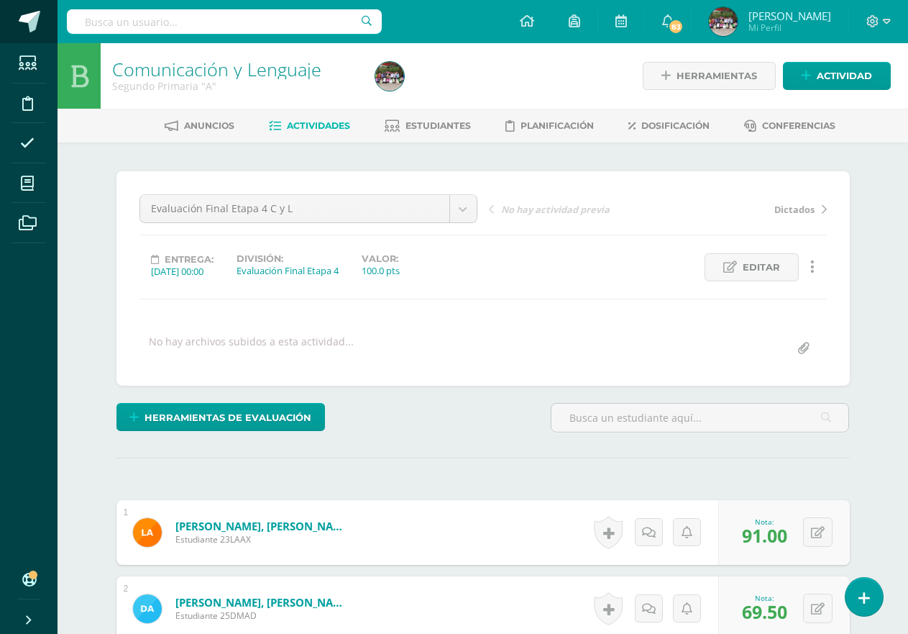
click at [27, 23] on span at bounding box center [30, 22] width 22 height 22
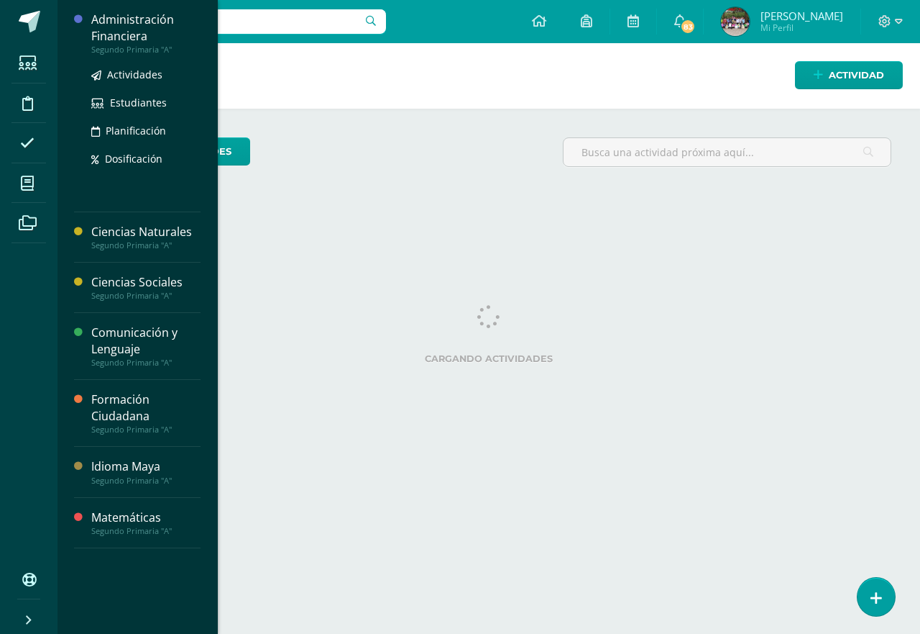
click at [144, 83] on ul "Actividades Estudiantes Planificación Dosificación" at bounding box center [145, 116] width 109 height 101
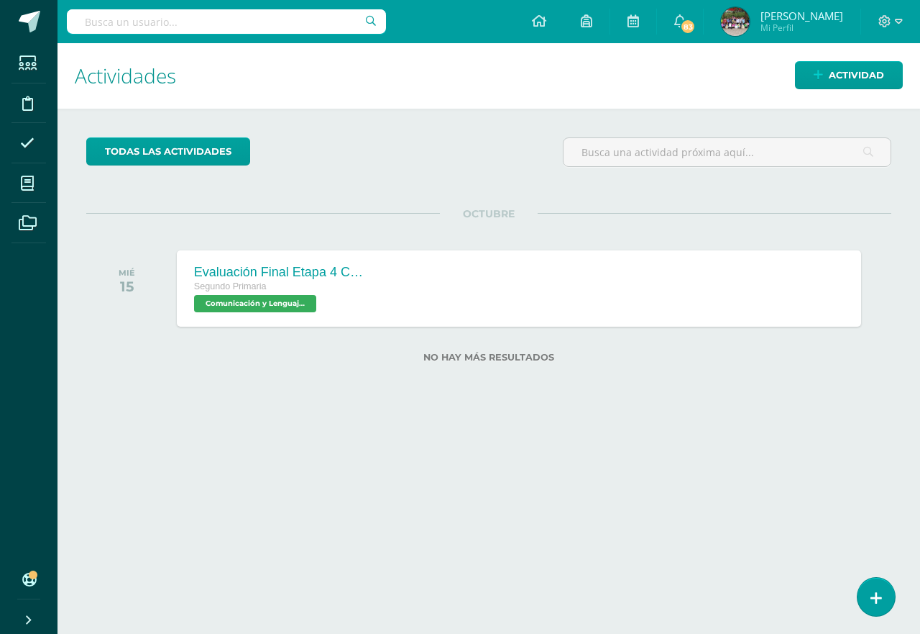
click at [388, 467] on div "Actividades Actividad todas las Actividades No tienes actividades Échale un vis…" at bounding box center [489, 338] width 874 height 590
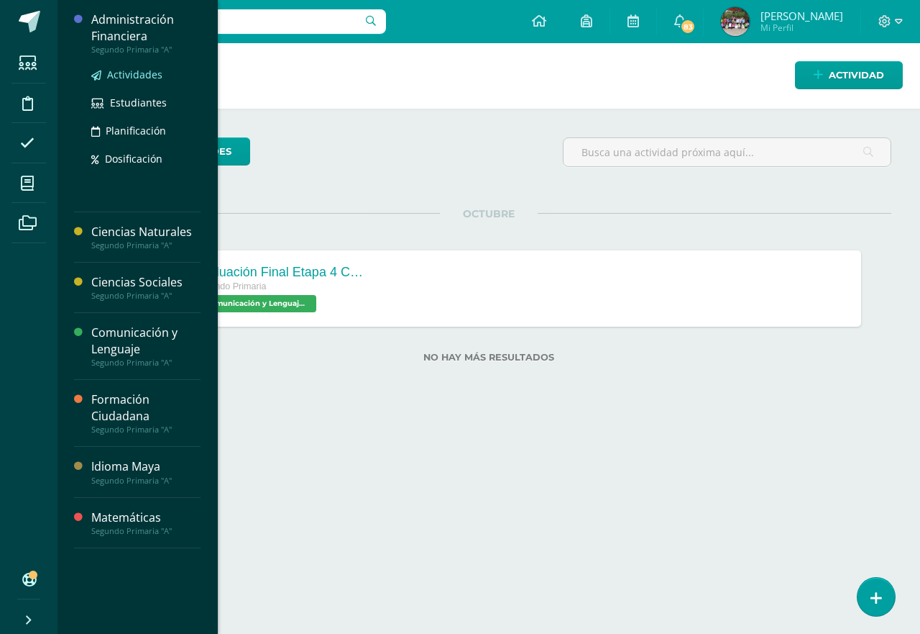
click at [117, 73] on span "Actividades" at bounding box center [134, 75] width 55 height 14
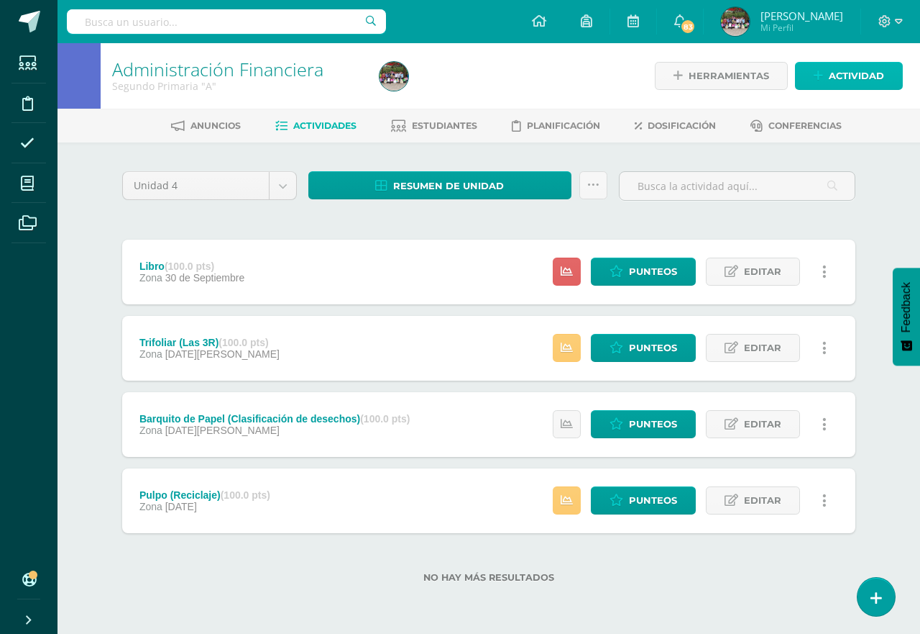
click at [836, 81] on span "Actividad" at bounding box center [856, 76] width 55 height 27
click at [0, 0] on div "Crea una nueva actividad Tarea Examen Evento Aviso Título: Fecha: 2025-10-14 20…" at bounding box center [0, 0] width 0 height 0
click at [836, 81] on span "Actividad" at bounding box center [856, 76] width 55 height 27
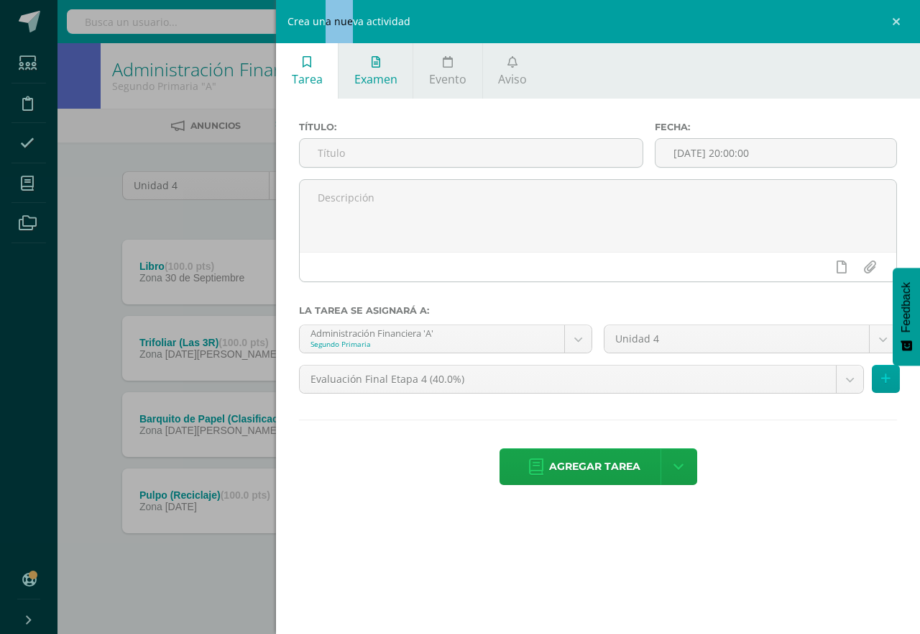
click at [388, 73] on span "Examen" at bounding box center [376, 79] width 43 height 16
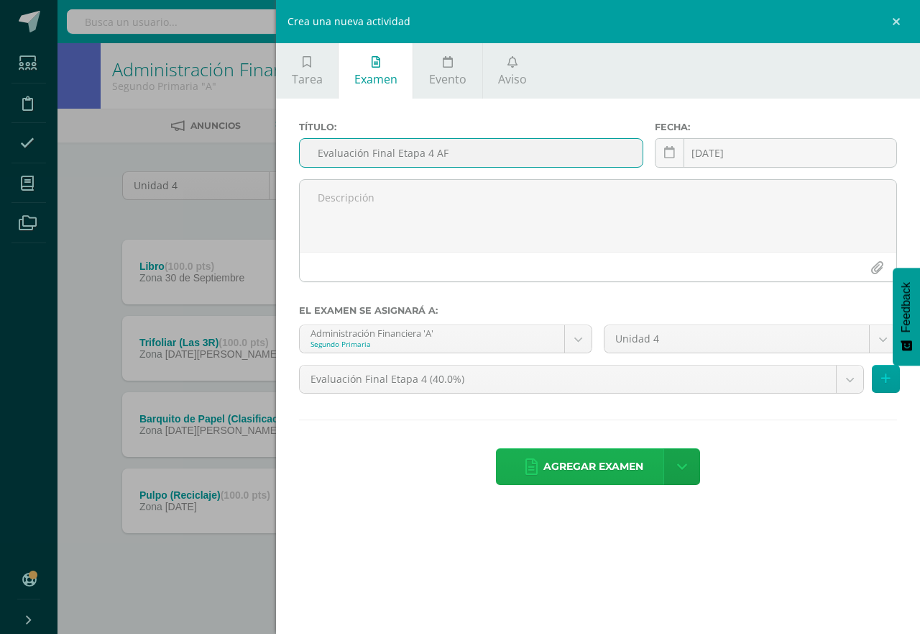
type input "Evaluación Final Etapa 4 AF"
click at [590, 470] on span "Agregar examen" at bounding box center [594, 466] width 100 height 35
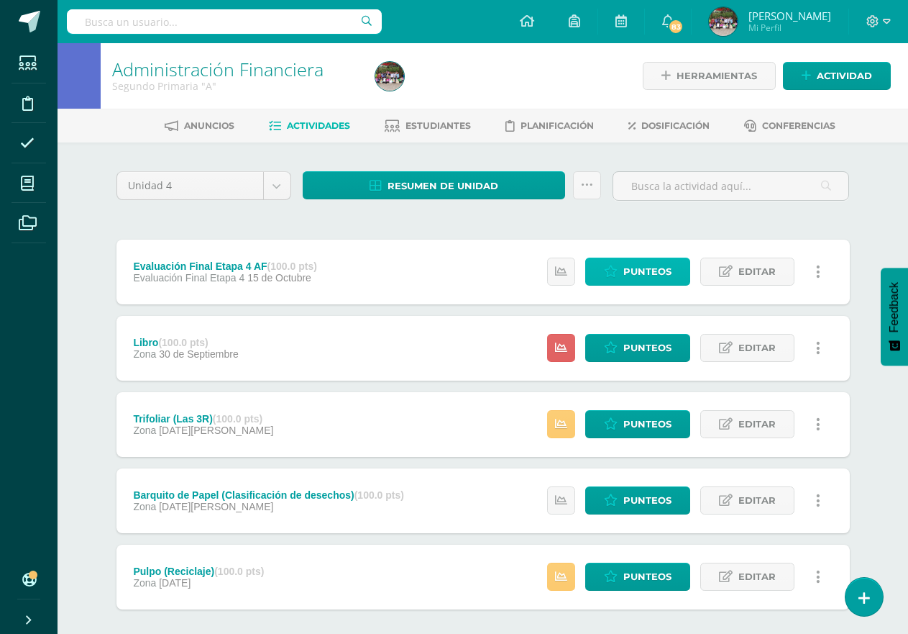
click at [618, 264] on link "Punteos" at bounding box center [637, 271] width 105 height 28
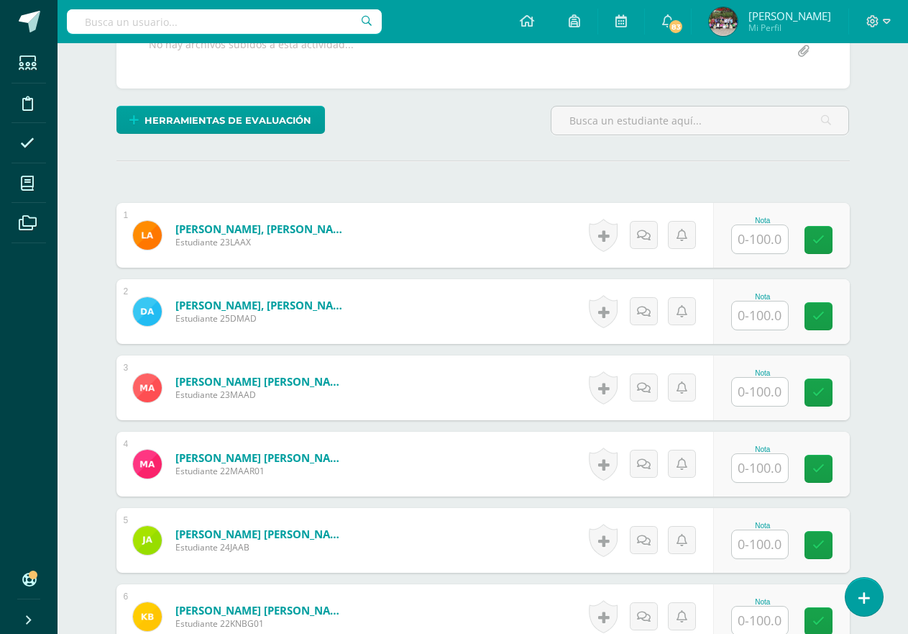
scroll to position [290, 0]
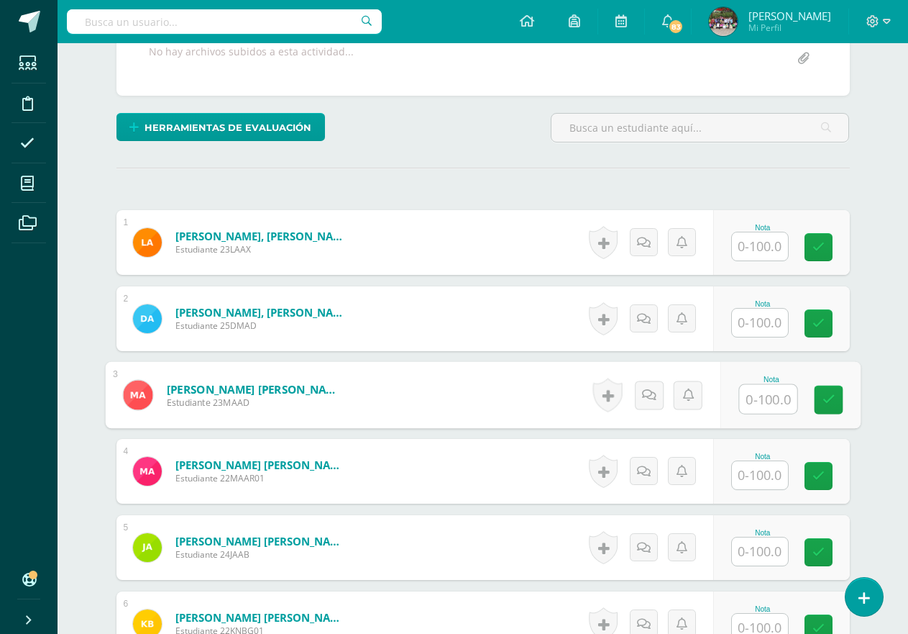
click at [765, 393] on input "text" at bounding box center [768, 399] width 58 height 29
type input "90"
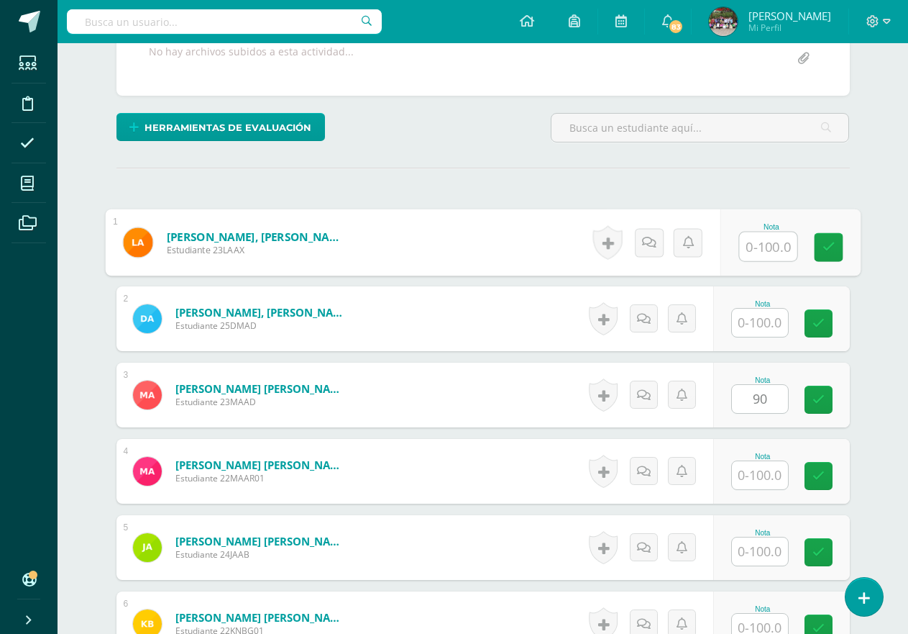
click at [759, 249] on input "text" at bounding box center [768, 246] width 58 height 29
type input "8"
type input "90"
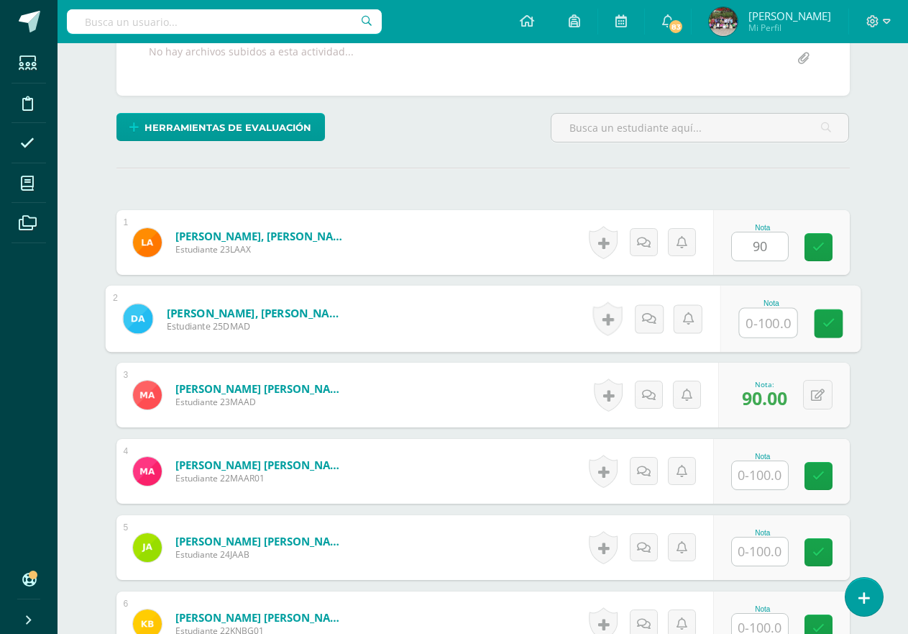
click at [769, 324] on input "text" at bounding box center [768, 322] width 58 height 29
type input "80"
click at [759, 482] on input "text" at bounding box center [760, 475] width 56 height 28
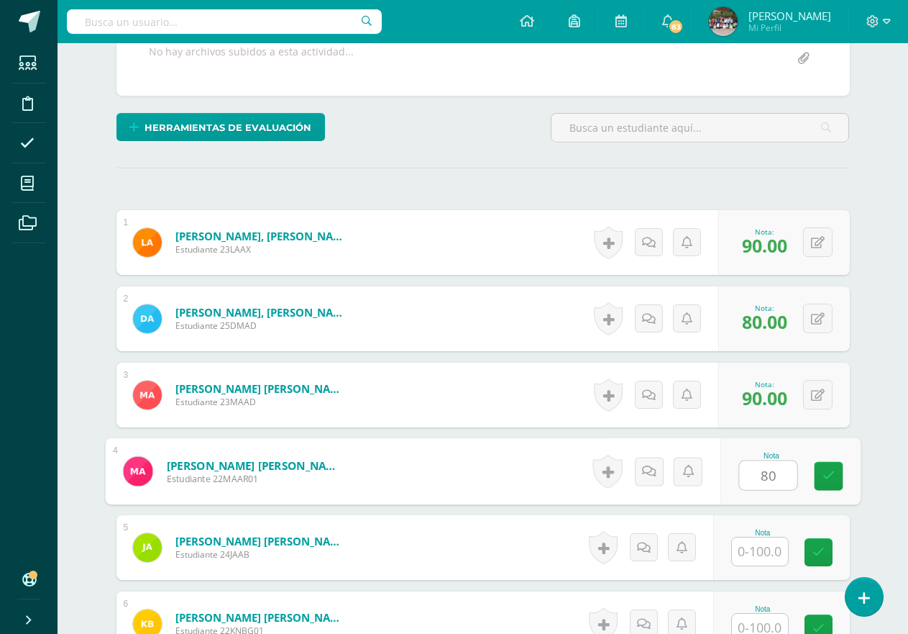
type input "80"
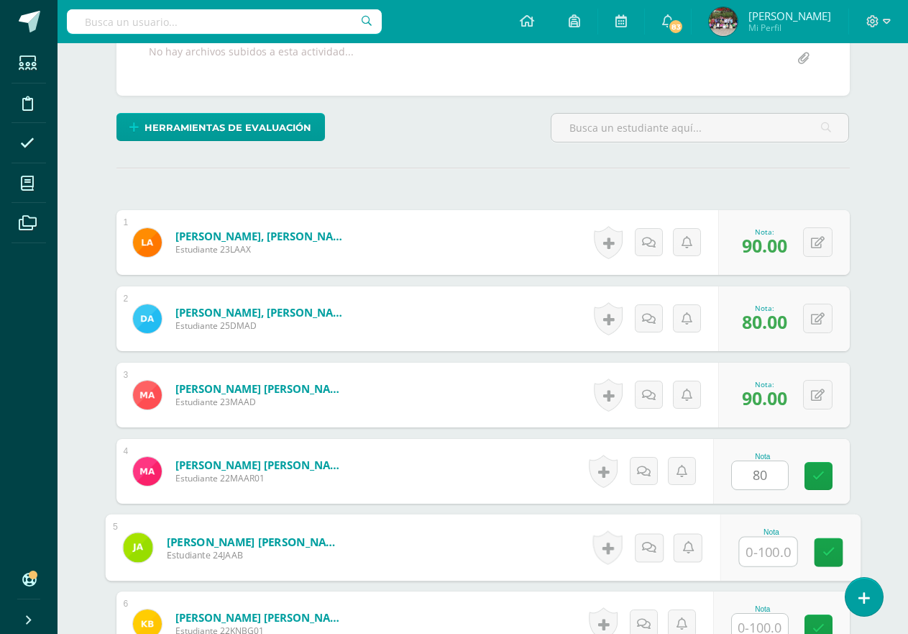
click at [752, 550] on input "text" at bounding box center [768, 551] width 58 height 29
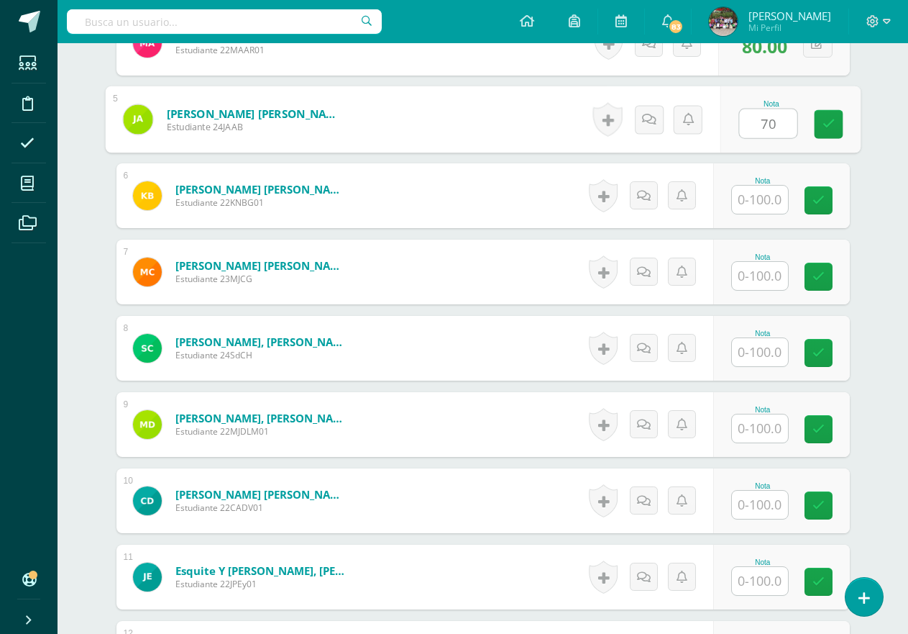
scroll to position [774, 0]
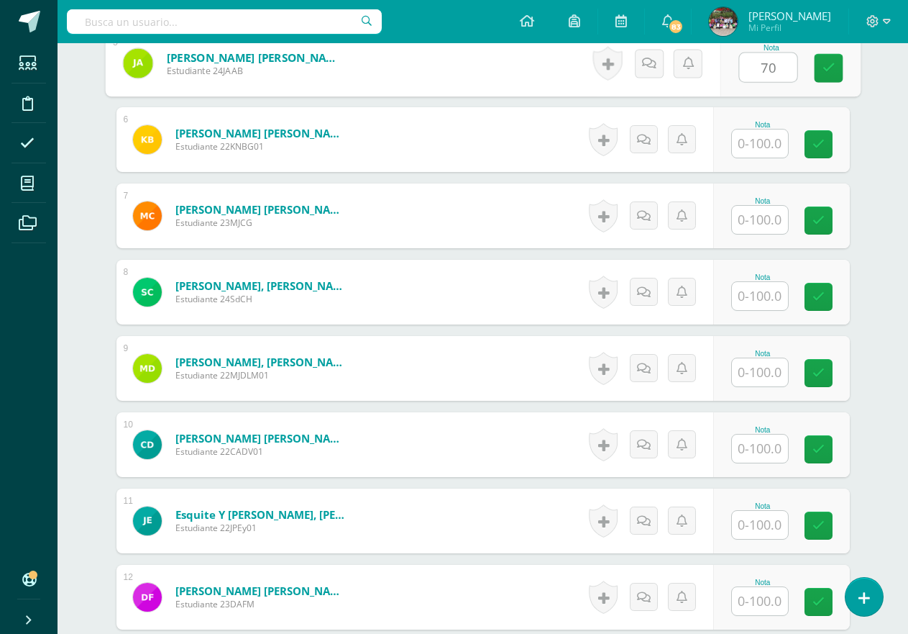
type input "70"
click at [759, 145] on input "text" at bounding box center [760, 143] width 56 height 28
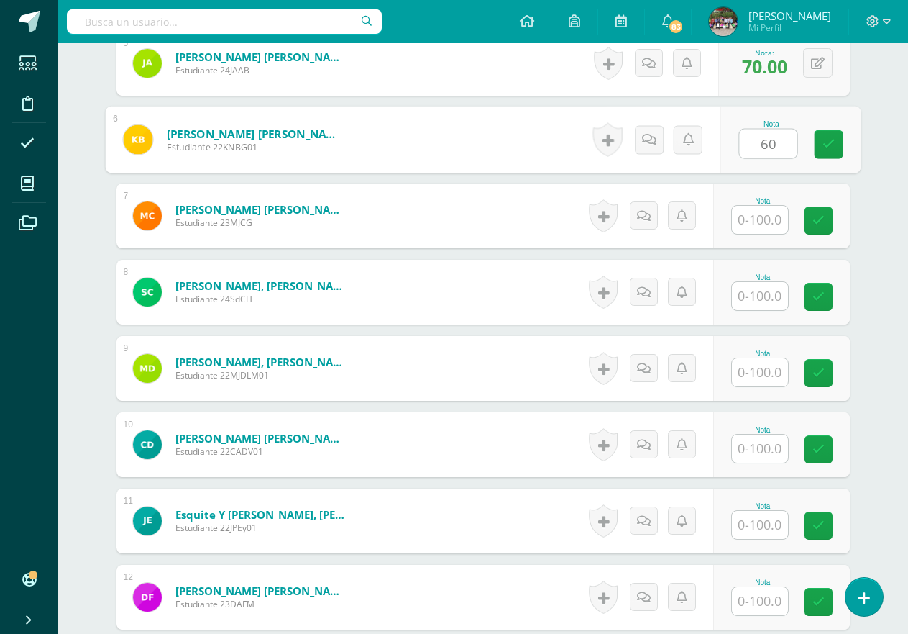
type input "60"
click at [775, 224] on input "text" at bounding box center [760, 220] width 56 height 28
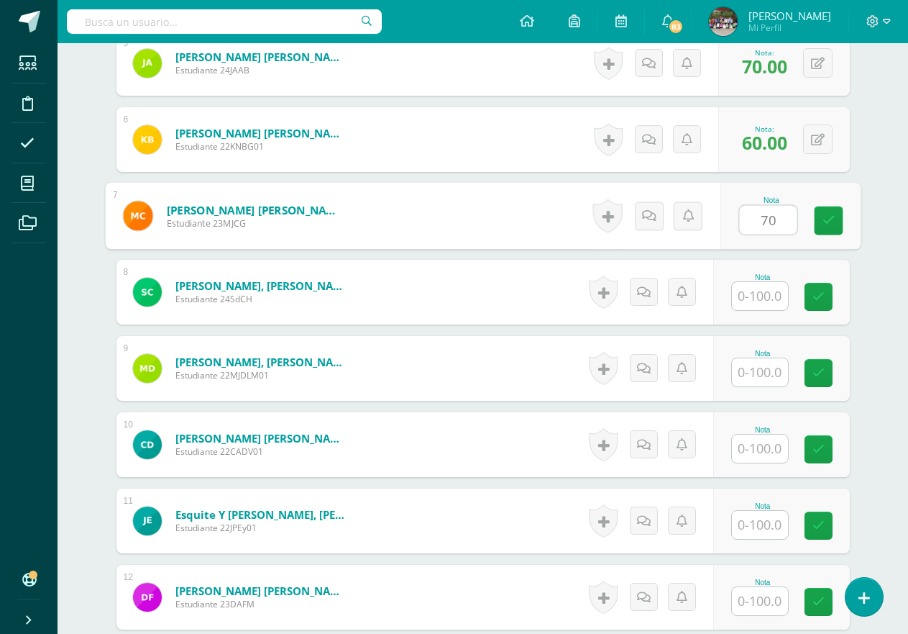
type input "70"
click at [756, 311] on div "Nota" at bounding box center [781, 292] width 137 height 65
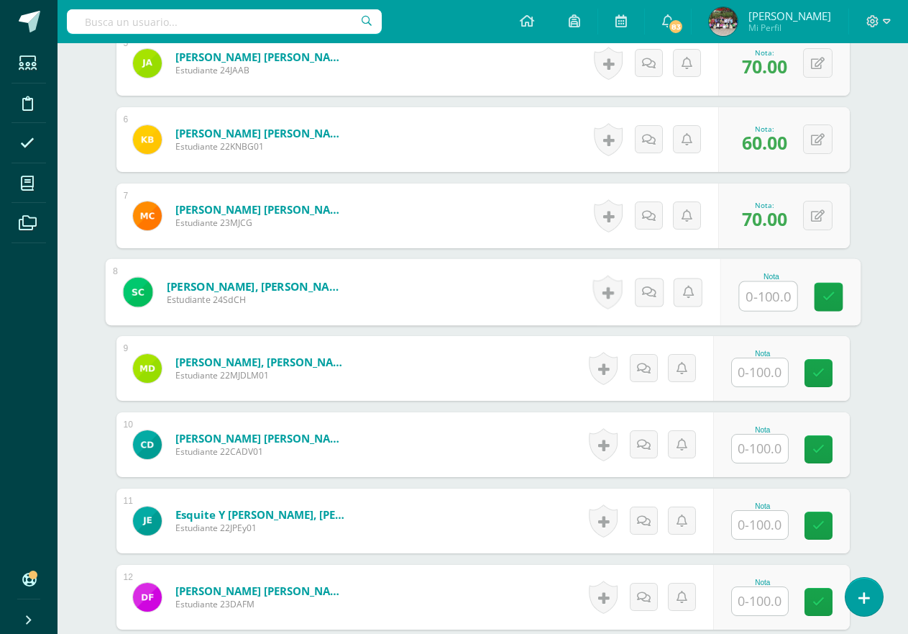
click at [772, 289] on input "text" at bounding box center [768, 296] width 58 height 29
type input "90"
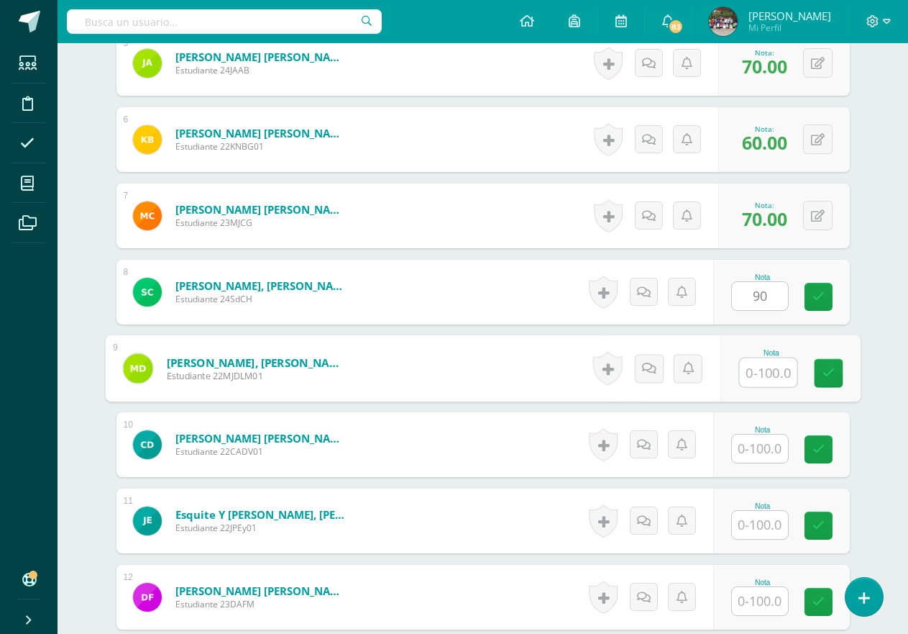
click at [768, 383] on input "text" at bounding box center [768, 372] width 58 height 29
type input "90"
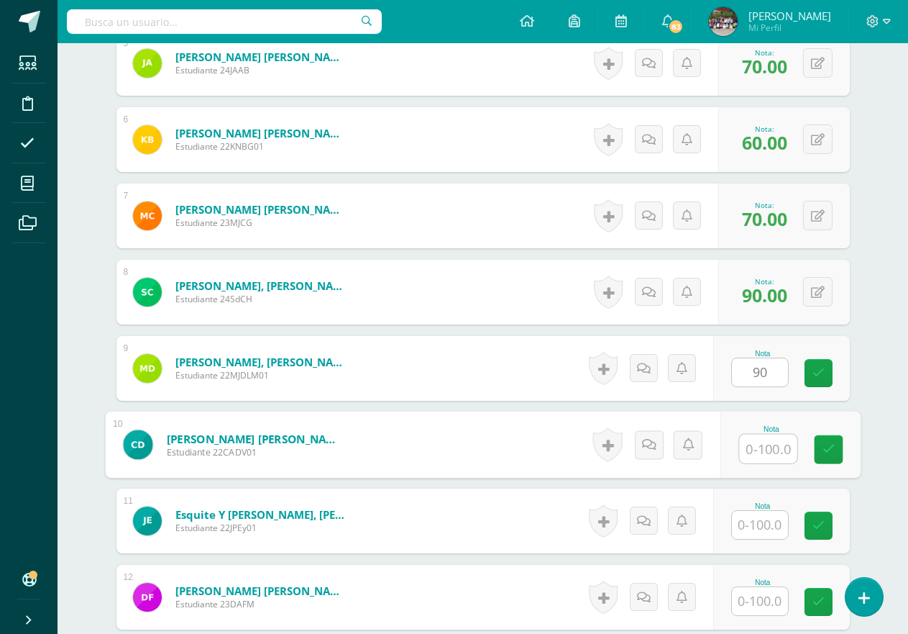
click at [764, 445] on input "text" at bounding box center [768, 448] width 58 height 29
type input "80"
click at [762, 518] on input "text" at bounding box center [760, 525] width 56 height 28
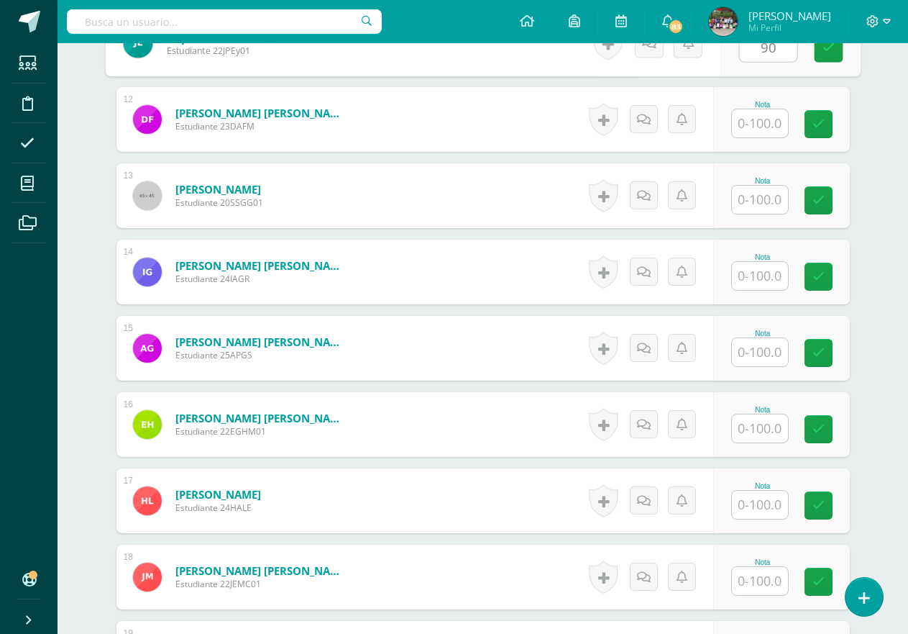
scroll to position [1274, 0]
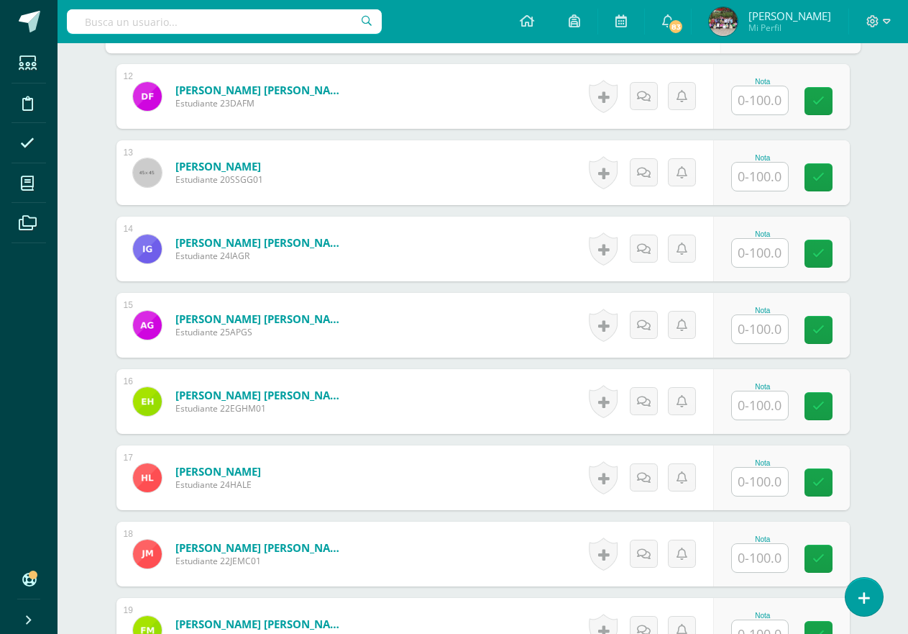
type input "90"
click at [746, 111] on input "text" at bounding box center [760, 100] width 56 height 28
type input "90"
click at [764, 180] on input "text" at bounding box center [760, 177] width 56 height 28
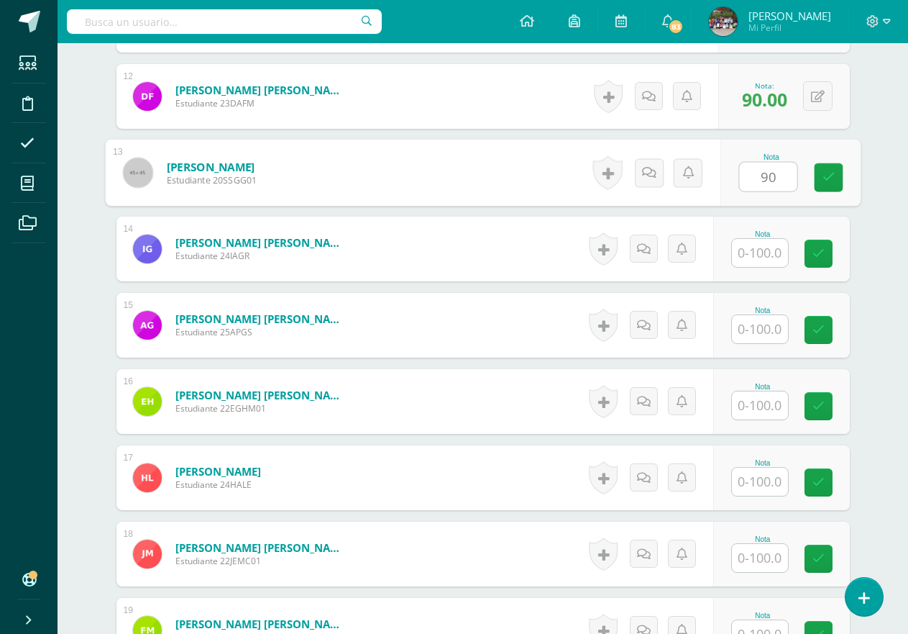
type input "90"
click at [762, 248] on input "text" at bounding box center [760, 253] width 56 height 28
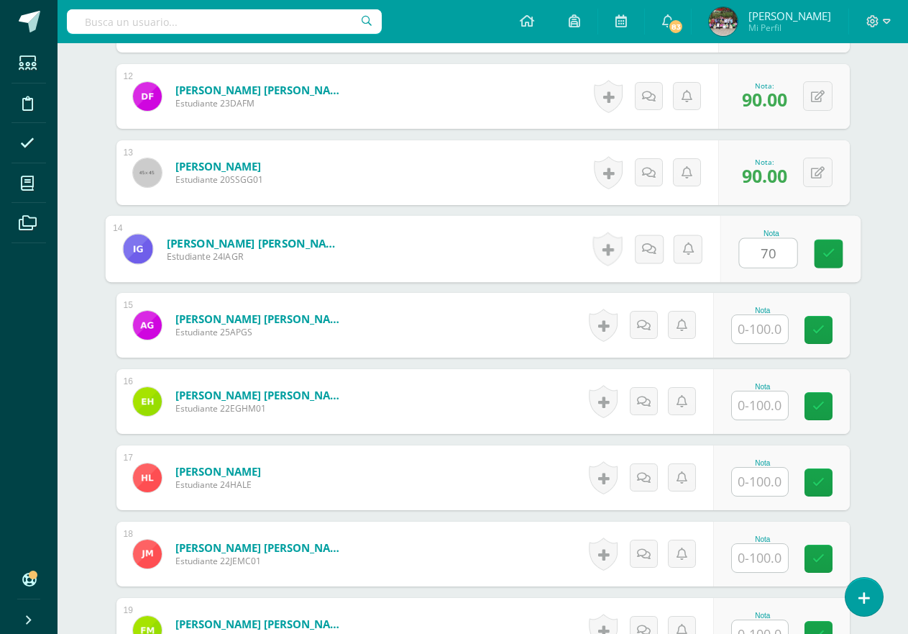
type input "70"
click at [759, 338] on input "text" at bounding box center [760, 329] width 56 height 28
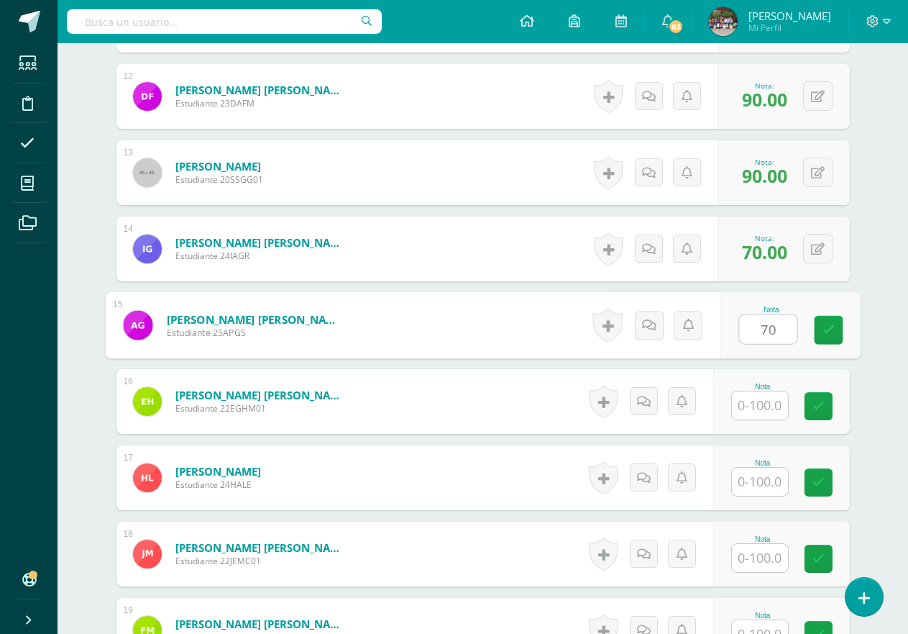
type input "70"
click at [749, 407] on input "text" at bounding box center [760, 405] width 56 height 28
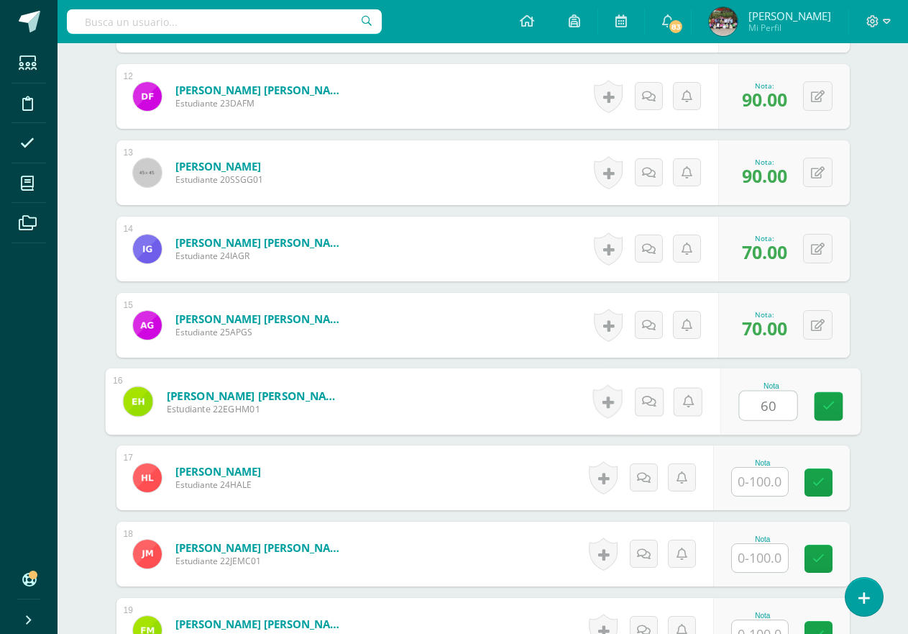
type input "60"
click at [770, 490] on input "text" at bounding box center [760, 481] width 56 height 28
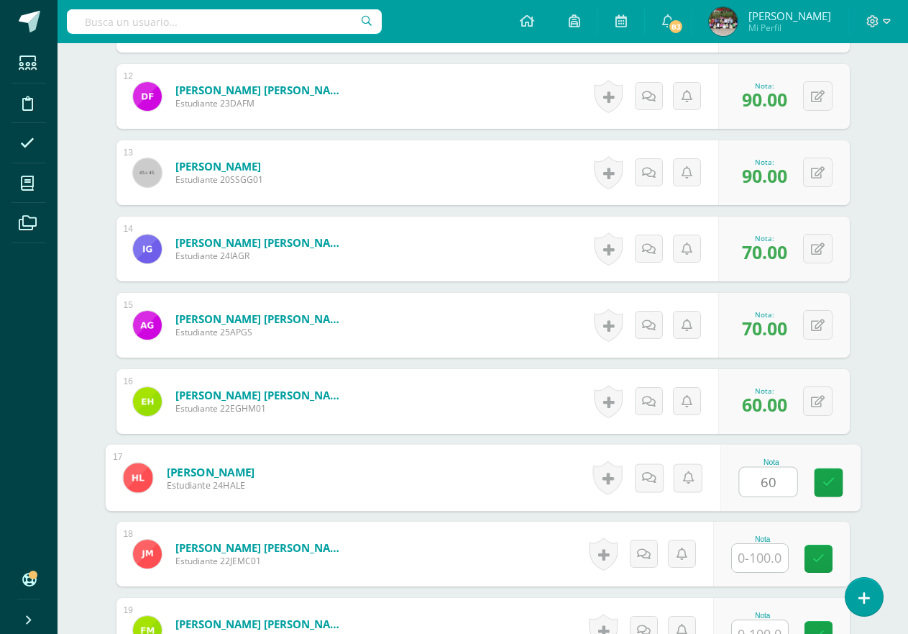
type input "60"
click at [753, 562] on input "text" at bounding box center [760, 558] width 56 height 28
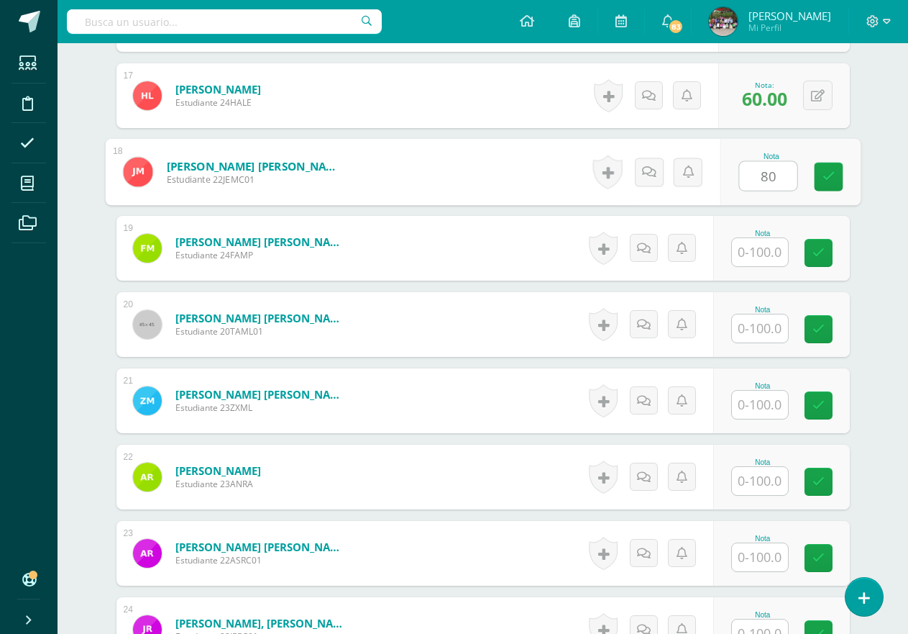
scroll to position [1680, 0]
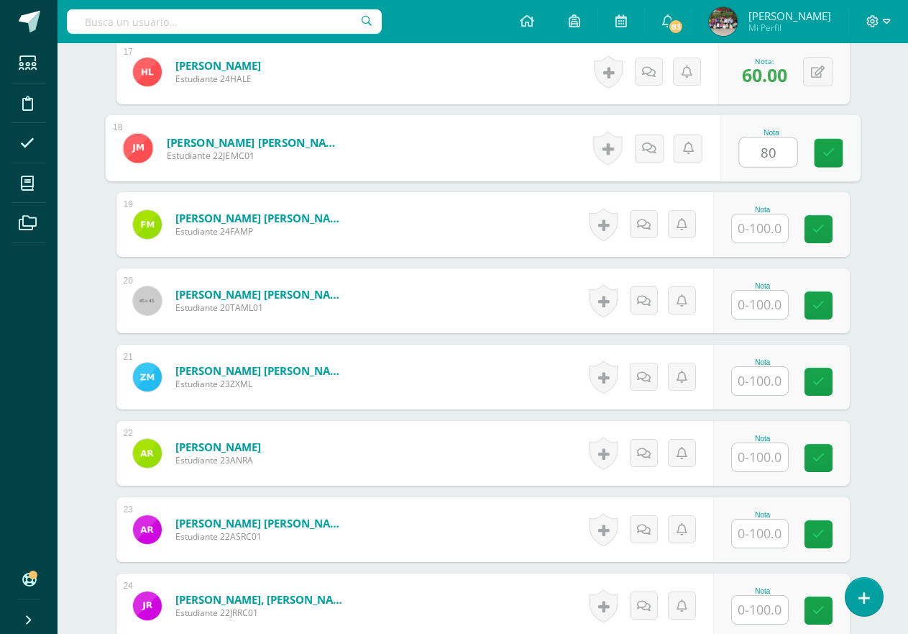
type input "80"
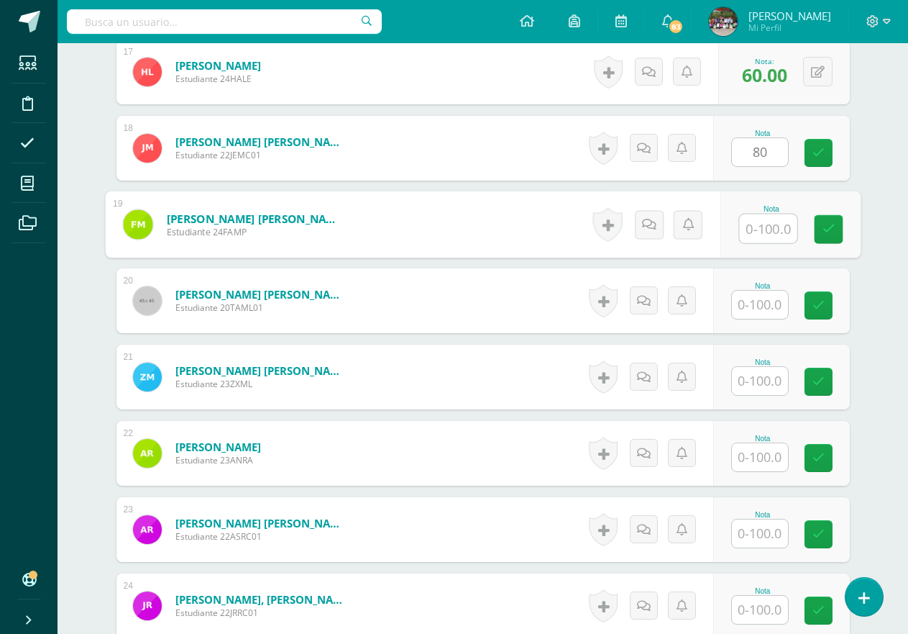
click at [757, 222] on input "text" at bounding box center [768, 228] width 58 height 29
type input "90"
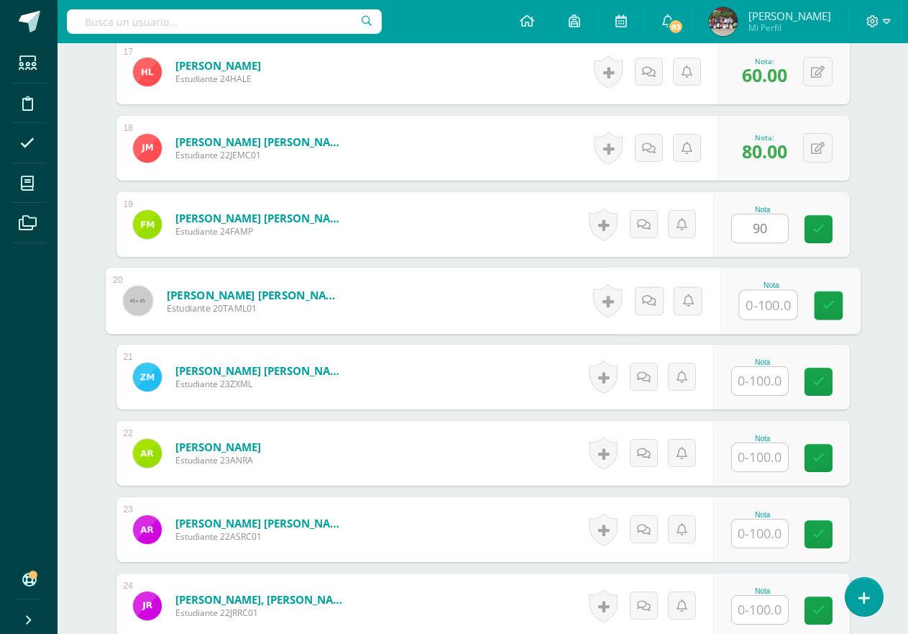
click at [771, 301] on input "text" at bounding box center [768, 305] width 58 height 29
type input "90"
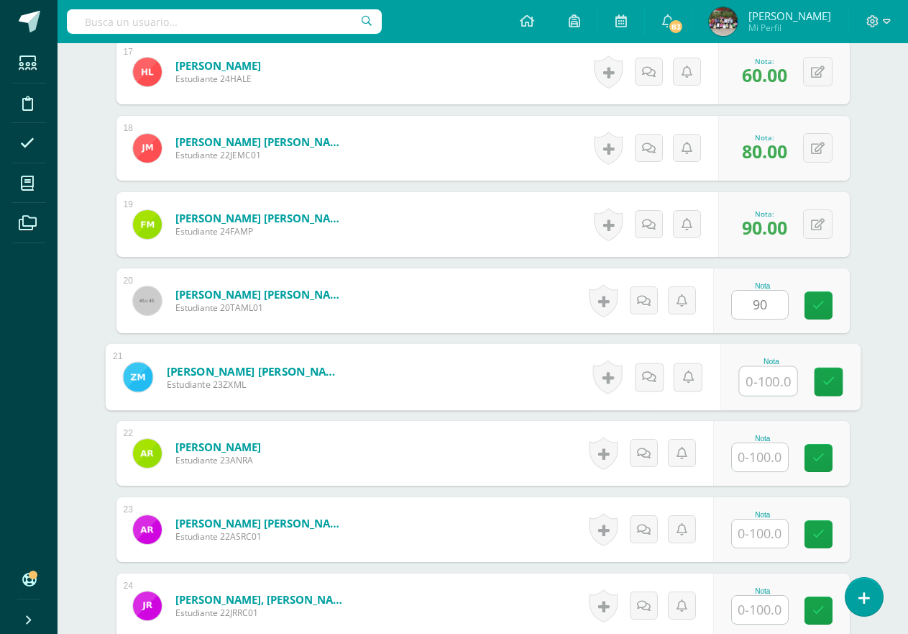
click at [764, 386] on input "text" at bounding box center [768, 381] width 58 height 29
type input "90"
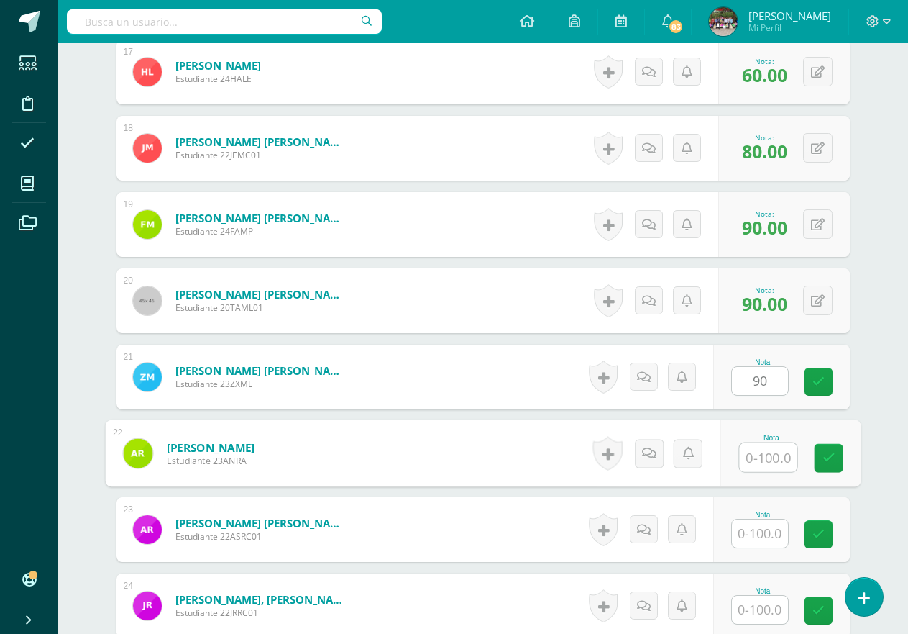
click at [758, 459] on input "text" at bounding box center [768, 457] width 58 height 29
type input "90"
click at [756, 534] on input "text" at bounding box center [760, 533] width 56 height 28
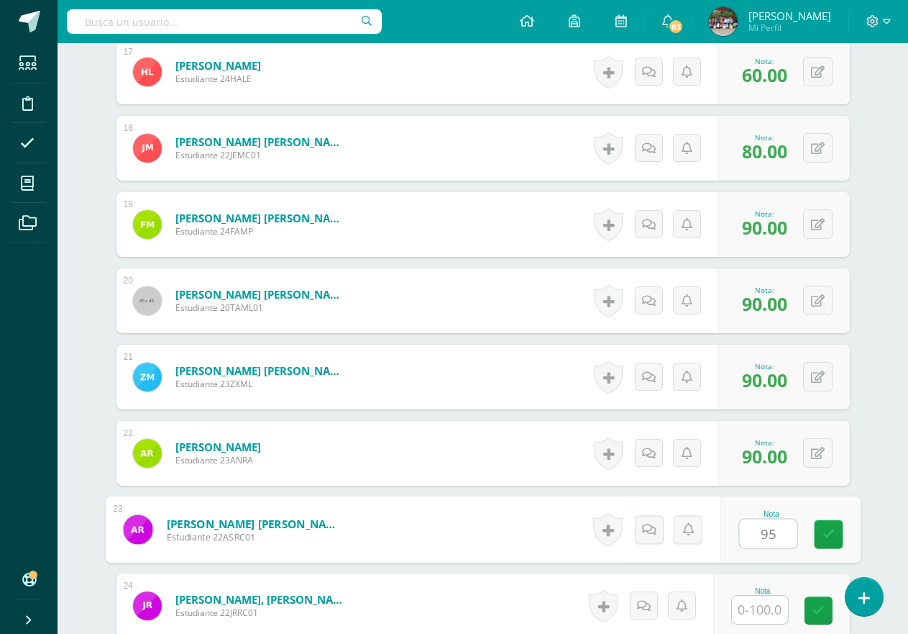
type input "95"
click at [755, 611] on input "text" at bounding box center [760, 609] width 56 height 28
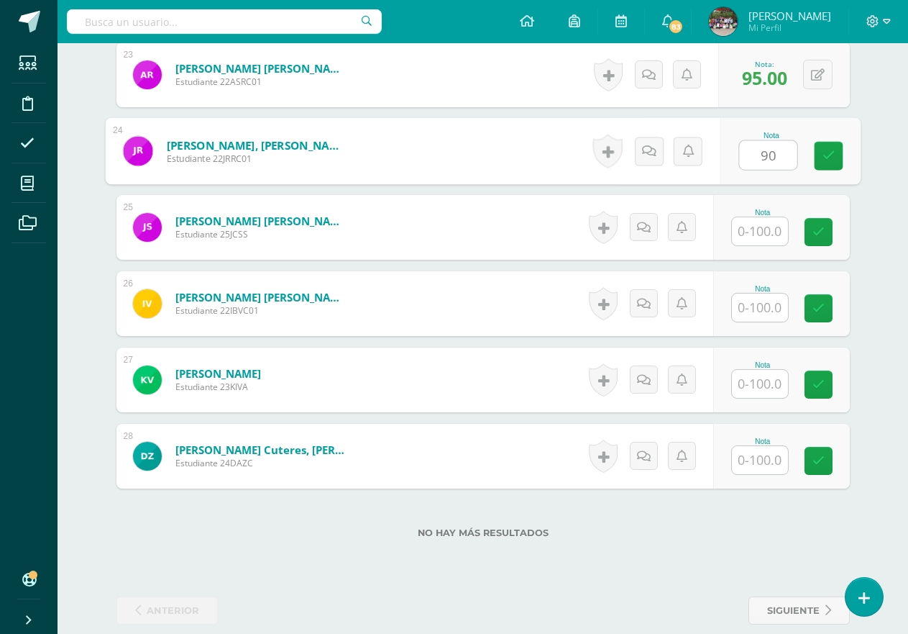
scroll to position [2141, 0]
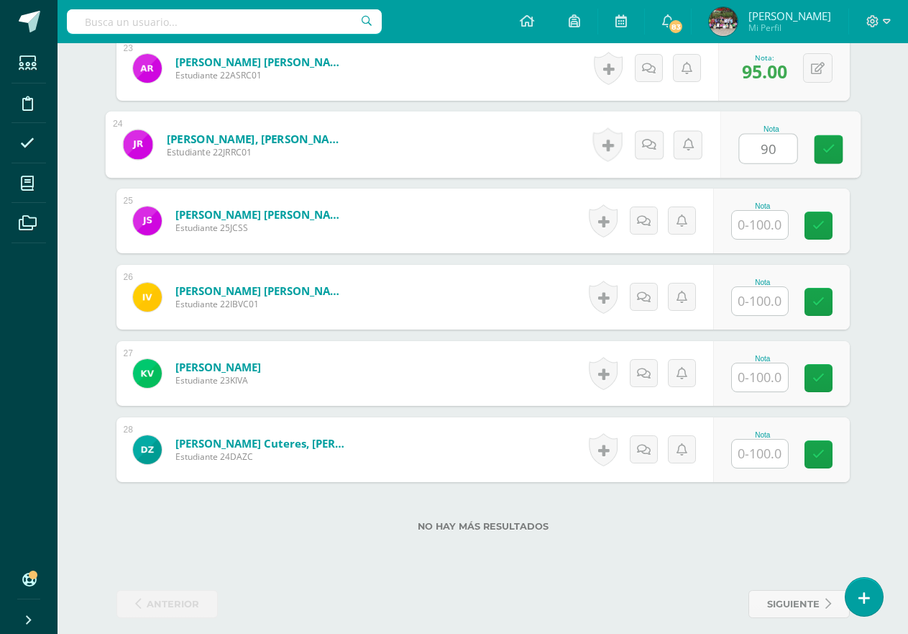
type input "90"
click at [762, 237] on input "text" at bounding box center [760, 225] width 56 height 28
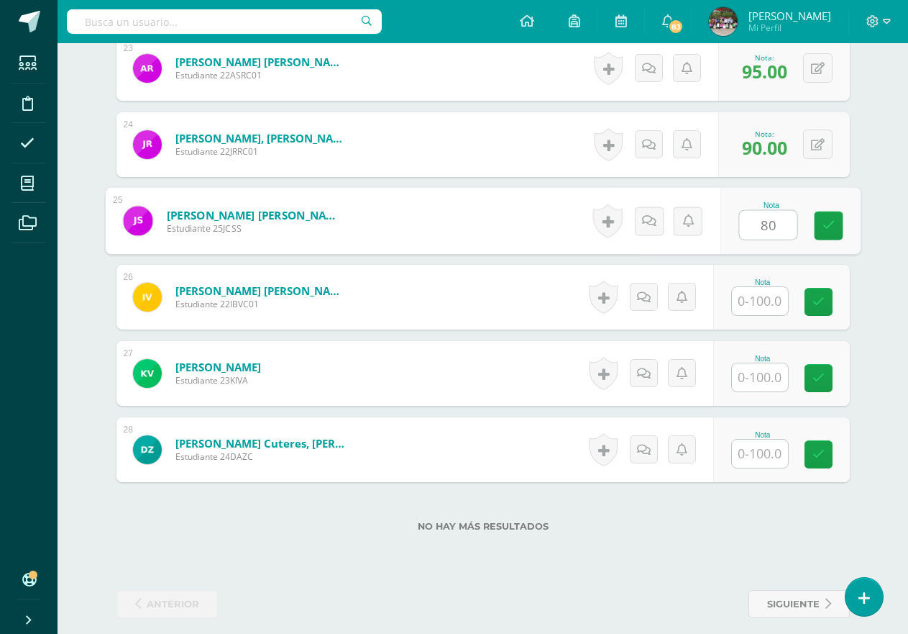
type input "80"
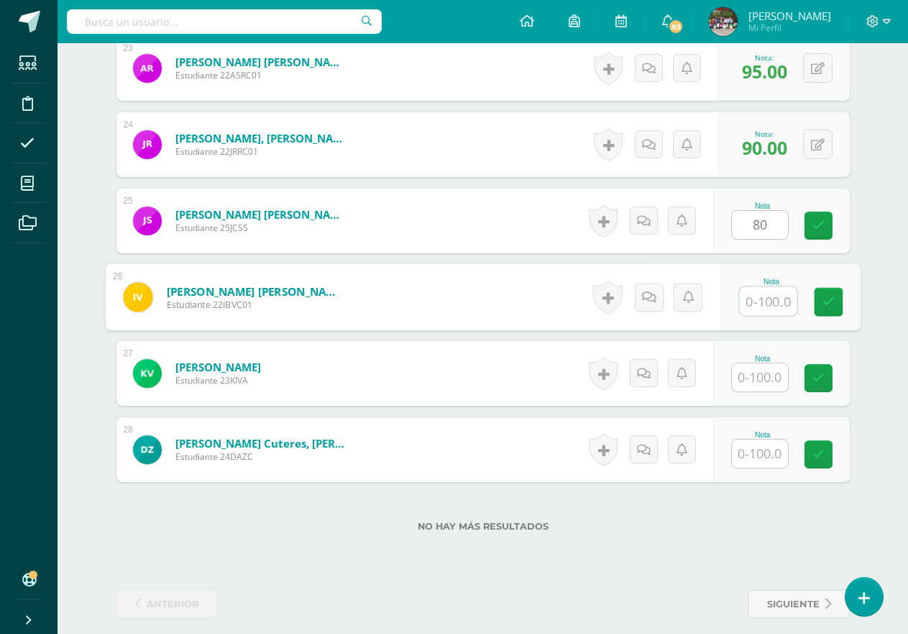
click at [766, 297] on input "text" at bounding box center [768, 301] width 58 height 29
type input "90"
click at [755, 378] on input "text" at bounding box center [760, 377] width 56 height 28
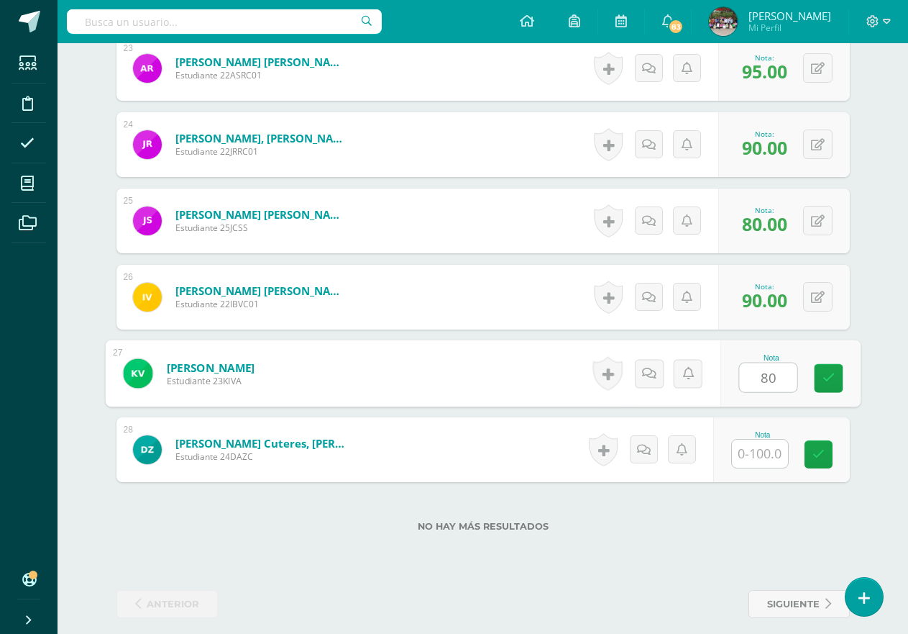
type input "80"
click at [769, 453] on input "text" at bounding box center [760, 453] width 56 height 28
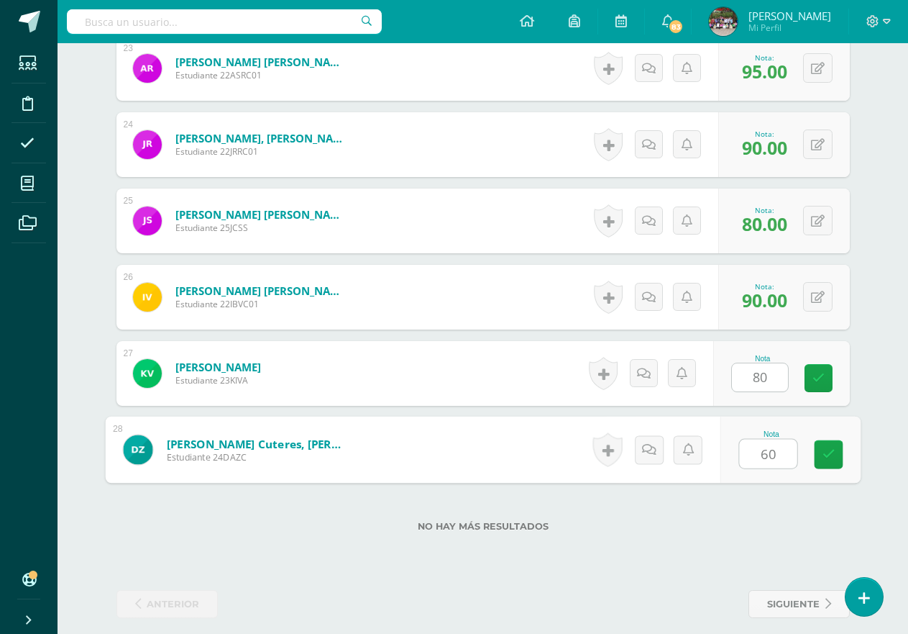
type input "60"
click at [654, 527] on label "No hay más resultados" at bounding box center [482, 526] width 733 height 11
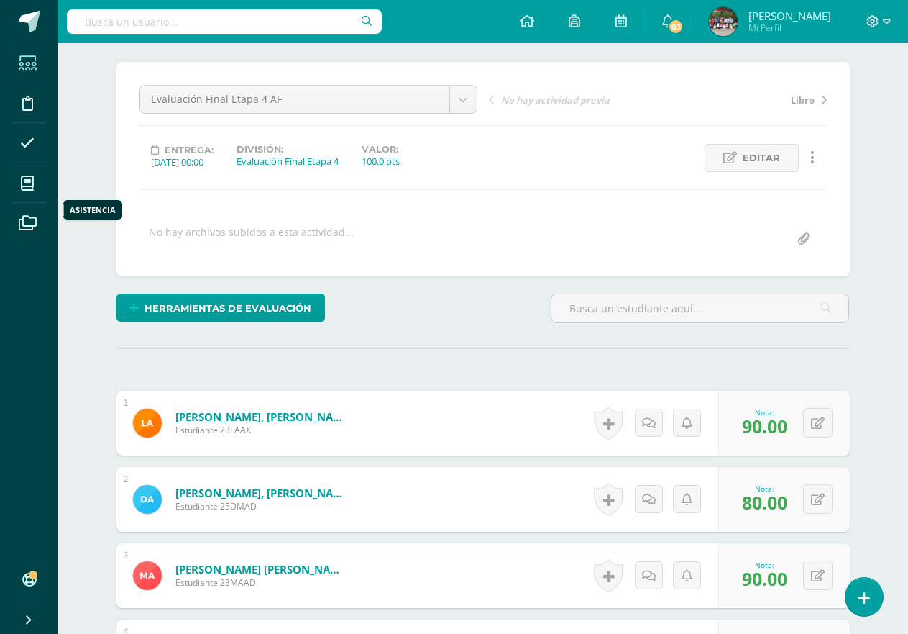
scroll to position [0, 0]
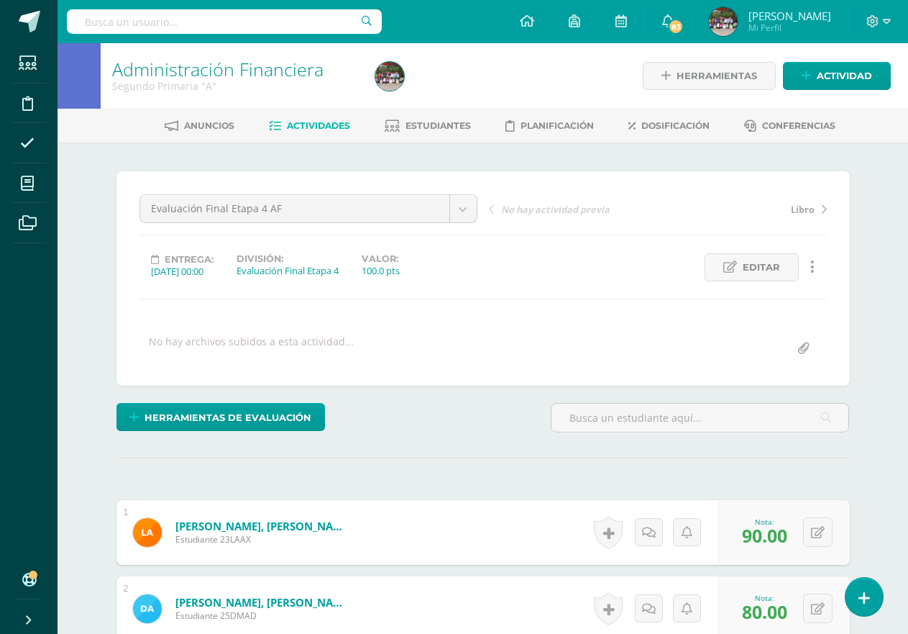
click at [279, 119] on link "Actividades" at bounding box center [309, 125] width 81 height 23
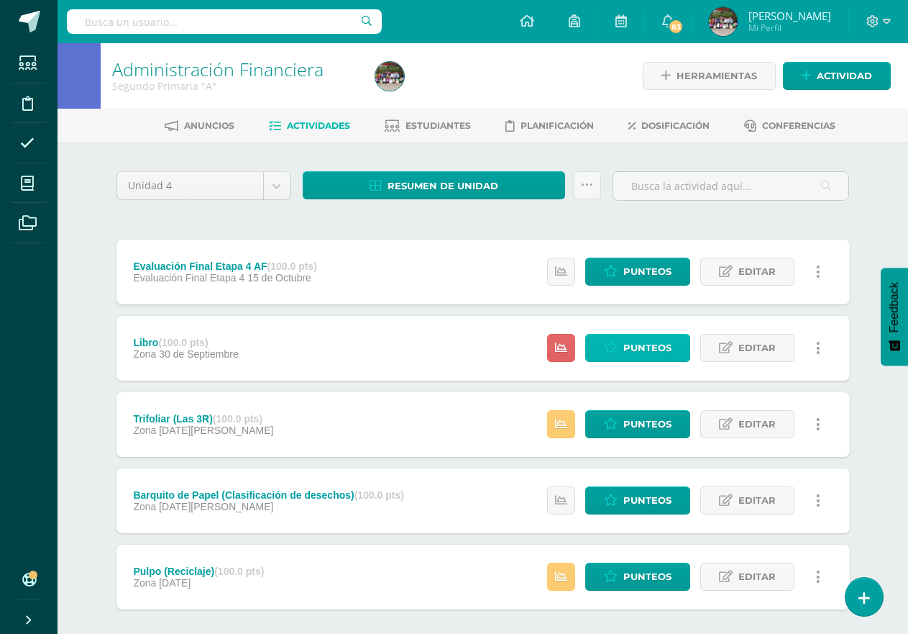
click at [628, 338] on span "Punteos" at bounding box center [647, 347] width 48 height 27
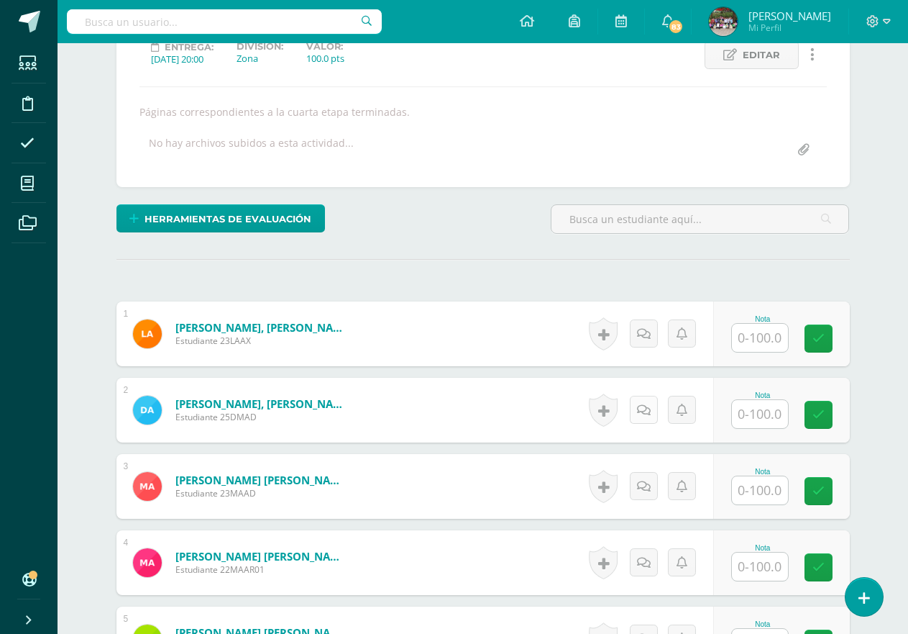
scroll to position [352, 0]
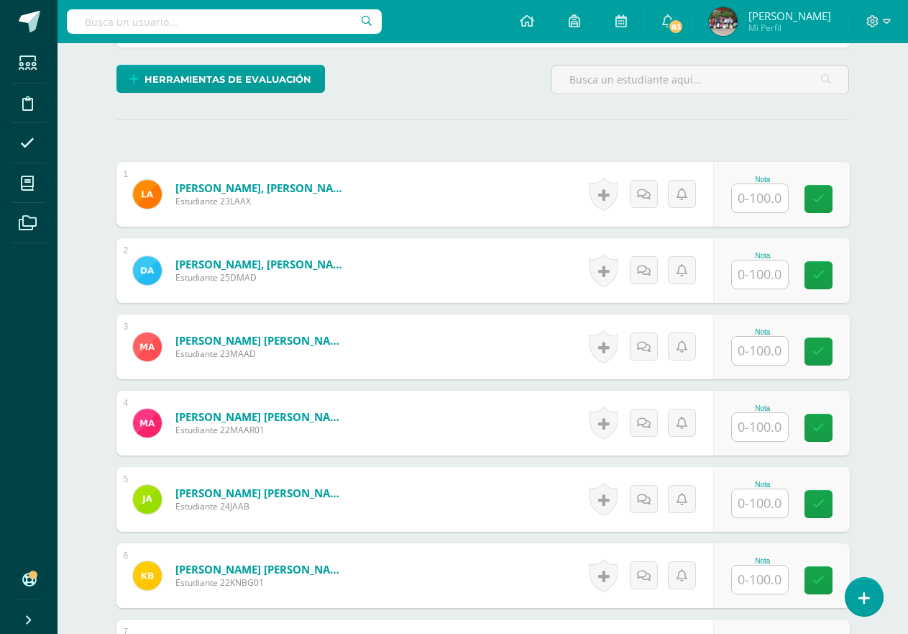
click at [749, 203] on input "text" at bounding box center [760, 198] width 56 height 28
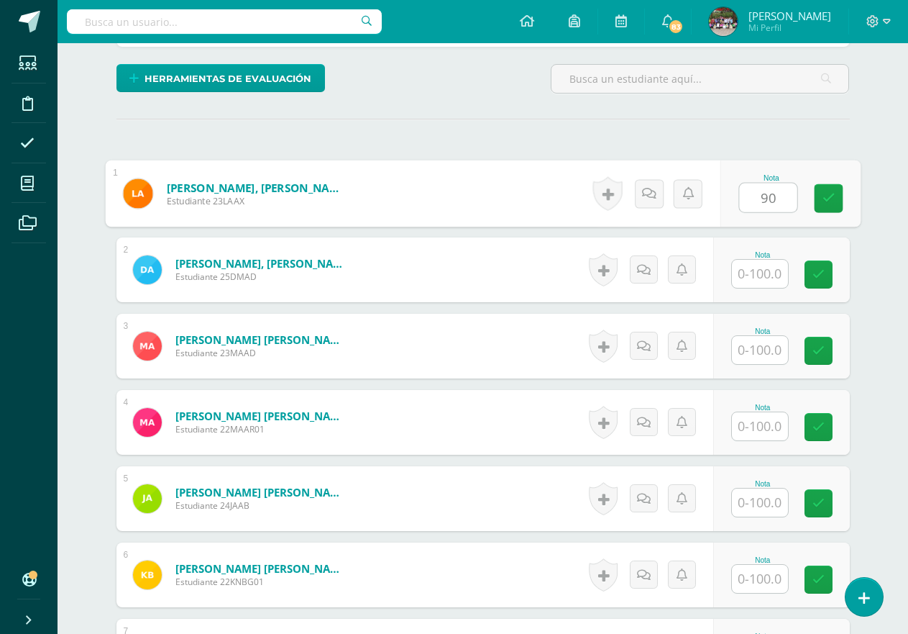
type input "90"
drag, startPoint x: 768, startPoint y: 274, endPoint x: 756, endPoint y: 269, distance: 13.2
click at [764, 273] on input "text" at bounding box center [760, 274] width 56 height 28
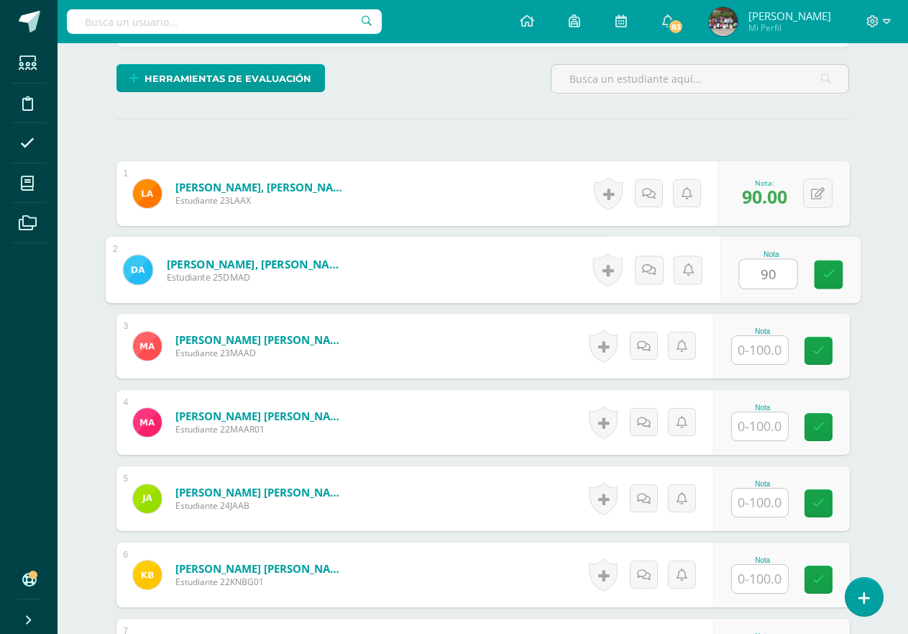
type input "90"
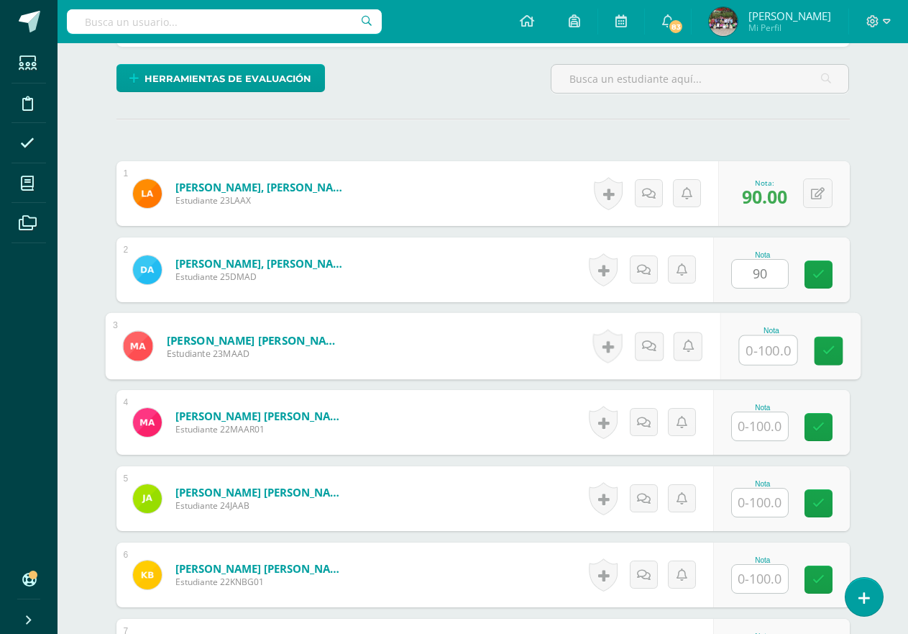
click at [762, 339] on input "text" at bounding box center [768, 350] width 58 height 29
type input "90"
click at [771, 436] on input "text" at bounding box center [760, 426] width 56 height 28
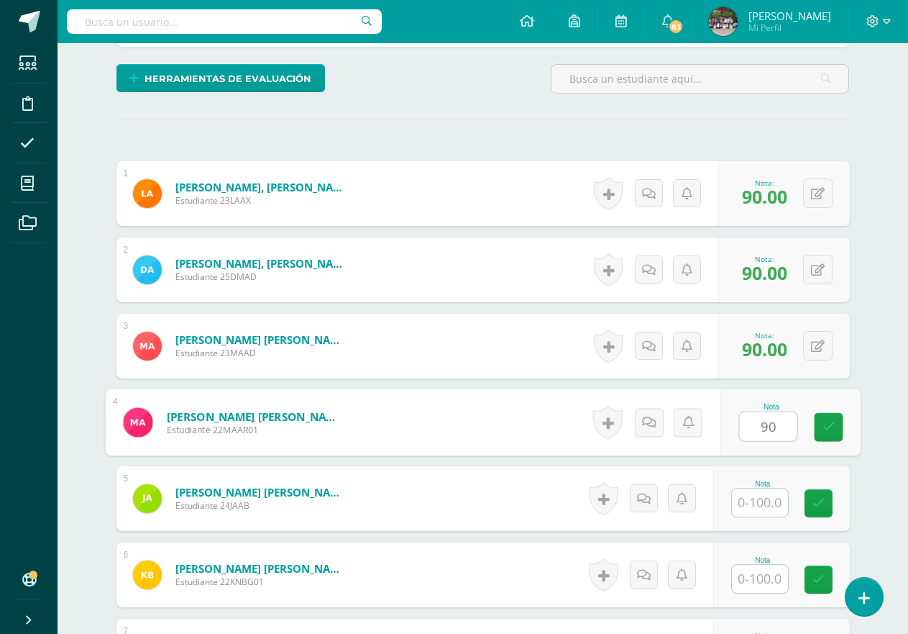
type input "90"
click at [763, 500] on input "text" at bounding box center [760, 502] width 56 height 28
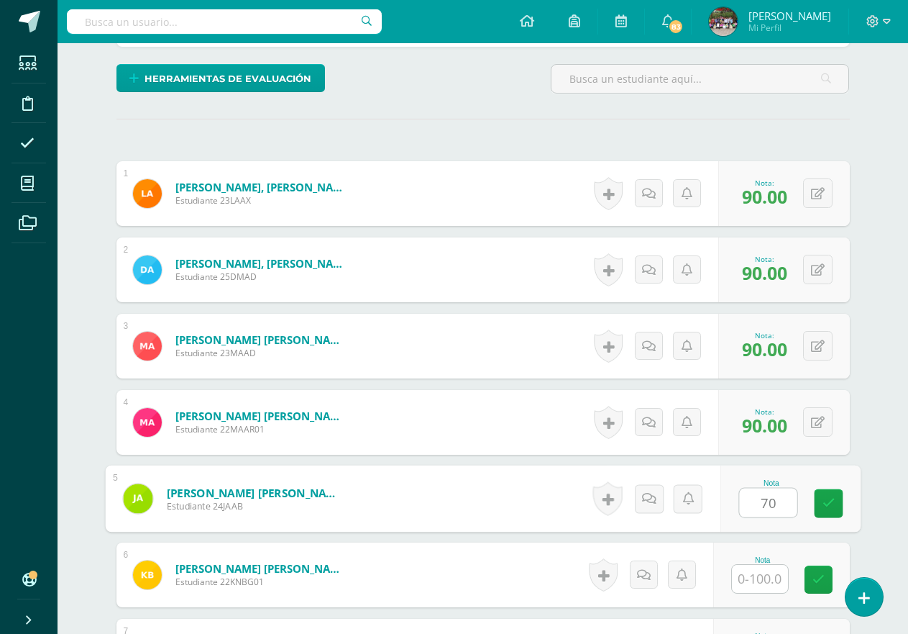
type input "70"
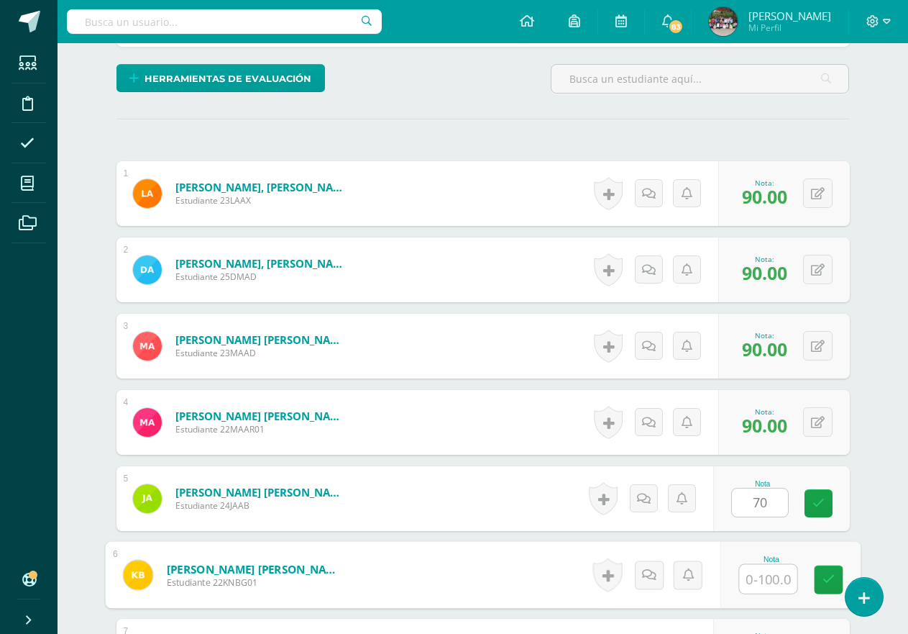
click at [779, 584] on input "text" at bounding box center [768, 578] width 58 height 29
type input "80"
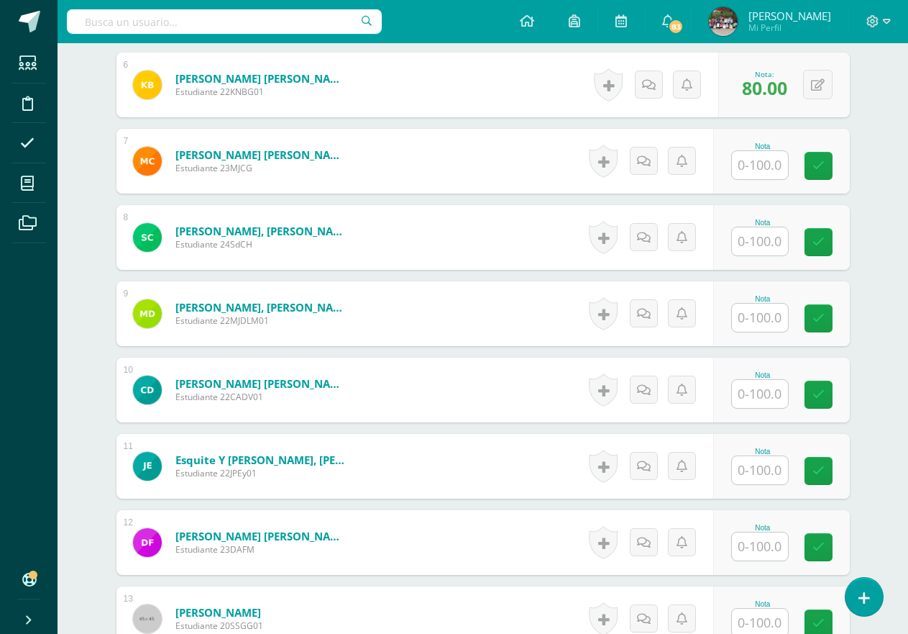
scroll to position [852, 0]
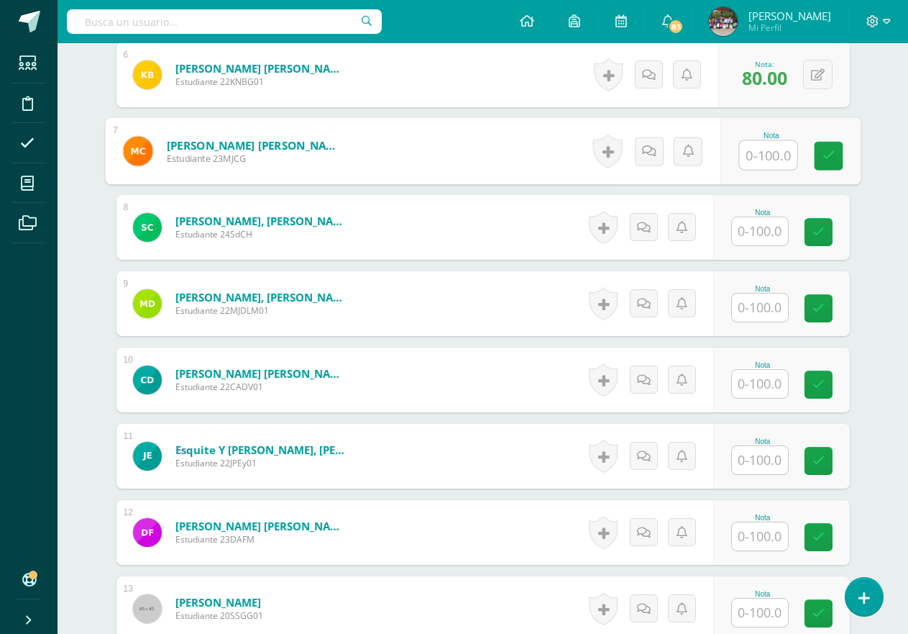
click at [749, 157] on input "text" at bounding box center [768, 155] width 58 height 29
type input "90"
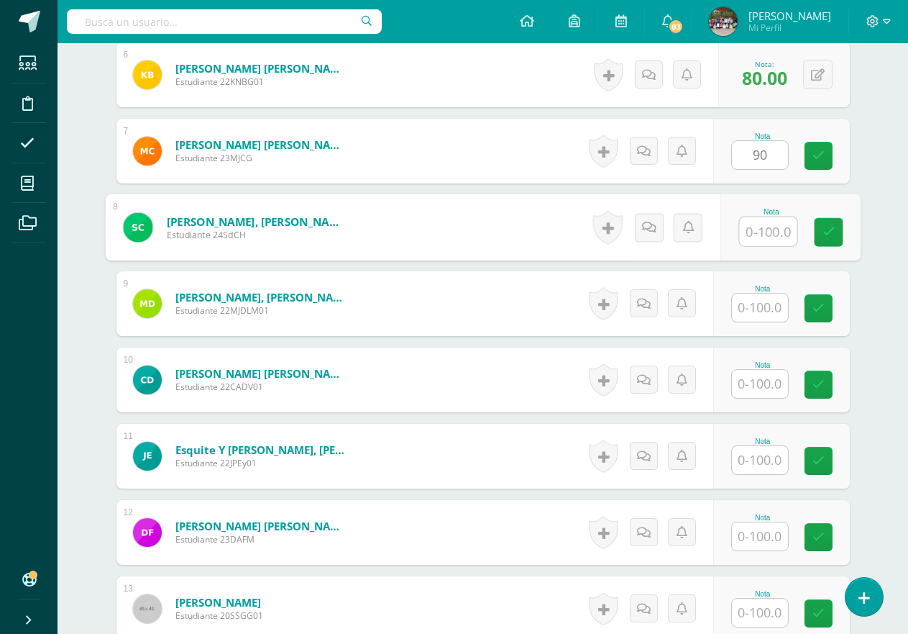
click at [756, 237] on input "text" at bounding box center [768, 231] width 58 height 29
type input "100"
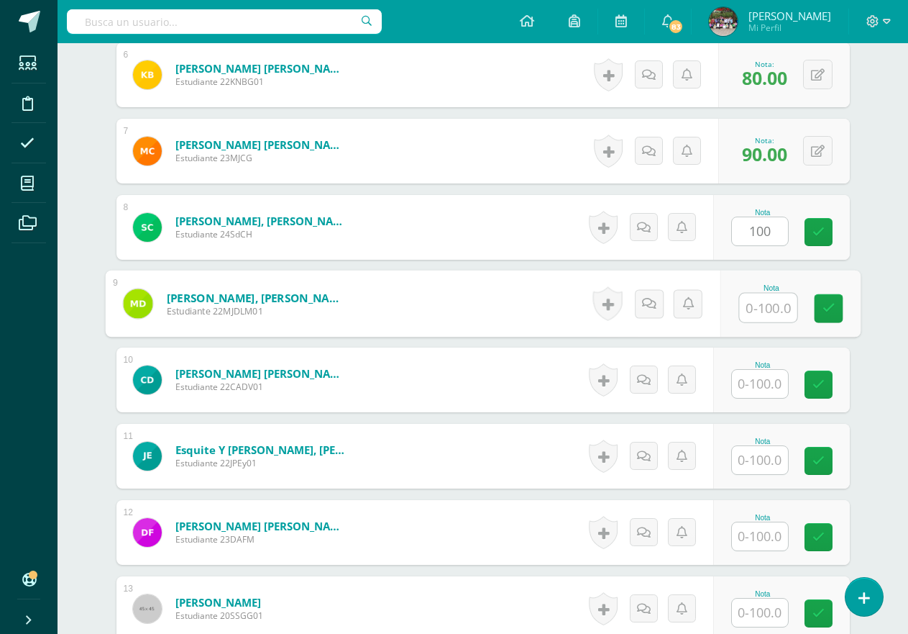
click at [750, 318] on input "text" at bounding box center [768, 307] width 58 height 29
type input "100"
click at [757, 390] on input "text" at bounding box center [760, 384] width 56 height 28
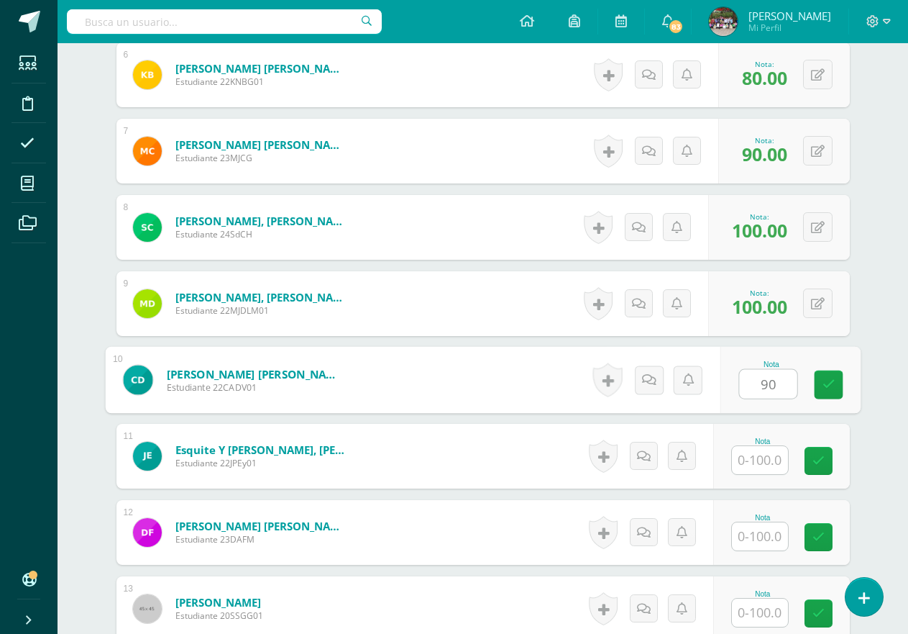
type input "90"
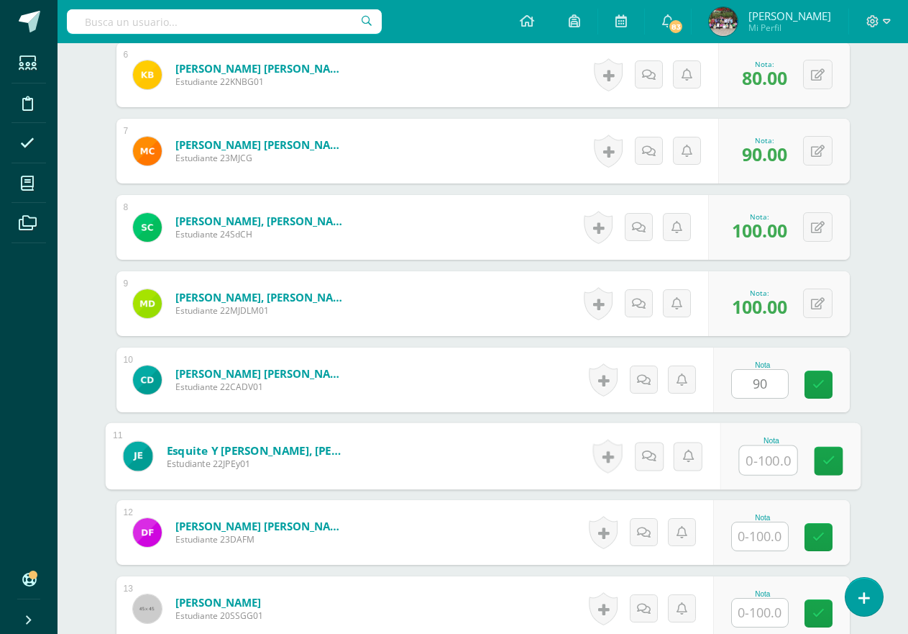
click at [751, 459] on input "text" at bounding box center [768, 460] width 58 height 29
type input "95"
click at [762, 544] on input "text" at bounding box center [760, 536] width 56 height 28
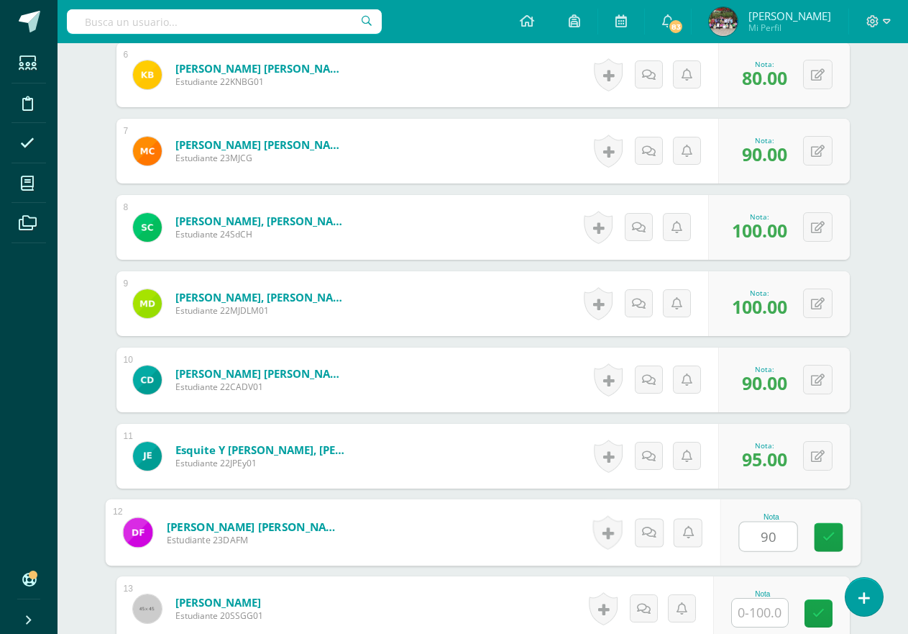
type input "90"
click at [759, 615] on input "text" at bounding box center [760, 612] width 56 height 28
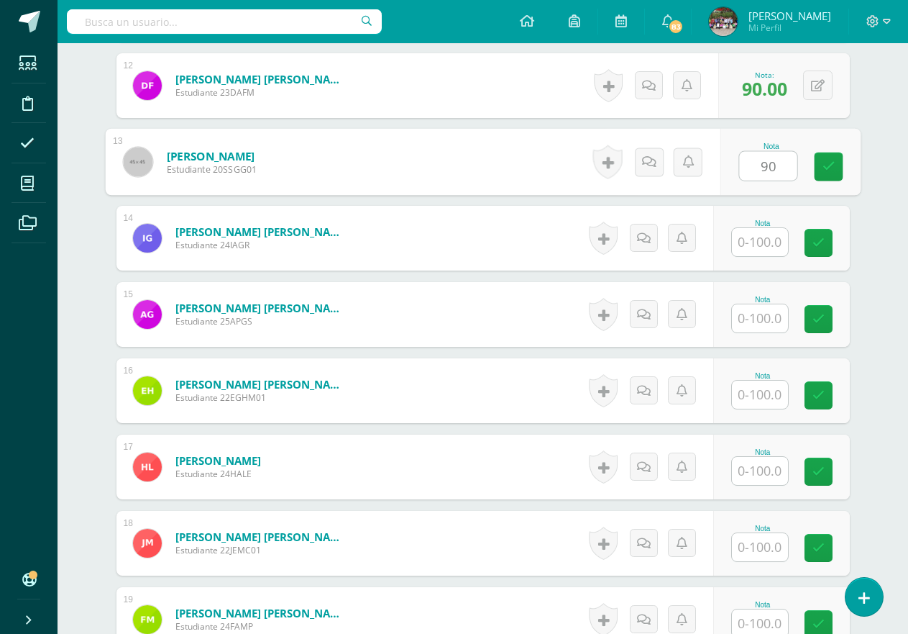
scroll to position [1315, 0]
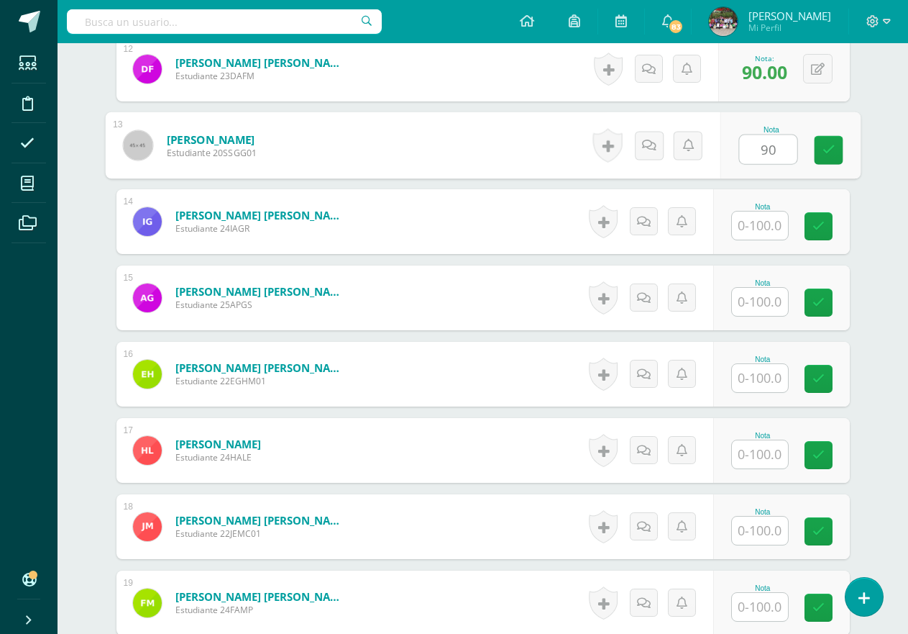
type input "90"
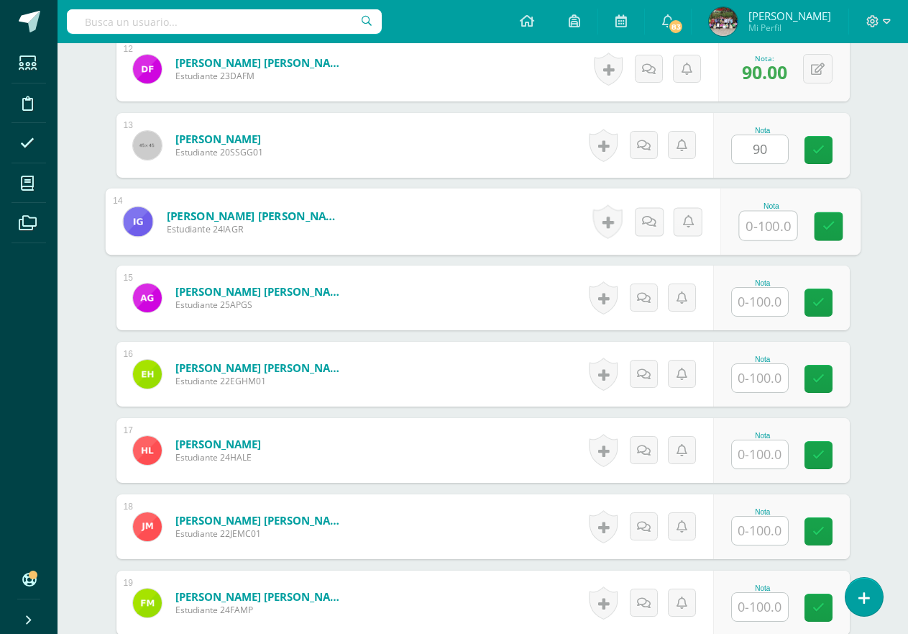
click at [760, 229] on input "text" at bounding box center [768, 225] width 58 height 29
type input "90"
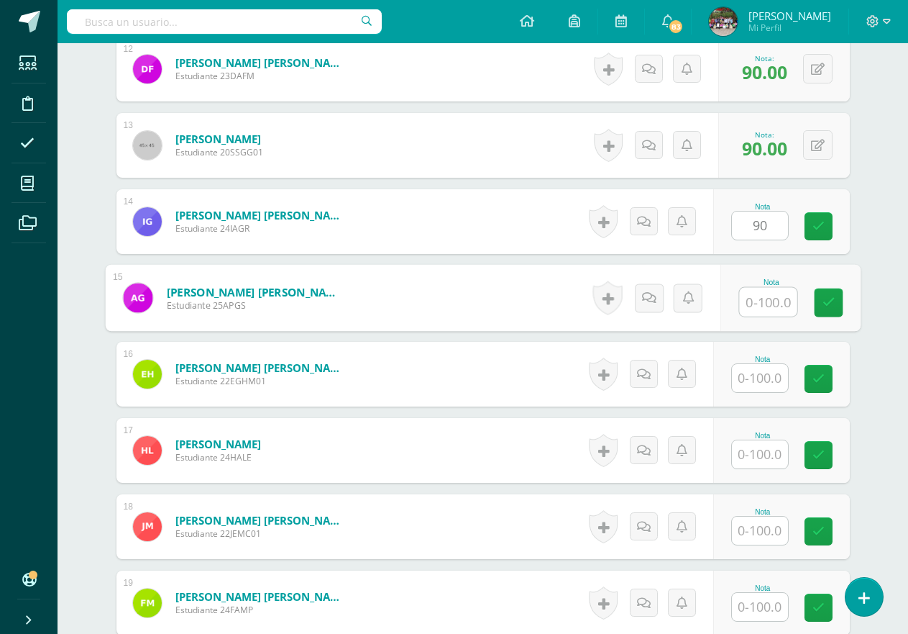
click at [774, 304] on input "text" at bounding box center [768, 302] width 58 height 29
type input "90"
click at [767, 390] on input "text" at bounding box center [760, 378] width 56 height 28
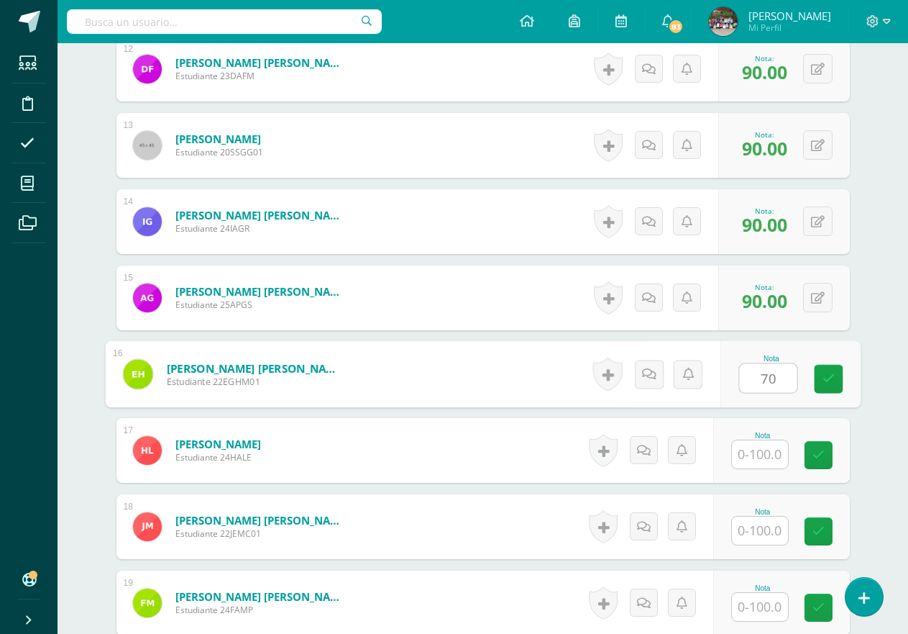
type input "70"
click at [769, 454] on input "text" at bounding box center [760, 454] width 56 height 28
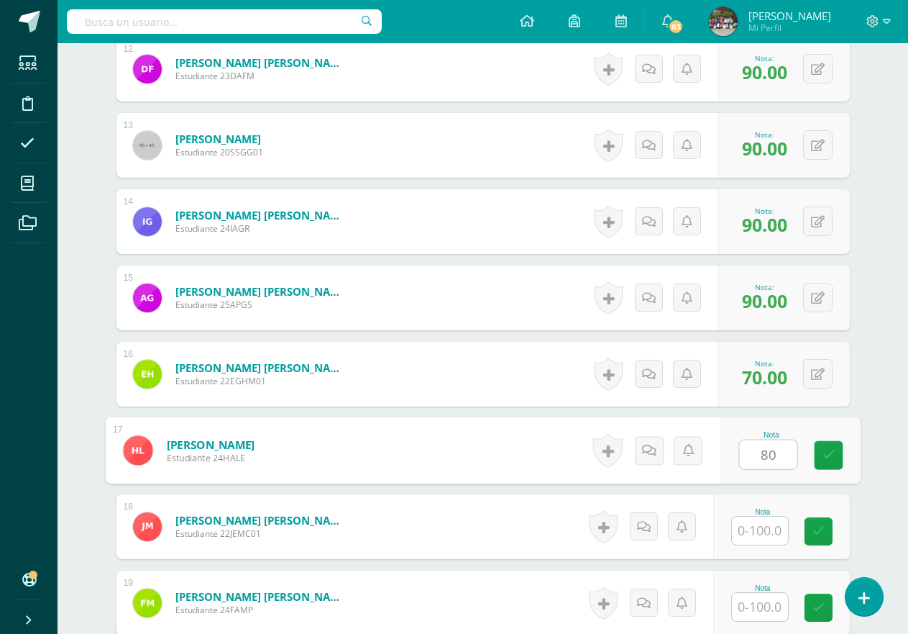
type input "80"
click at [759, 525] on input "text" at bounding box center [760, 530] width 56 height 28
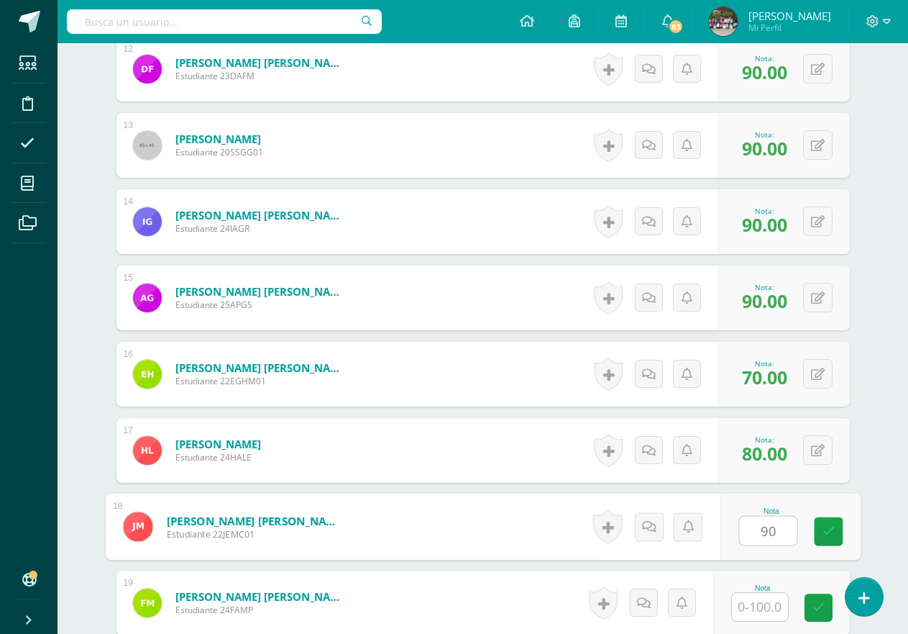
type input "90"
click at [762, 609] on input "text" at bounding box center [760, 607] width 56 height 28
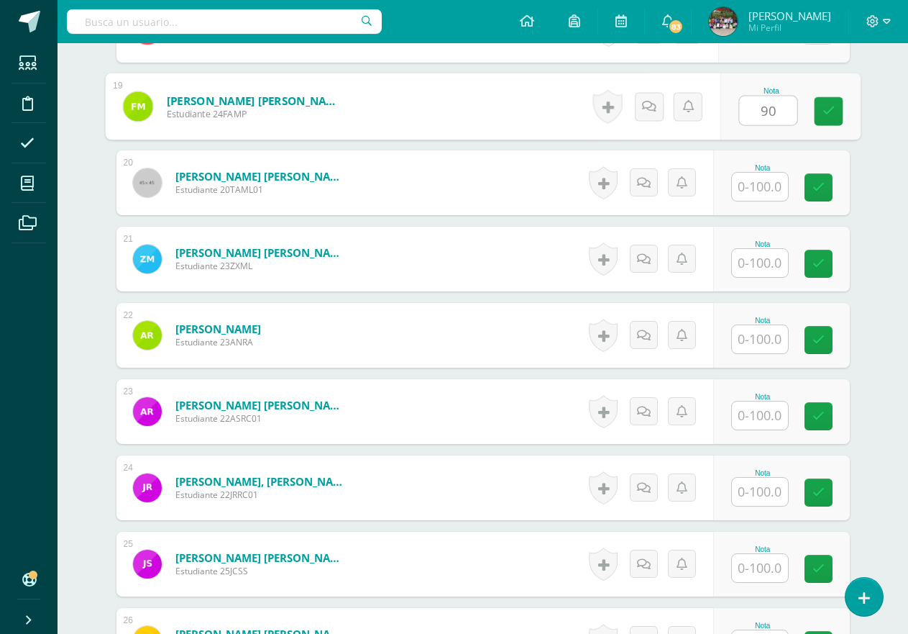
scroll to position [1788, 0]
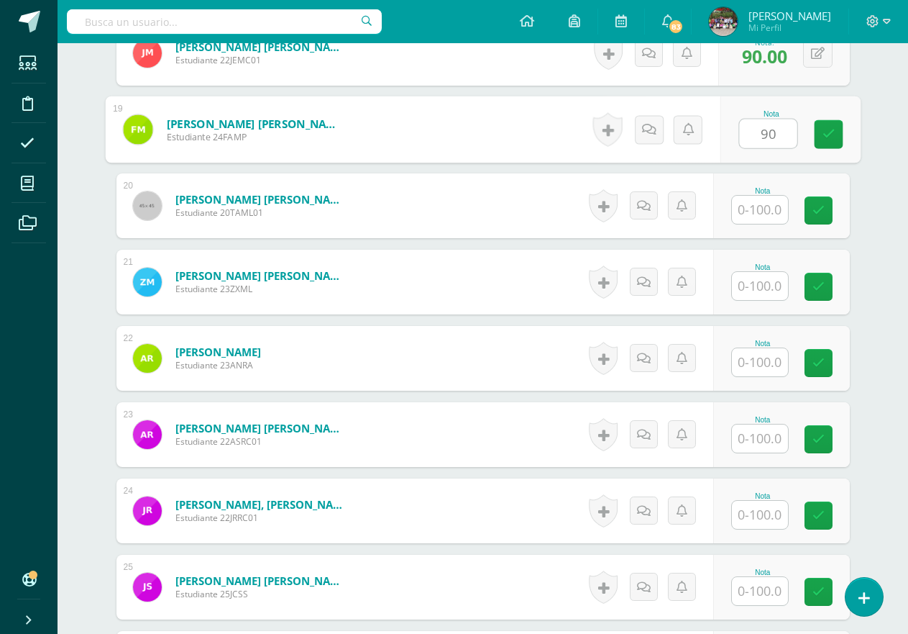
type input "90"
click at [754, 209] on input "text" at bounding box center [760, 210] width 56 height 28
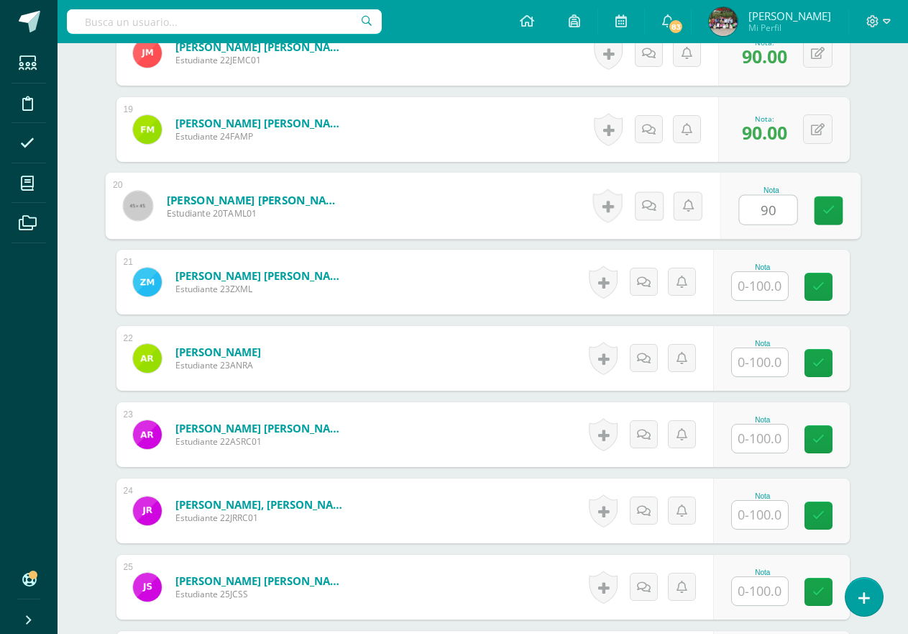
type input "90"
click at [751, 286] on input "text" at bounding box center [760, 286] width 56 height 28
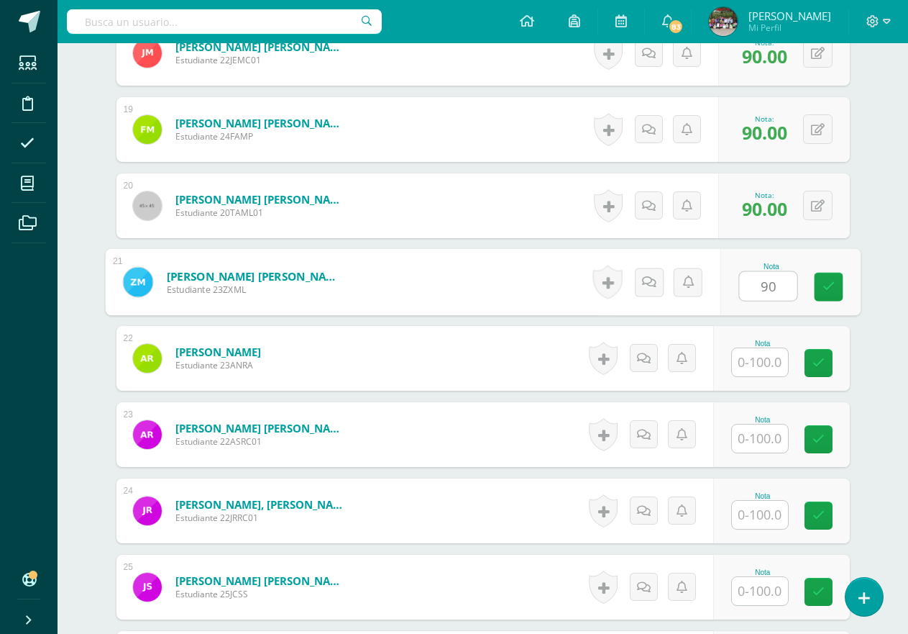
type input "90"
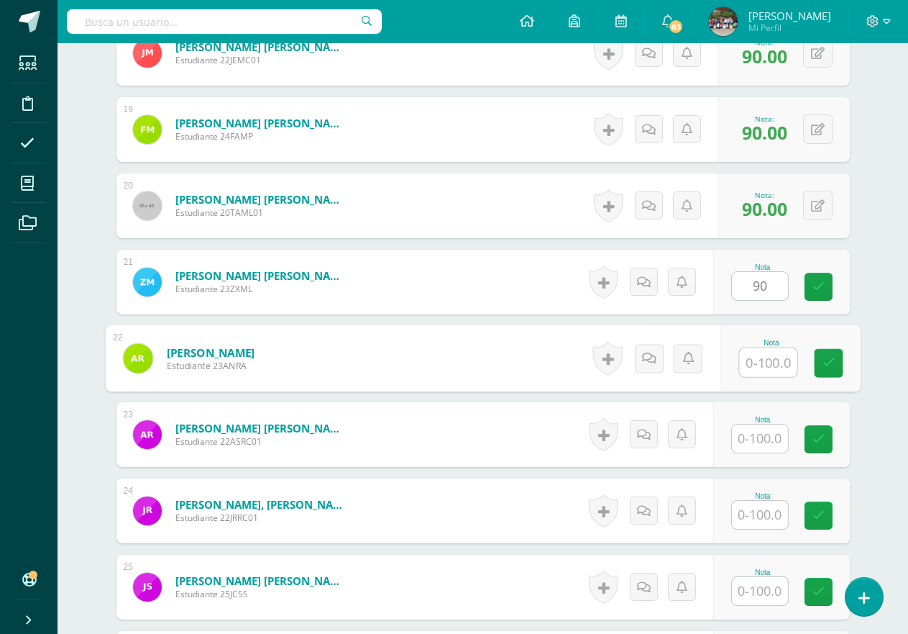
click at [764, 366] on input "text" at bounding box center [768, 362] width 58 height 29
type input "90"
click at [764, 443] on input "text" at bounding box center [760, 438] width 56 height 28
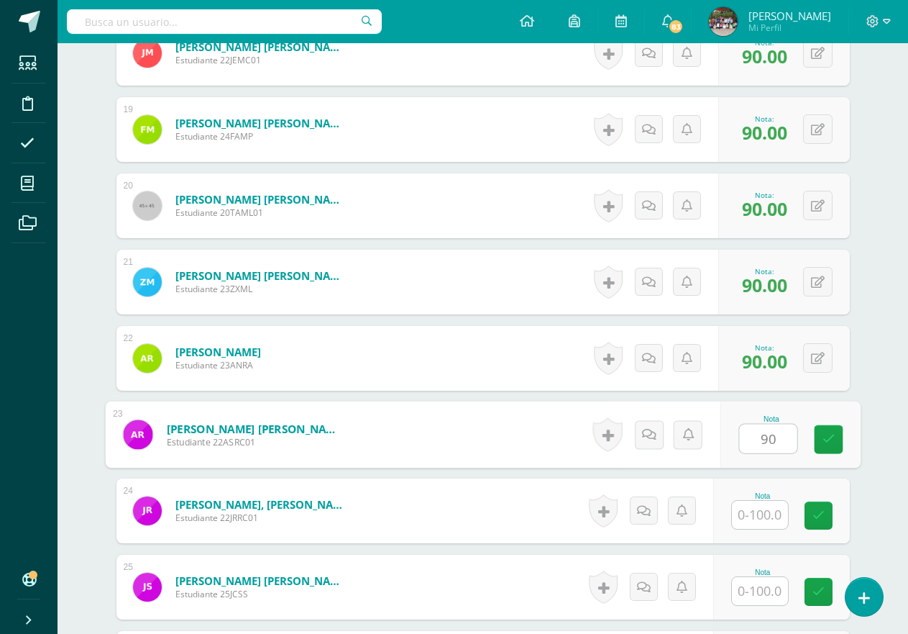
type input "90"
click at [765, 515] on input "text" at bounding box center [760, 514] width 56 height 28
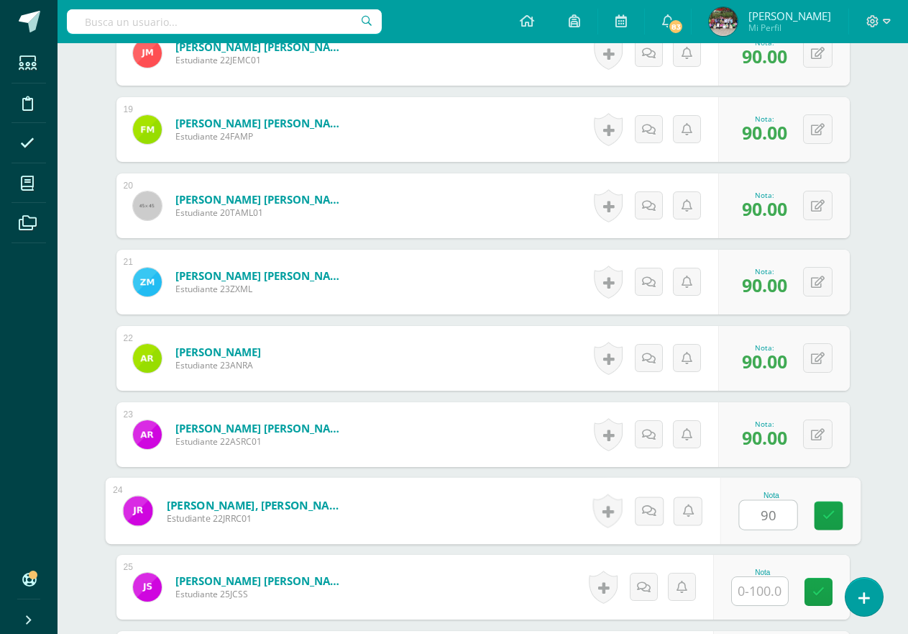
type input "90"
click at [777, 593] on input "text" at bounding box center [760, 591] width 56 height 28
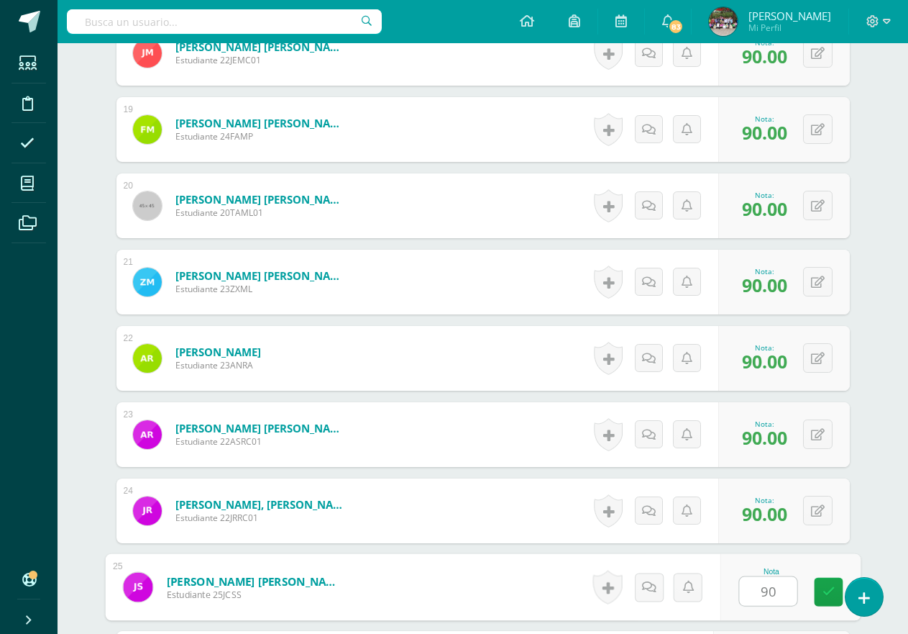
type input "9"
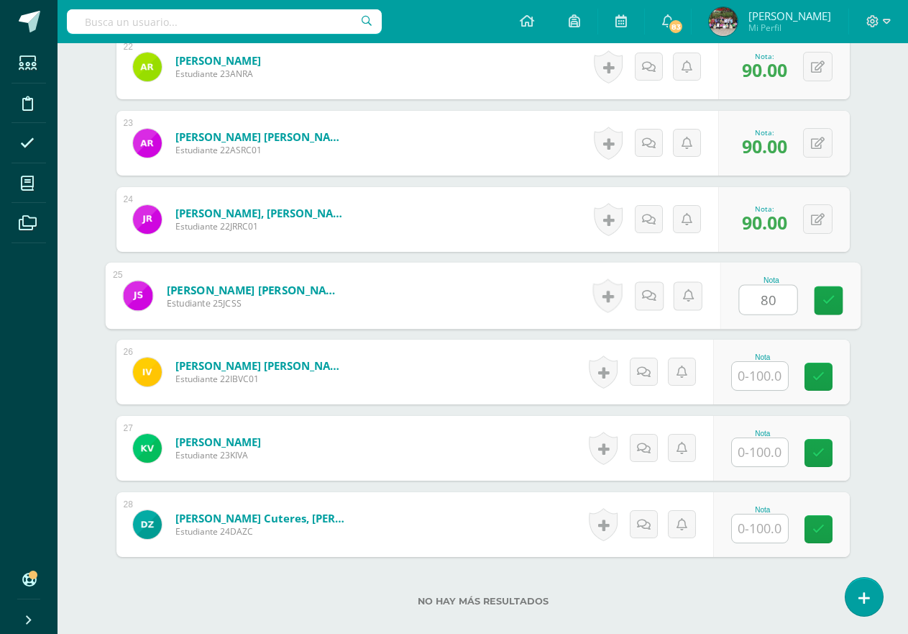
scroll to position [2109, 0]
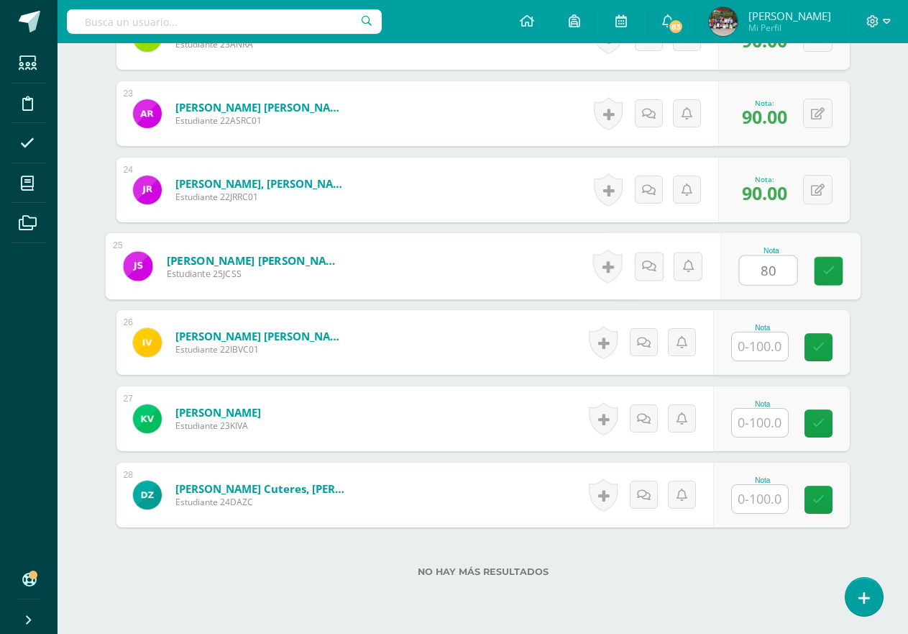
type input "80"
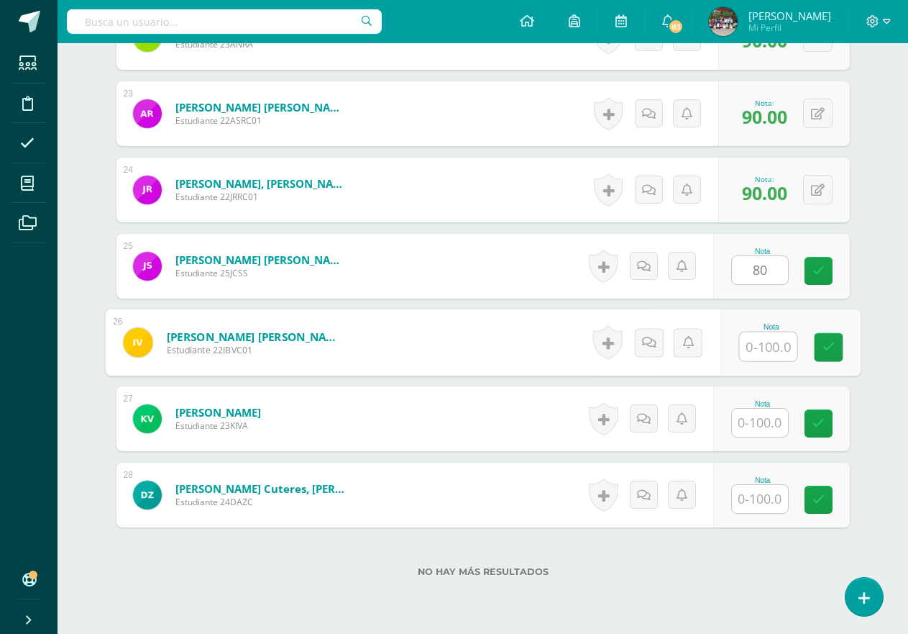
click at [755, 343] on input "text" at bounding box center [768, 346] width 58 height 29
type input "90"
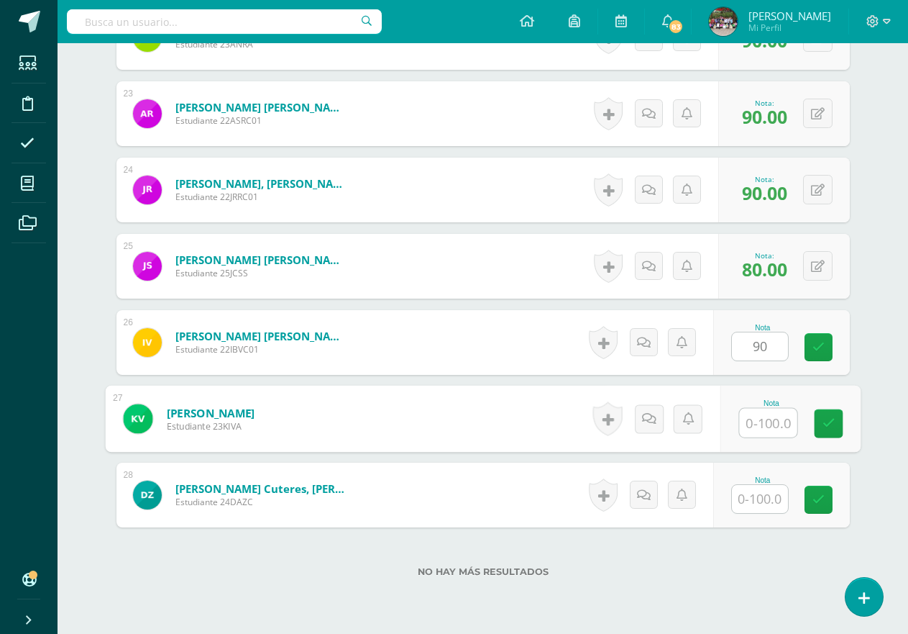
click at [754, 426] on input "text" at bounding box center [768, 422] width 58 height 29
type input "90"
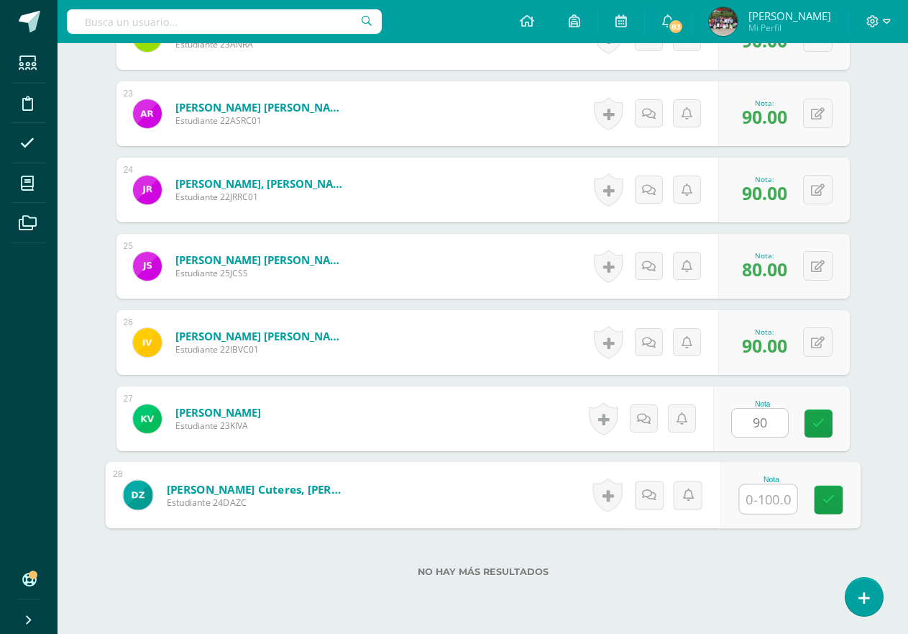
click at [754, 509] on input "text" at bounding box center [768, 499] width 58 height 29
type input "70"
click at [665, 569] on label "No hay más resultados" at bounding box center [482, 571] width 733 height 11
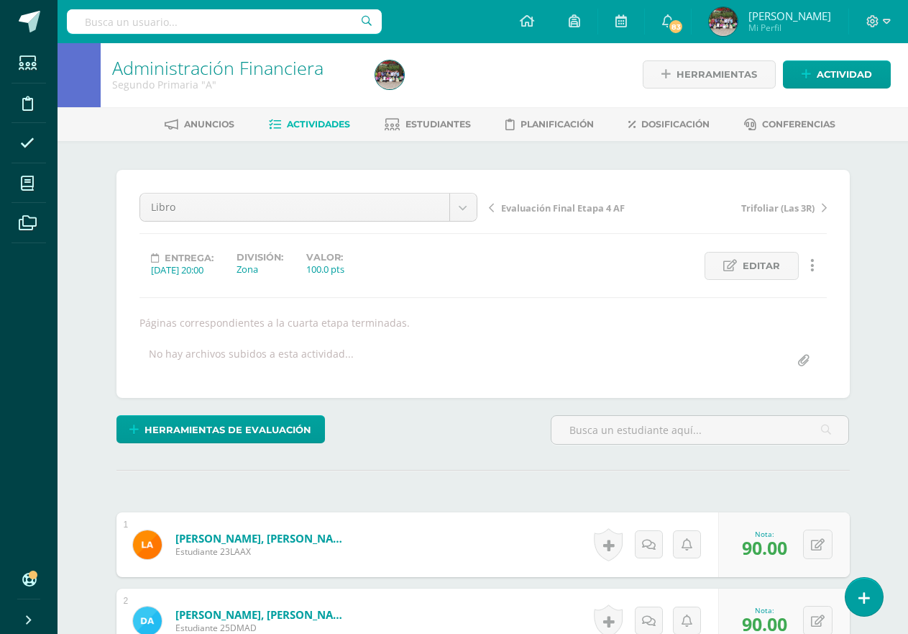
scroll to position [0, 0]
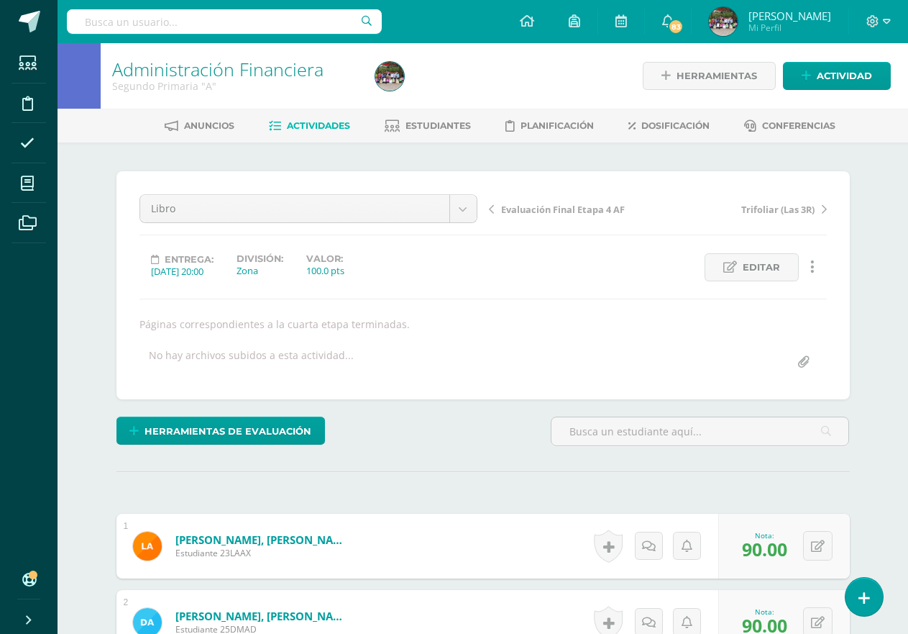
click at [343, 125] on span "Actividades" at bounding box center [318, 125] width 63 height 11
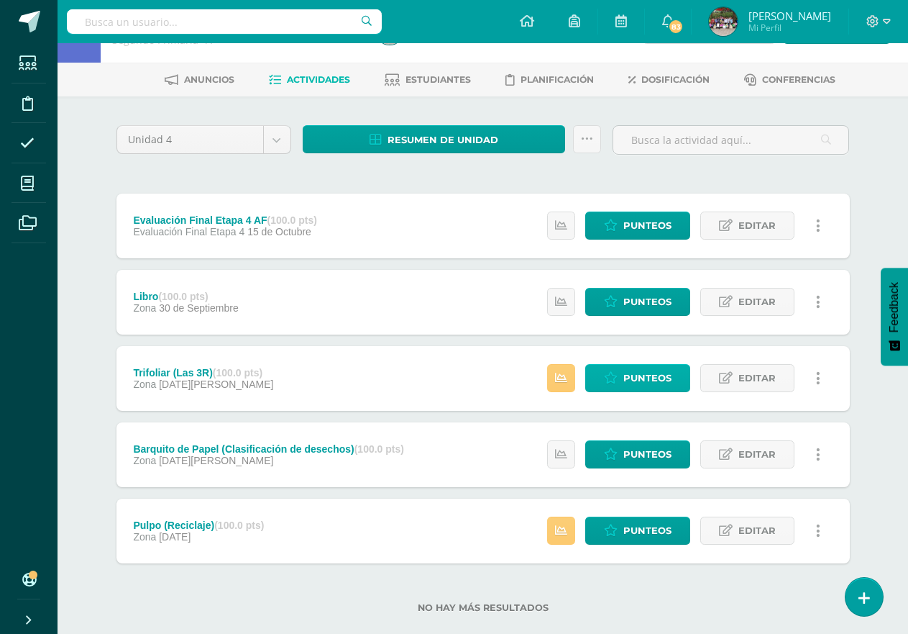
scroll to position [71, 0]
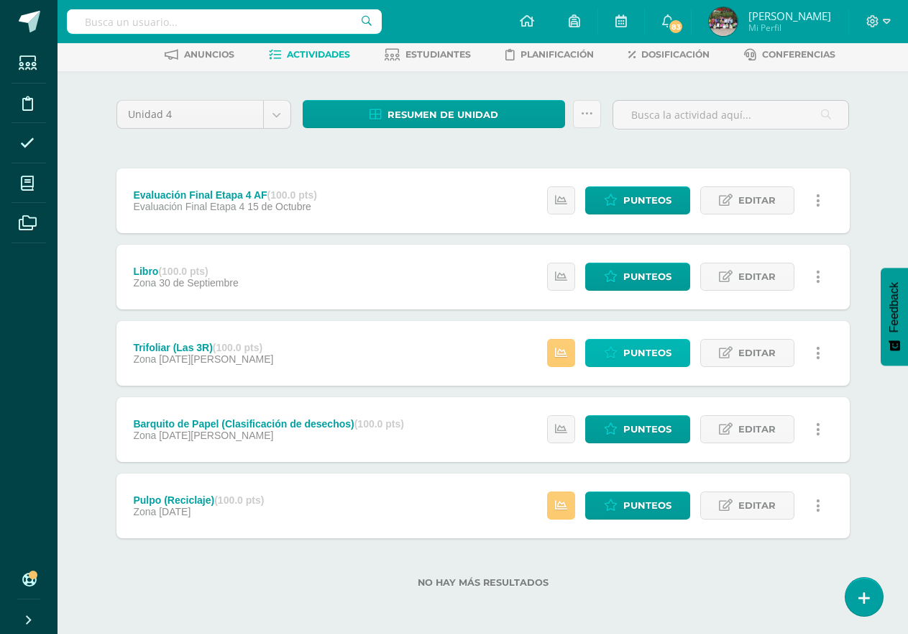
click at [646, 347] on span "Punteos" at bounding box center [647, 352] width 48 height 27
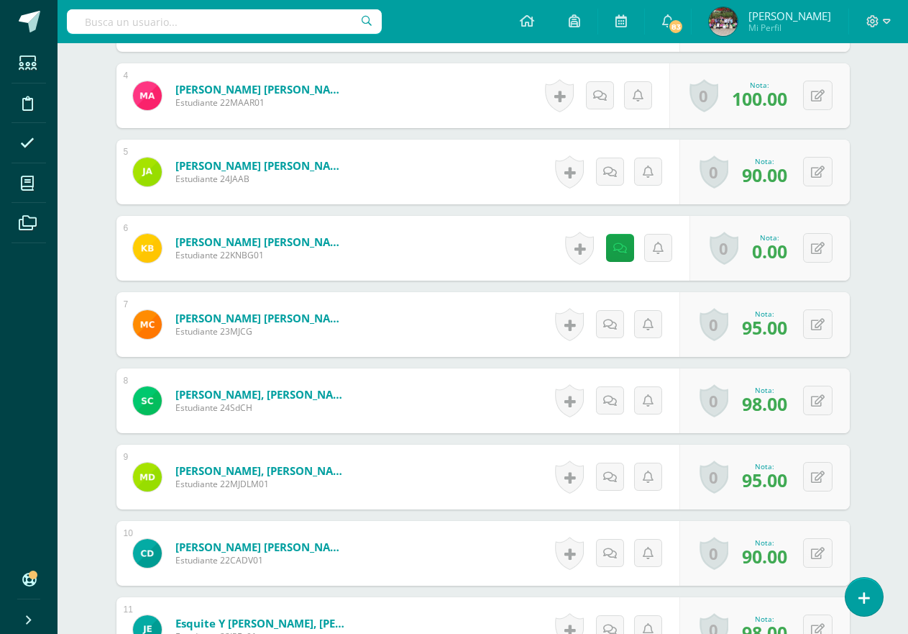
scroll to position [721, 0]
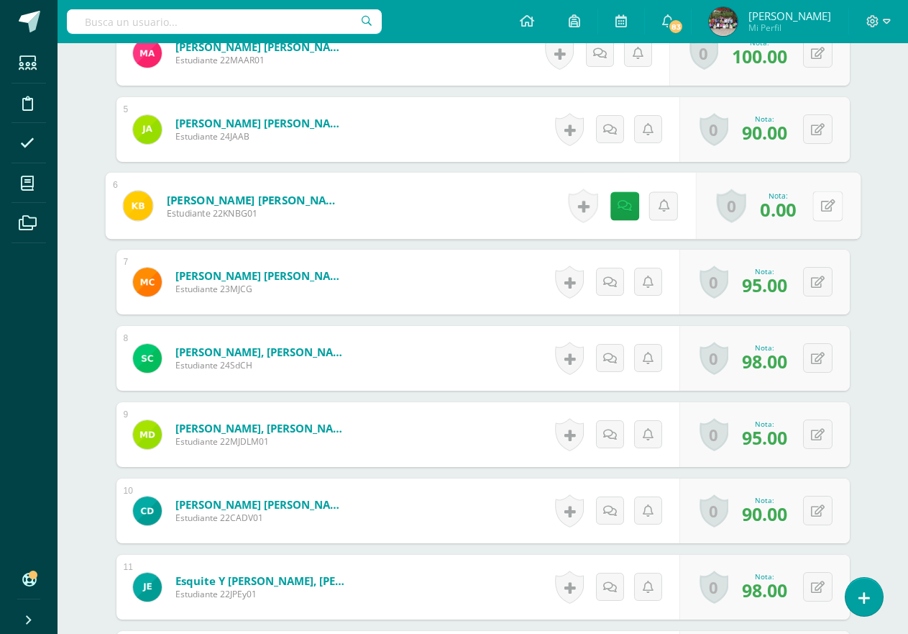
click at [805, 206] on div "0 Logros Logros obtenidos Aún no hay logros agregados Nota: 0.00" at bounding box center [777, 206] width 165 height 67
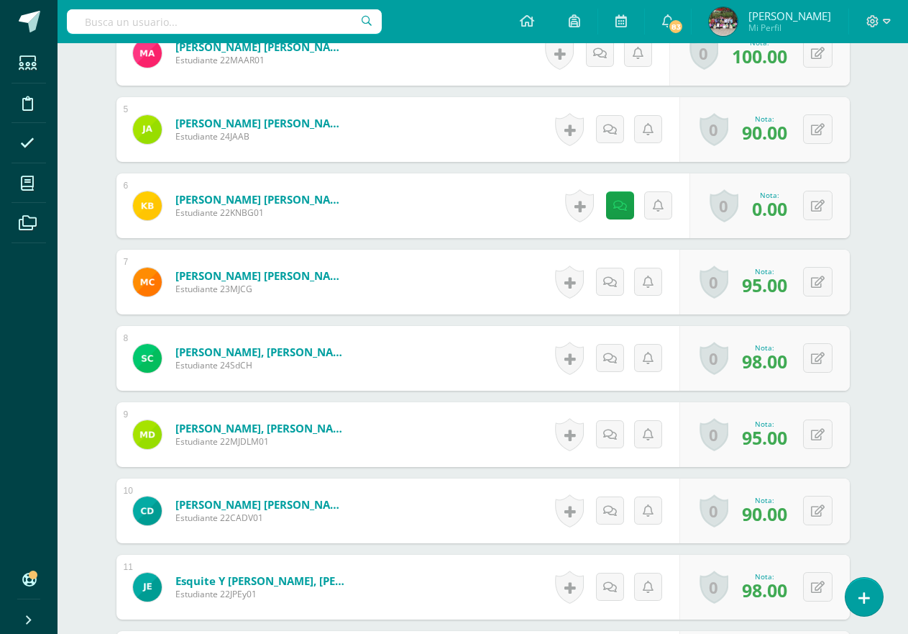
click at [787, 211] on span "0.00" at bounding box center [769, 208] width 35 height 24
click at [774, 216] on span "0.00" at bounding box center [769, 208] width 35 height 24
click at [774, 206] on span "0.00" at bounding box center [769, 208] width 35 height 24
click at [761, 206] on span "0.00" at bounding box center [769, 208] width 35 height 24
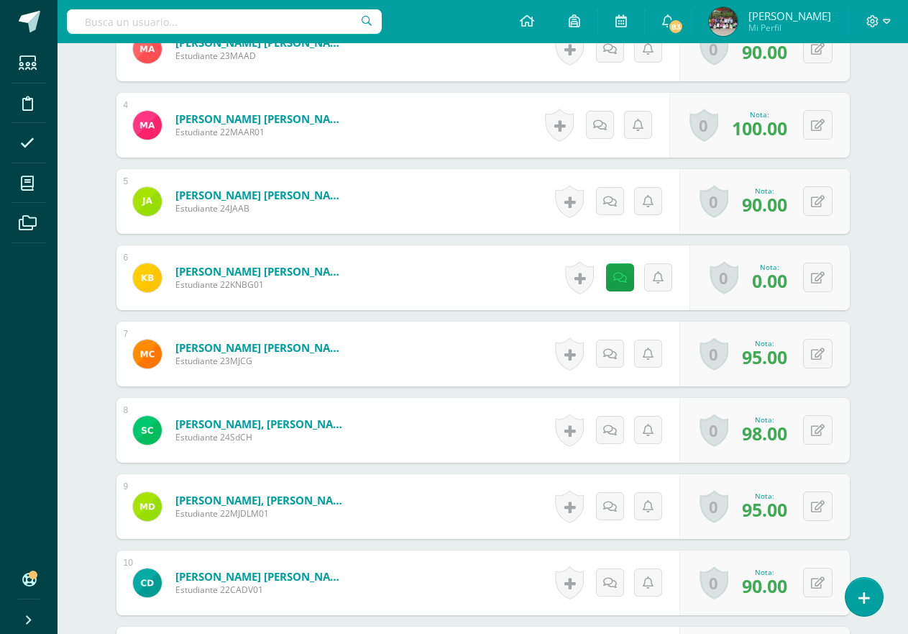
click at [764, 281] on span "0.00" at bounding box center [769, 280] width 35 height 24
click at [762, 291] on span "0.00" at bounding box center [769, 280] width 35 height 24
click at [810, 278] on div "0 Logros Logros obtenidos Aún no hay logros agregados Nota: 0.00" at bounding box center [770, 277] width 160 height 65
click at [831, 278] on icon at bounding box center [827, 277] width 14 height 12
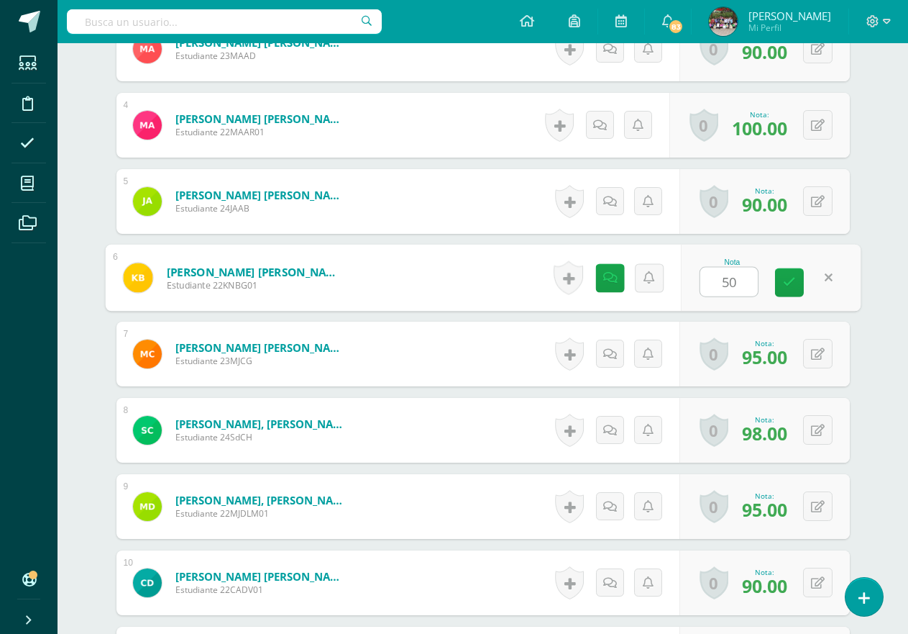
type input "50"
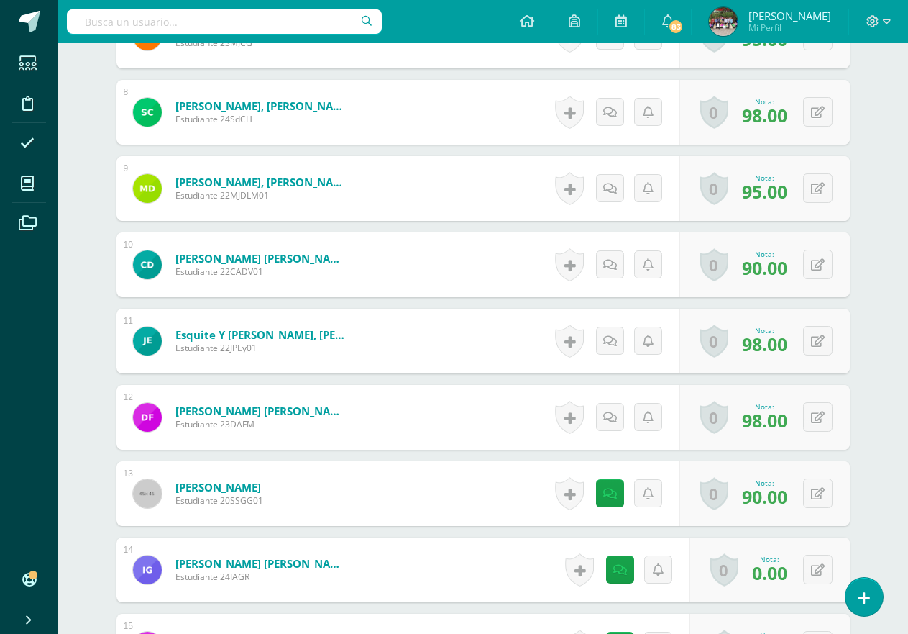
scroll to position [1133, 0]
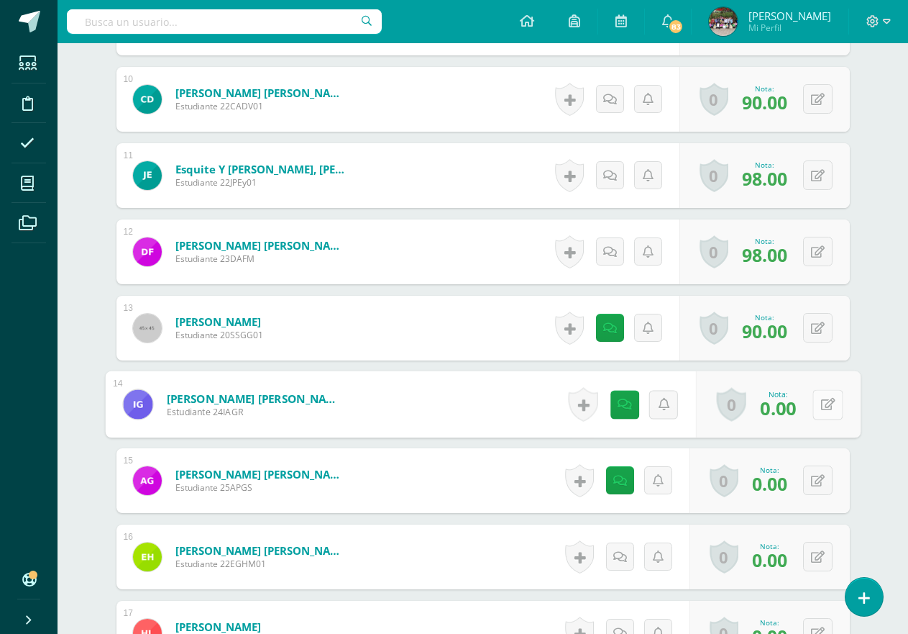
click at [808, 404] on div "0 Logros Logros obtenidos Aún no hay logros agregados Nota: 0.00" at bounding box center [777, 404] width 165 height 67
click at [822, 399] on icon at bounding box center [827, 404] width 14 height 12
type input "80"
click at [831, 475] on button at bounding box center [817, 479] width 29 height 29
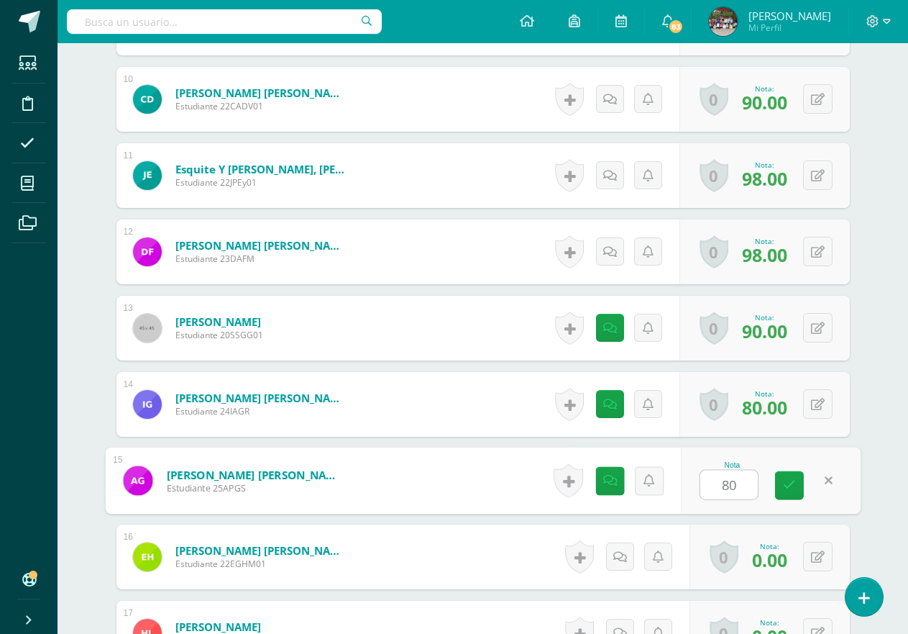
type input "80"
click at [890, 435] on div "Administración Financiera Segundo Primaria "A" Herramientas Detalle de asistenc…" at bounding box center [483, 290] width 851 height 2758
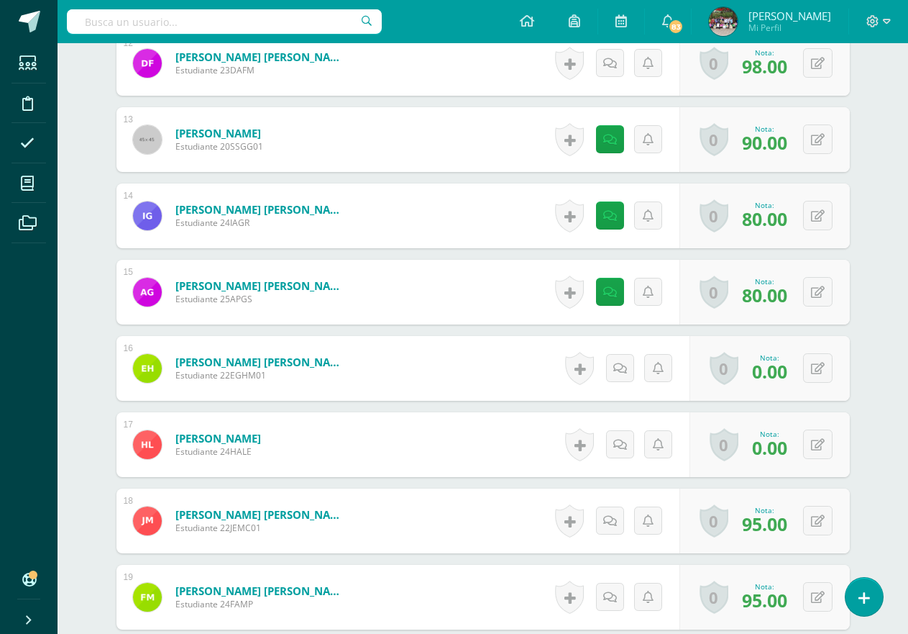
scroll to position [1414, 0]
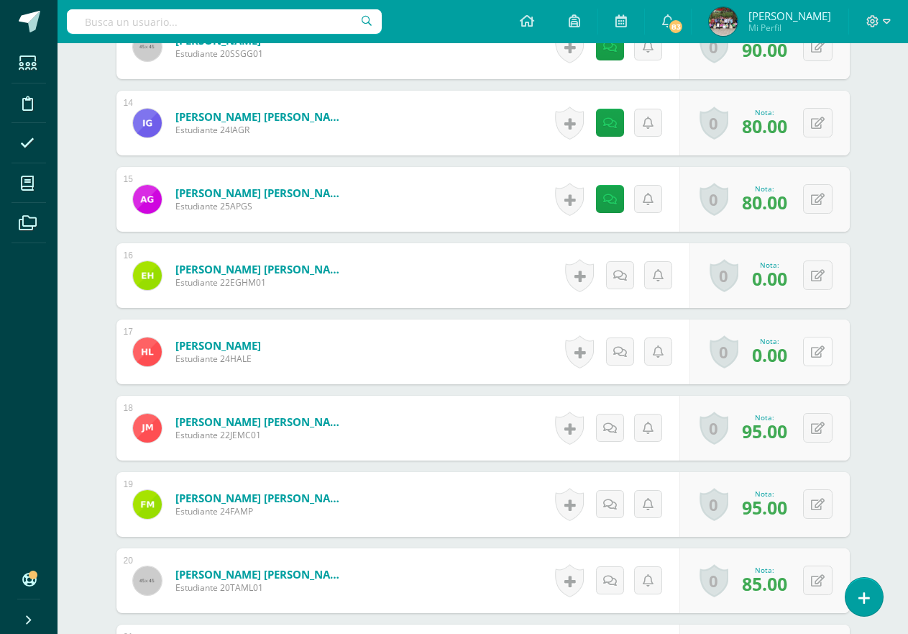
click at [815, 352] on button at bounding box center [817, 351] width 29 height 29
type input "50"
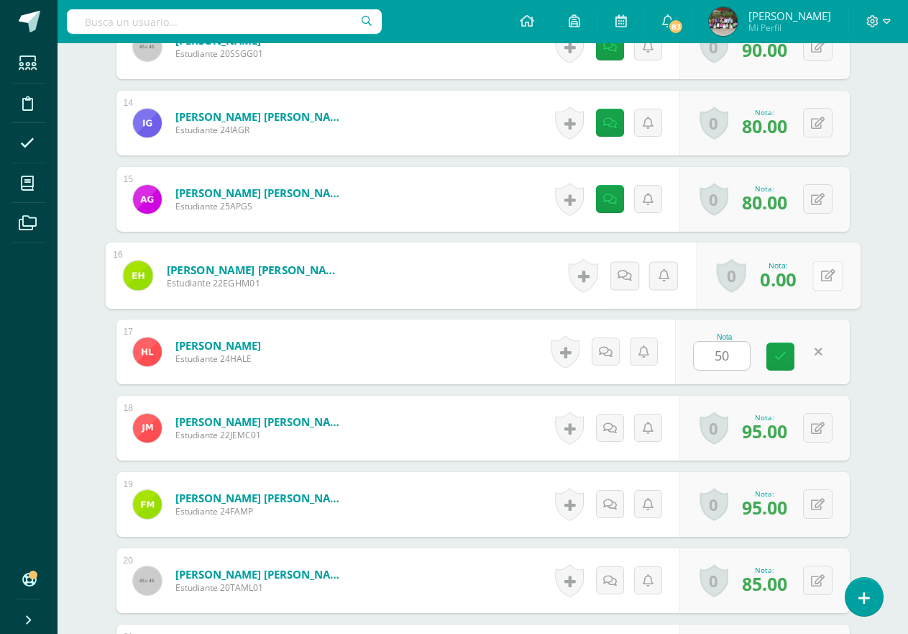
click at [824, 273] on button at bounding box center [828, 275] width 30 height 30
type input "50"
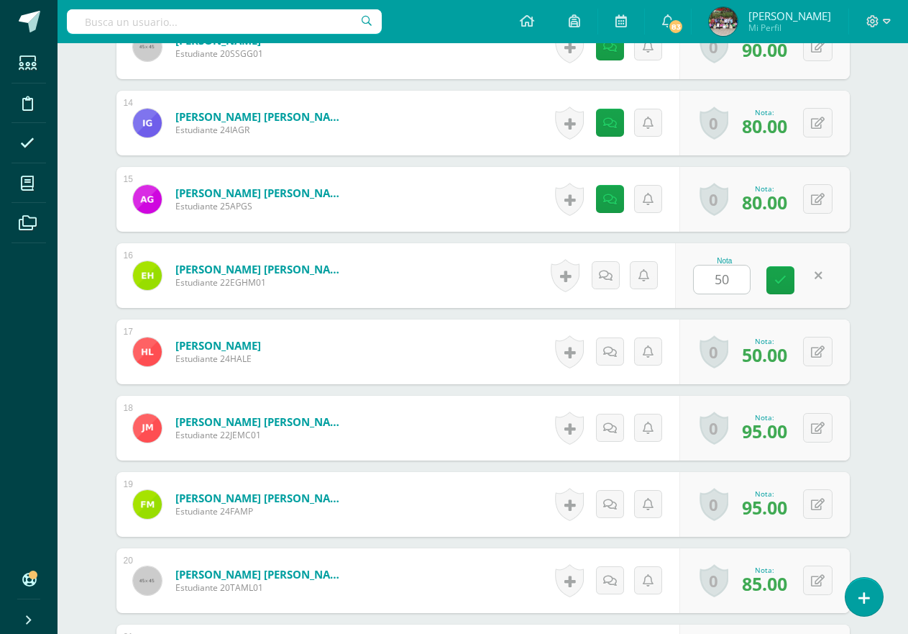
click at [904, 247] on div "Administración Financiera Segundo Primaria "A" Herramientas Detalle de asistenc…" at bounding box center [483, 8] width 851 height 2758
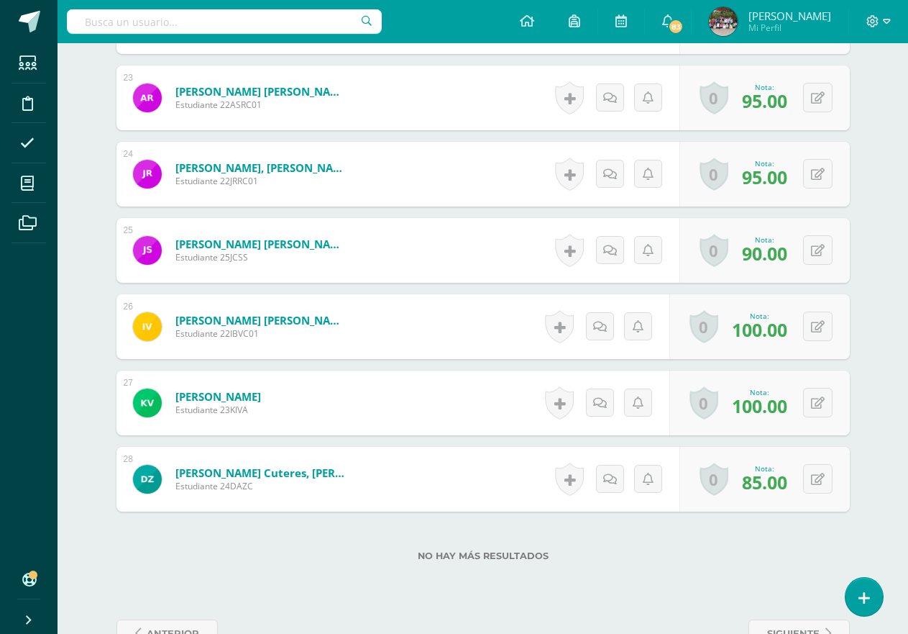
scroll to position [2167, 0]
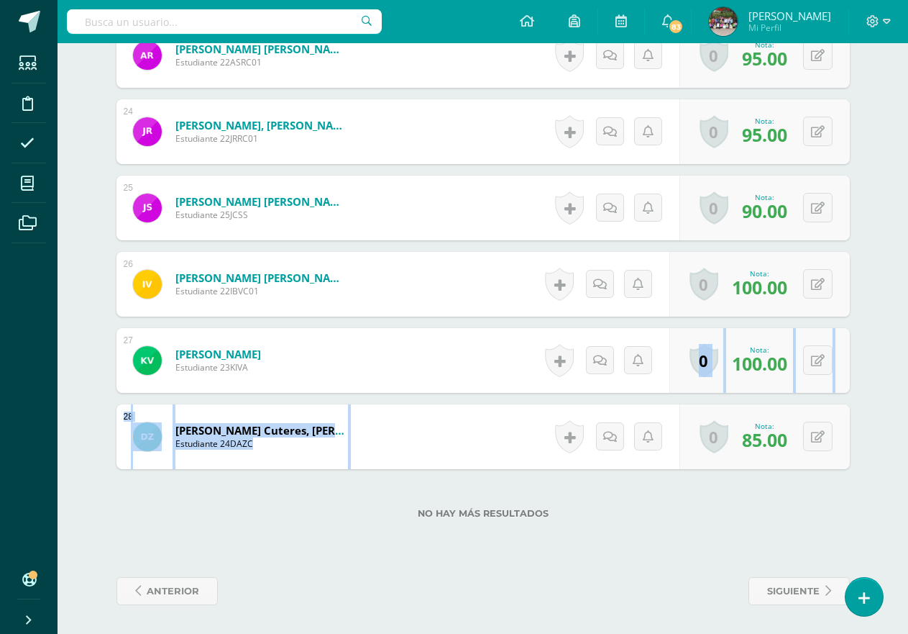
drag, startPoint x: 906, startPoint y: 403, endPoint x: 899, endPoint y: 310, distance: 93.0
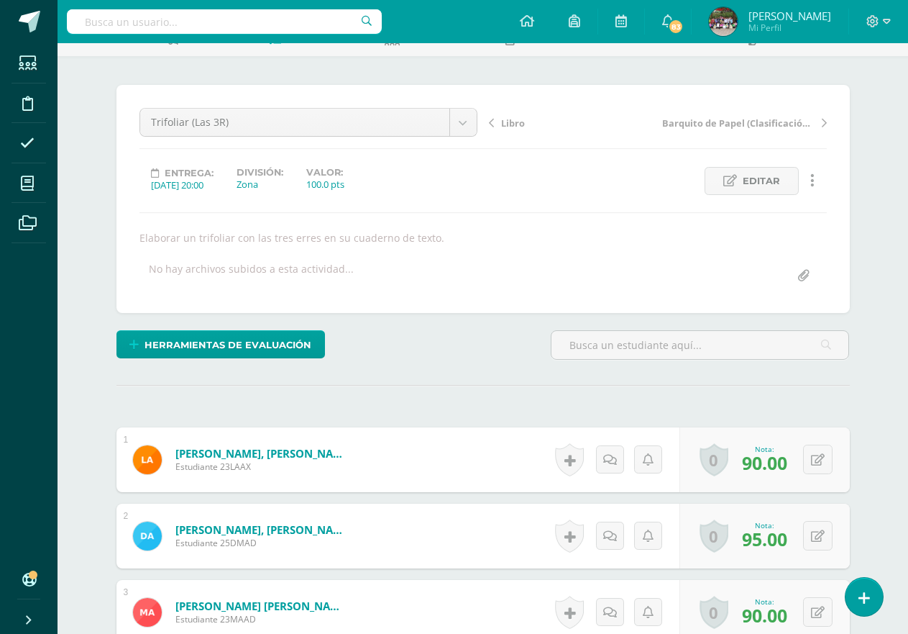
scroll to position [0, 0]
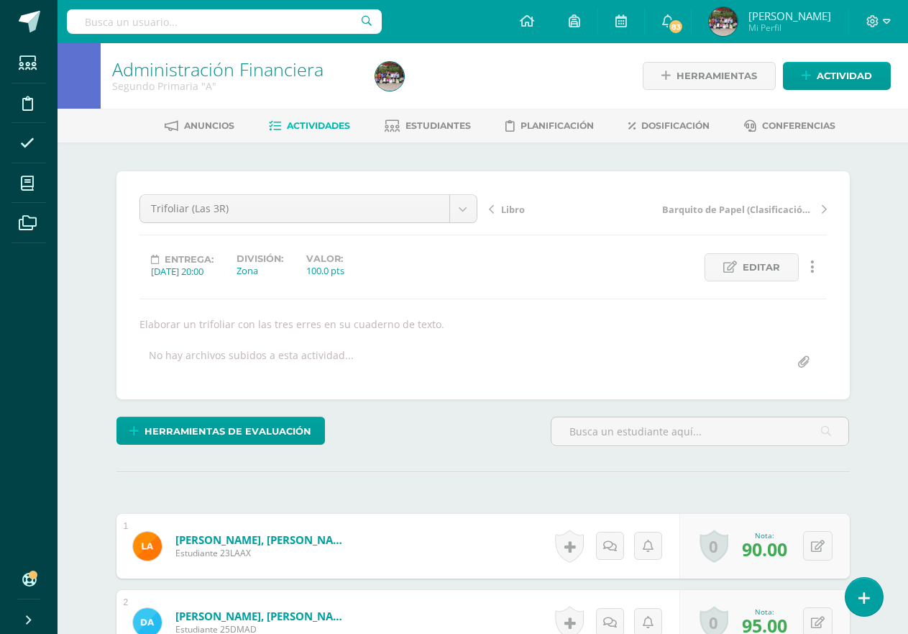
click at [304, 118] on link "Actividades" at bounding box center [309, 125] width 81 height 23
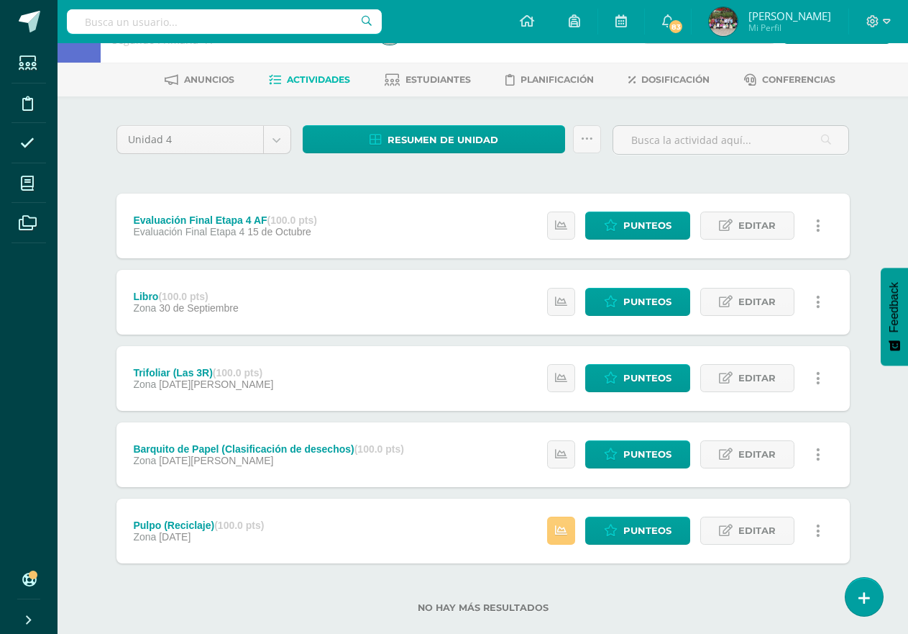
scroll to position [71, 0]
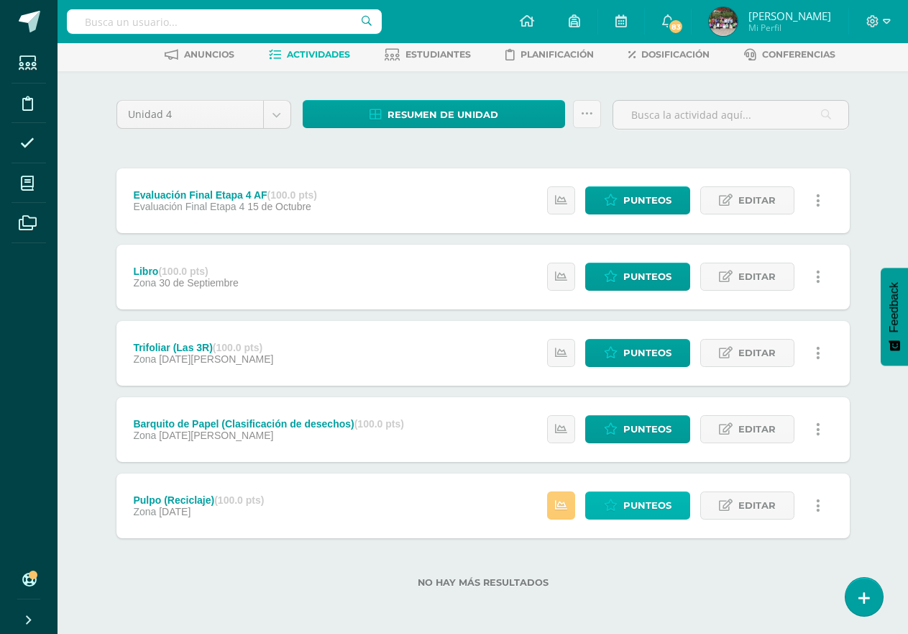
click at [611, 496] on link "Punteos" at bounding box center [637, 505] width 105 height 28
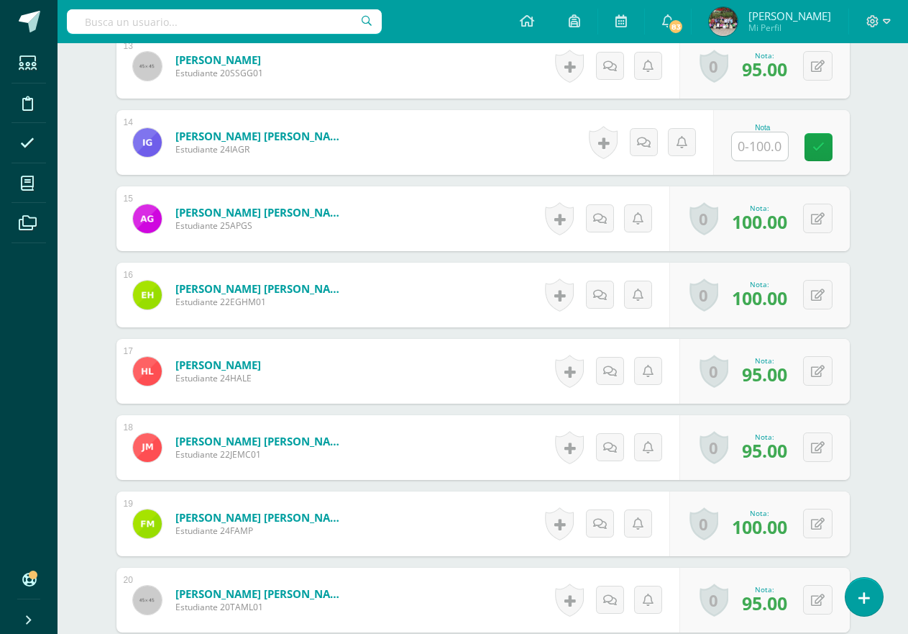
scroll to position [1368, 0]
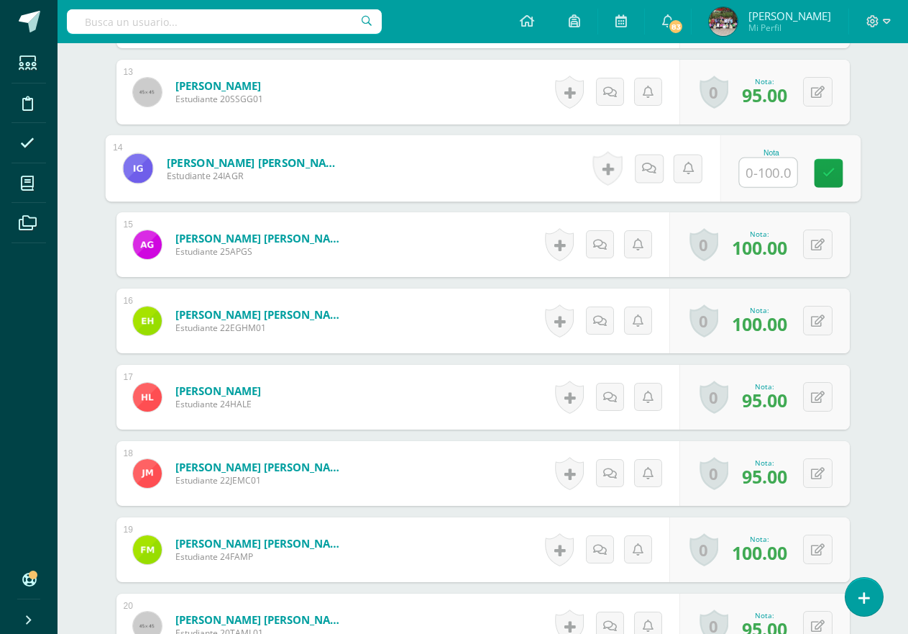
click at [762, 166] on input "text" at bounding box center [768, 172] width 58 height 29
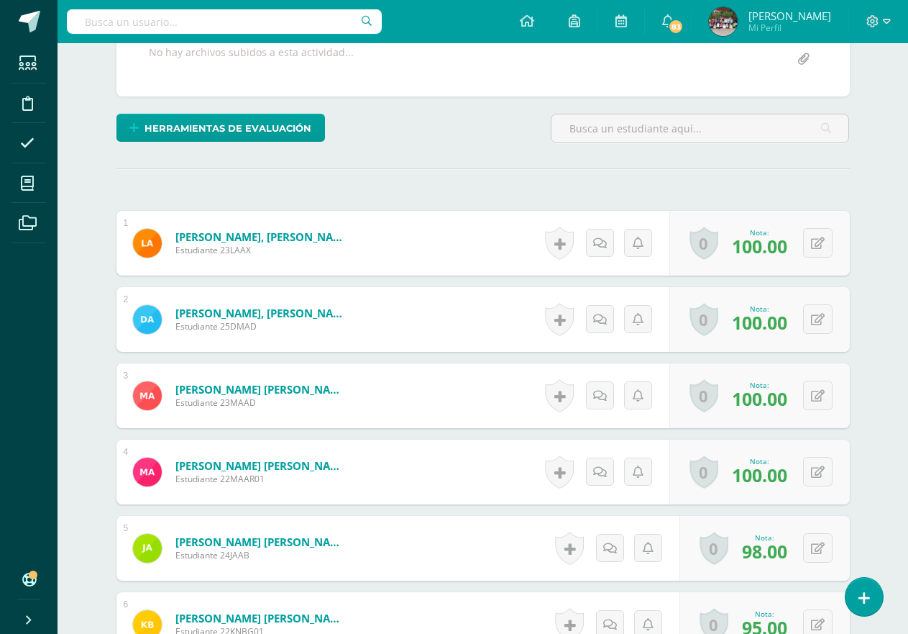
scroll to position [293, 0]
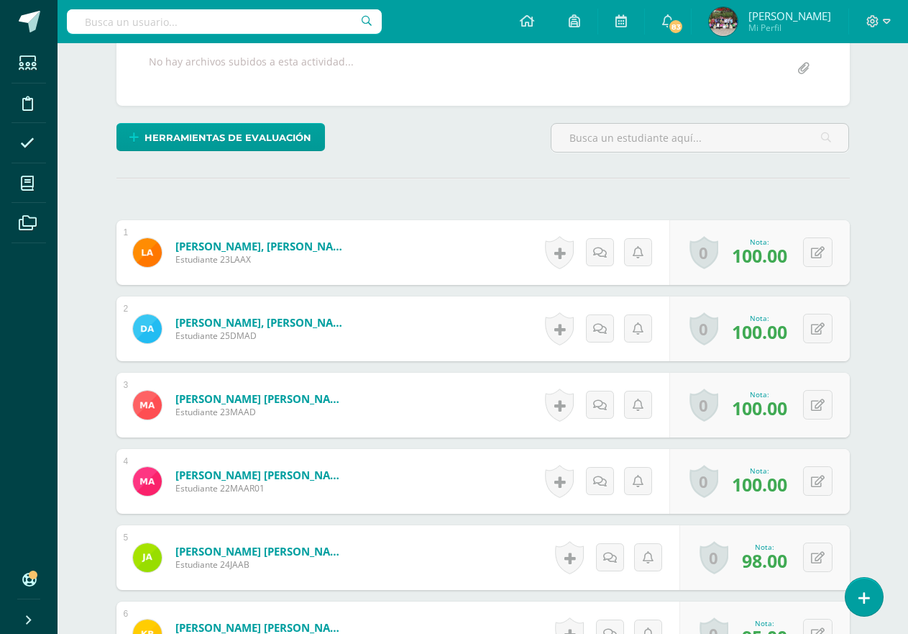
type input "50"
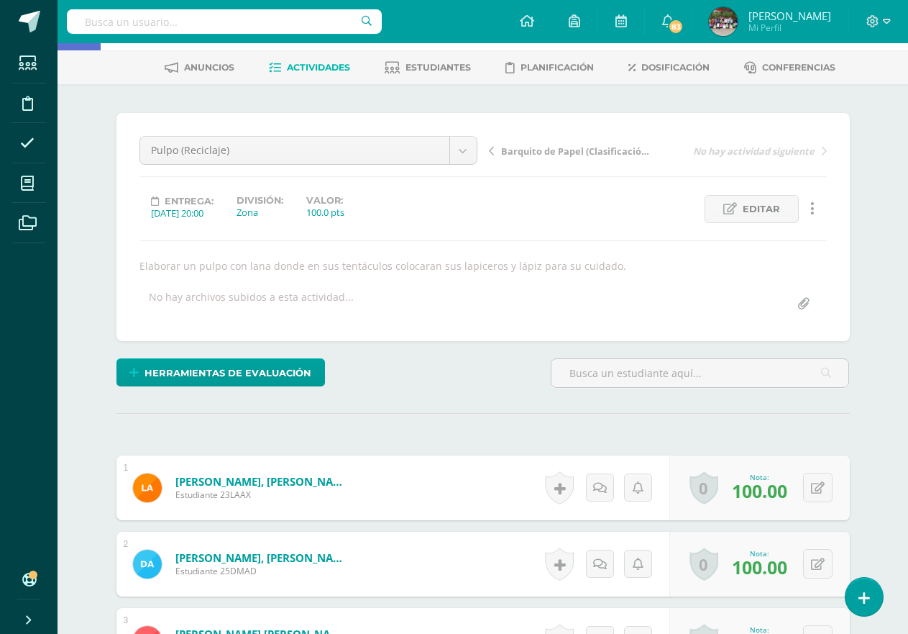
scroll to position [0, 0]
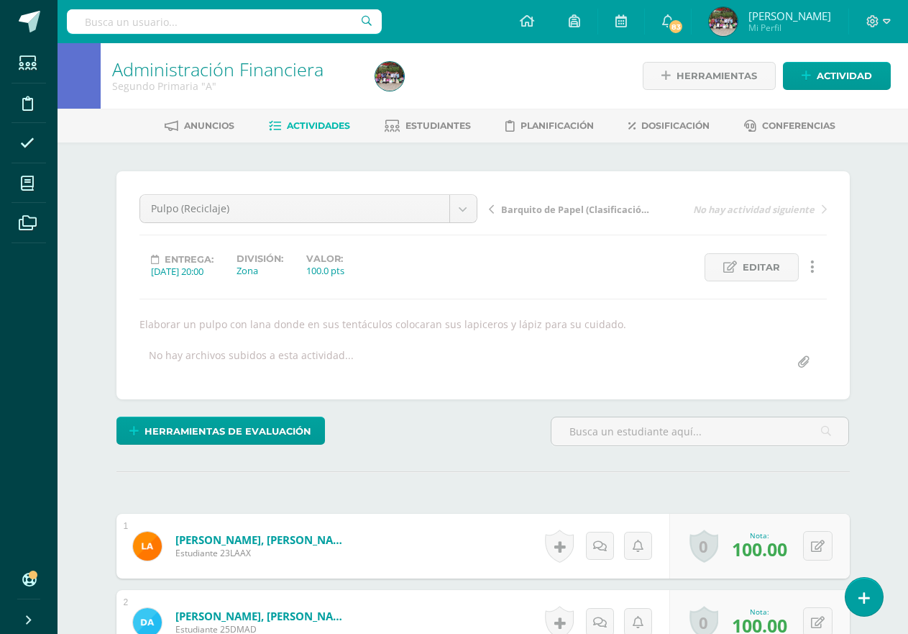
click at [301, 119] on link "Actividades" at bounding box center [309, 125] width 81 height 23
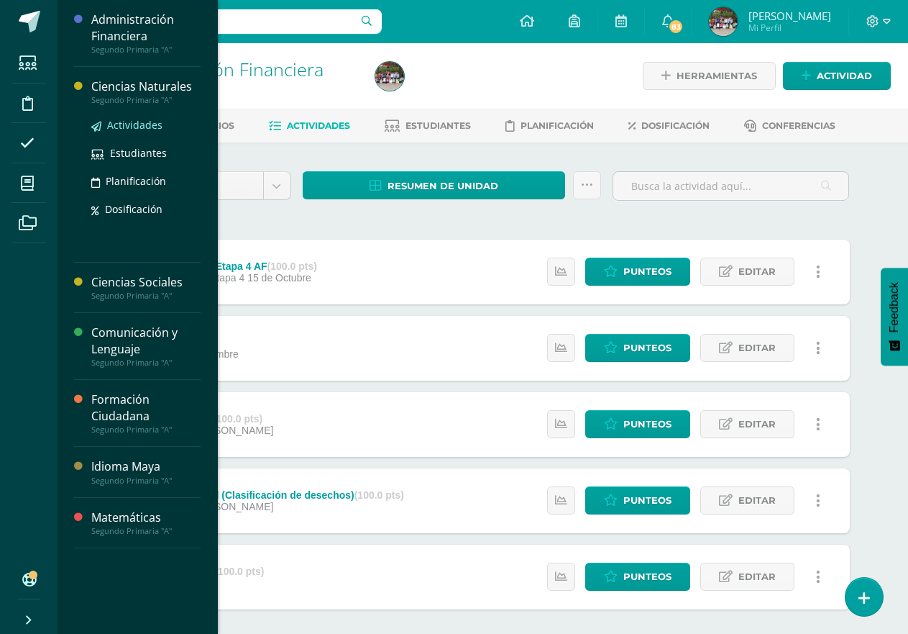
click at [106, 125] on link "Actividades" at bounding box center [145, 124] width 109 height 17
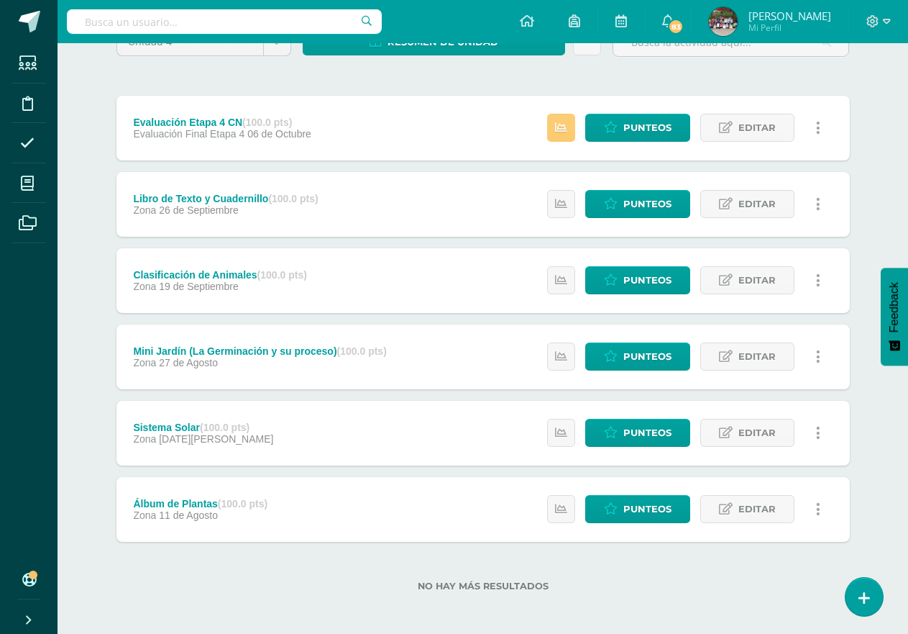
scroll to position [147, 0]
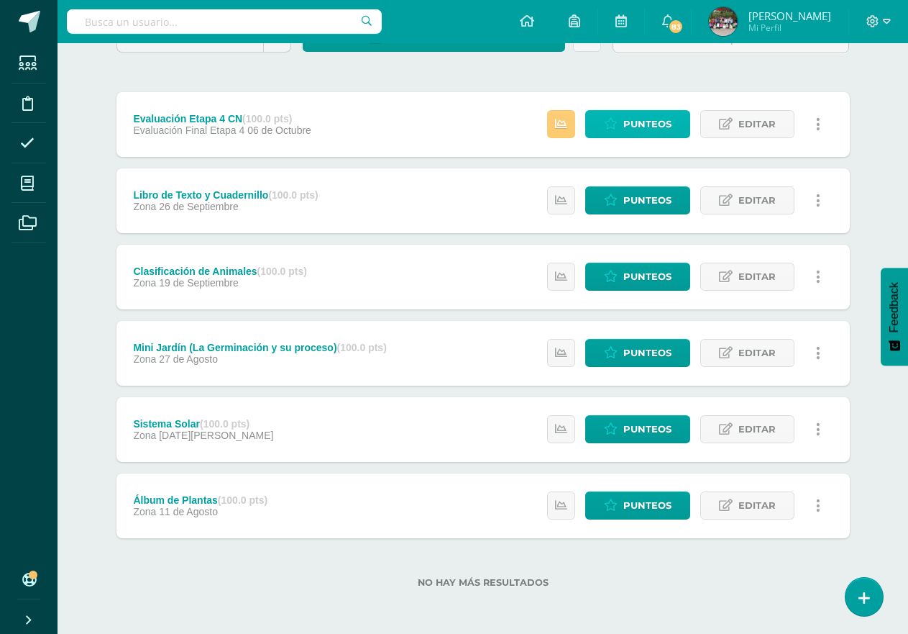
click at [619, 121] on link "Punteos" at bounding box center [637, 124] width 105 height 28
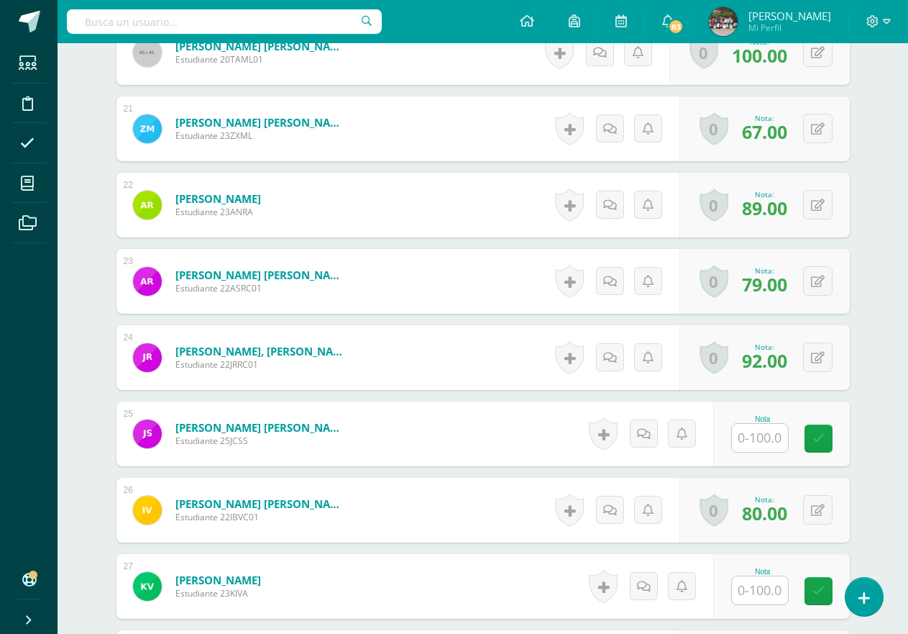
scroll to position [1928, 0]
click at [769, 442] on input "text" at bounding box center [768, 438] width 58 height 29
type input "80"
click at [770, 600] on input "text" at bounding box center [760, 590] width 56 height 28
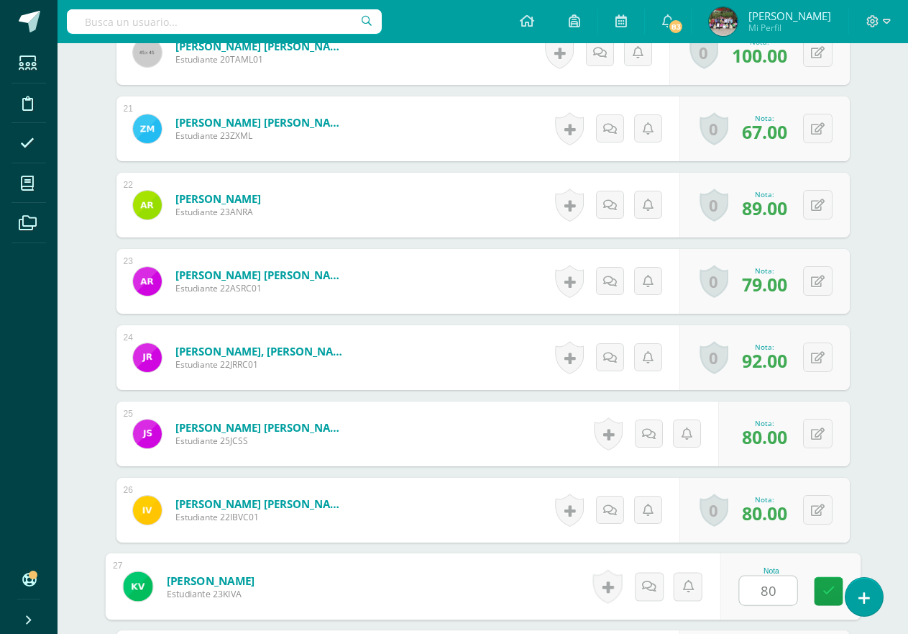
type input "80"
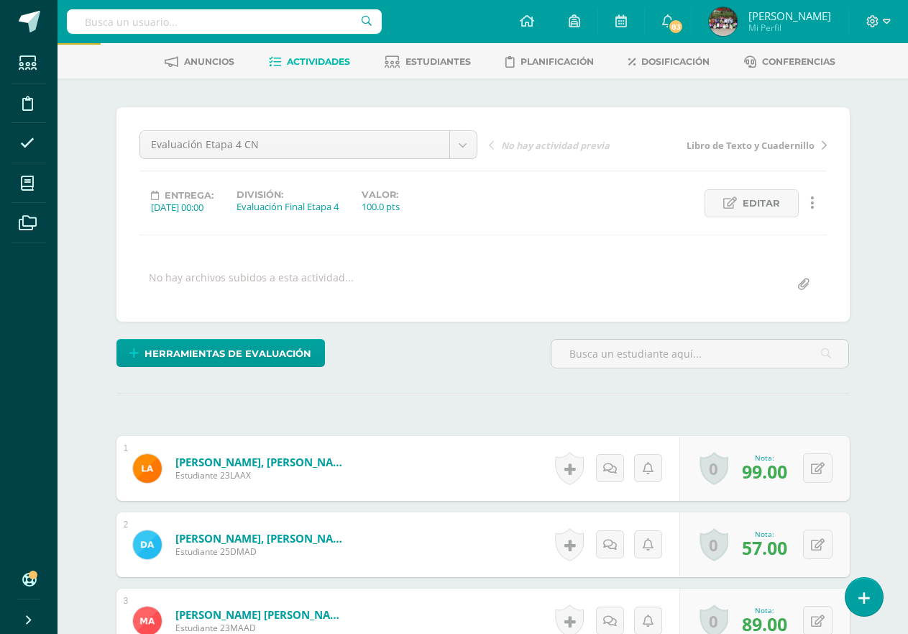
scroll to position [0, 0]
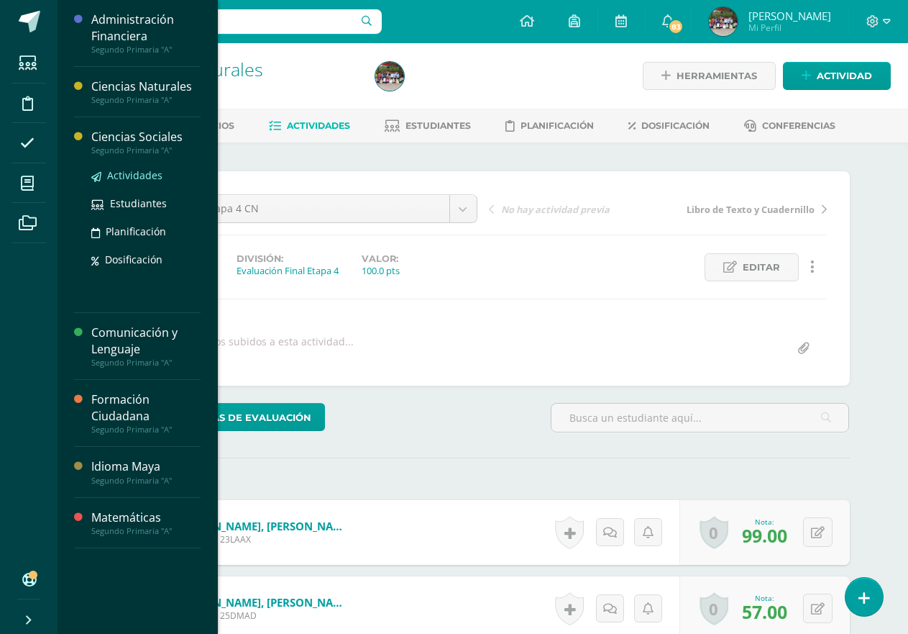
click at [132, 173] on span "Actividades" at bounding box center [134, 175] width 55 height 14
